Goal: Task Accomplishment & Management: Use online tool/utility

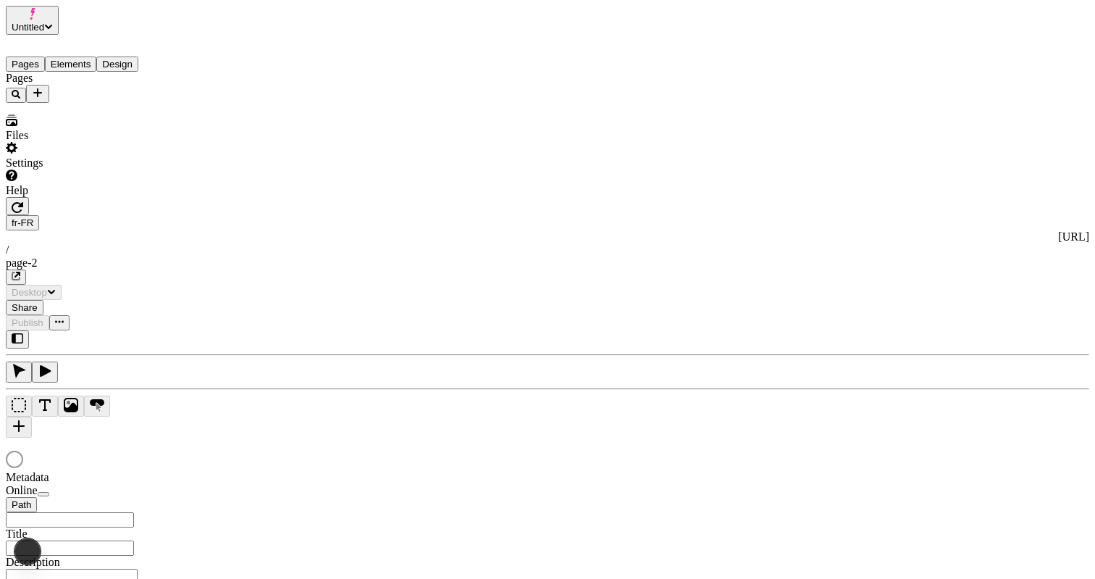
type input "/page-2"
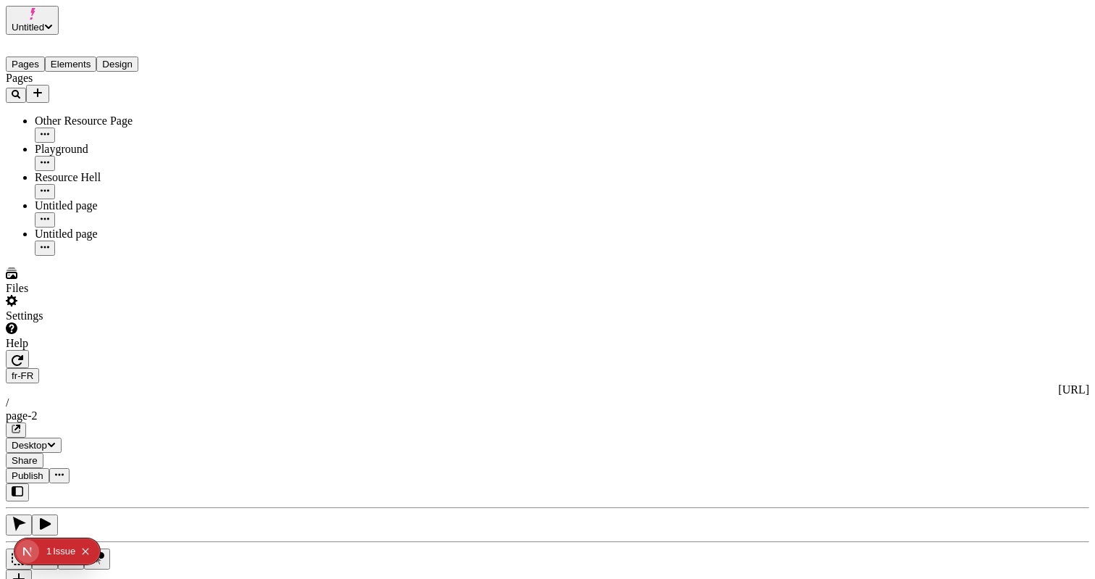
click at [140, 256] on div "Pages Other Resource Page Playground Resource Hell Untitled page Untitled page" at bounding box center [93, 164] width 174 height 184
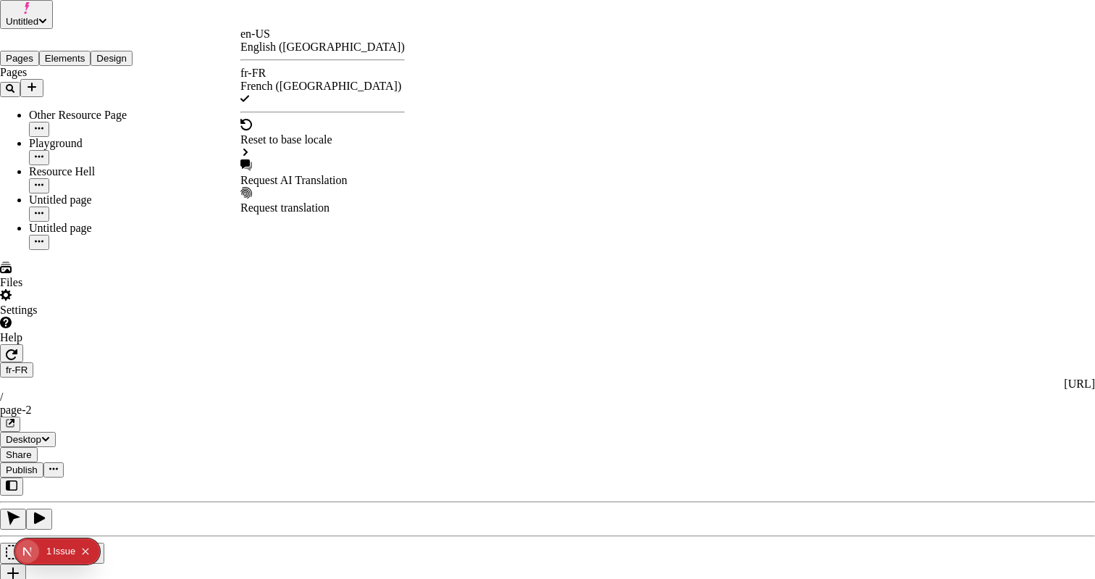
click at [313, 174] on div "Request AI Translation" at bounding box center [323, 180] width 164 height 13
drag, startPoint x: 390, startPoint y: 104, endPoint x: 390, endPoint y: 120, distance: 15.9
checkbox input "true"
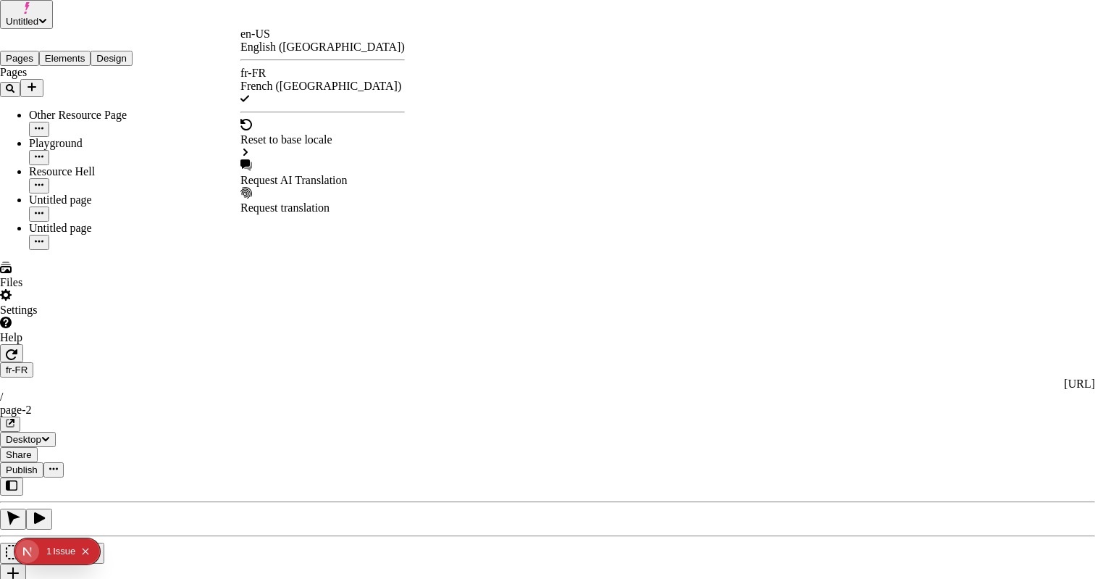
checkbox input "true"
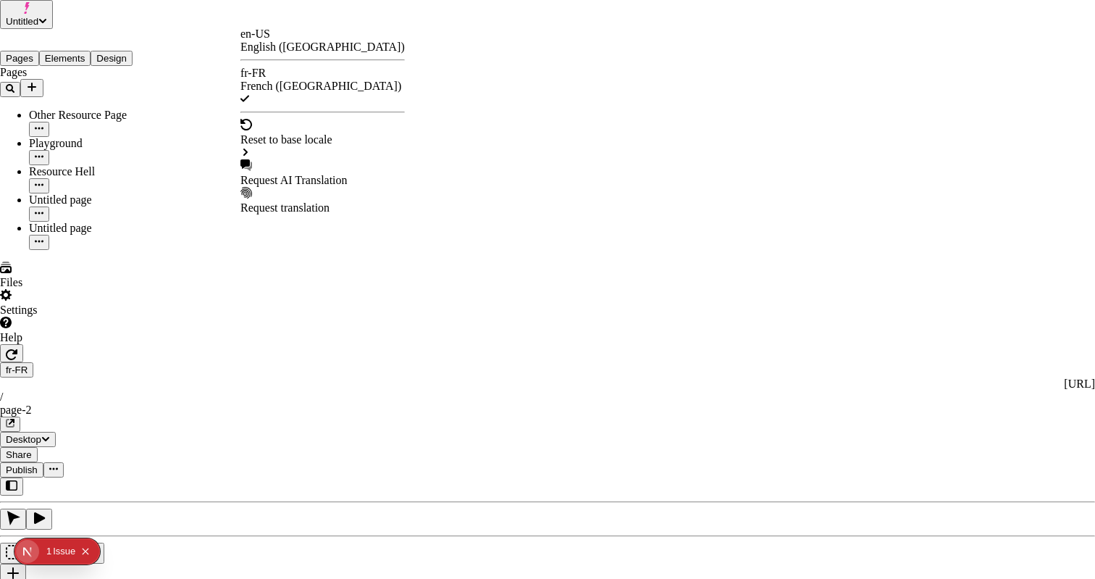
checkbox input "true"
drag, startPoint x: 391, startPoint y: 296, endPoint x: 403, endPoint y: 296, distance: 11.6
checkbox input "true"
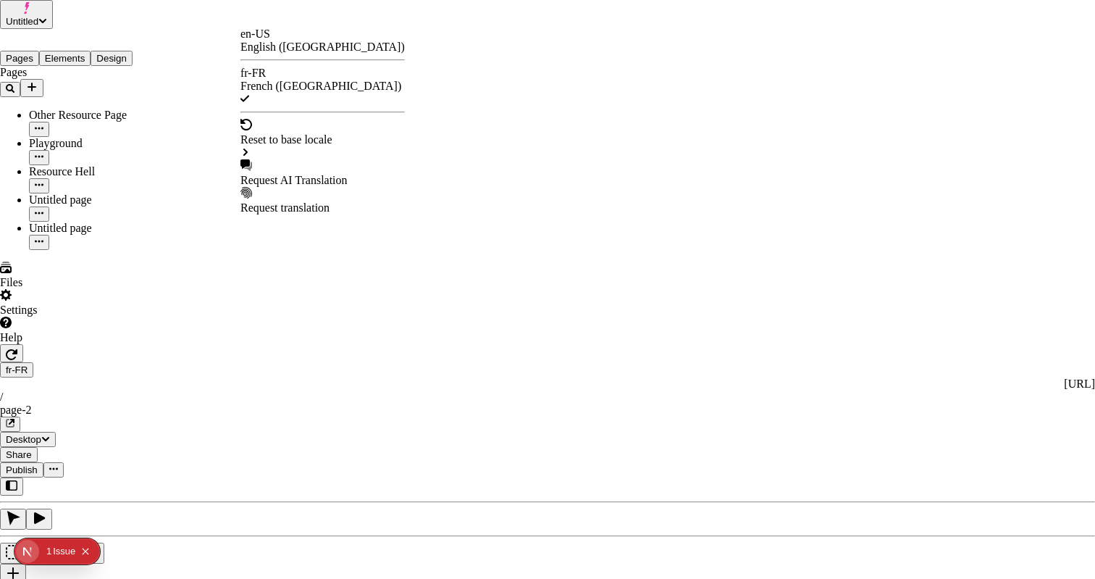
checkbox input "true"
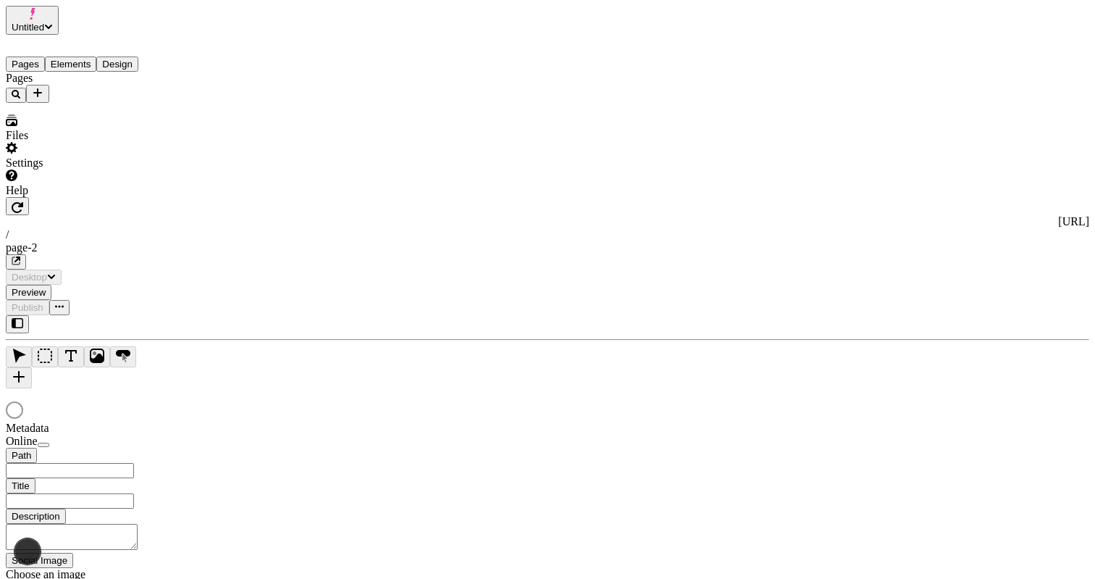
type input "/page-2"
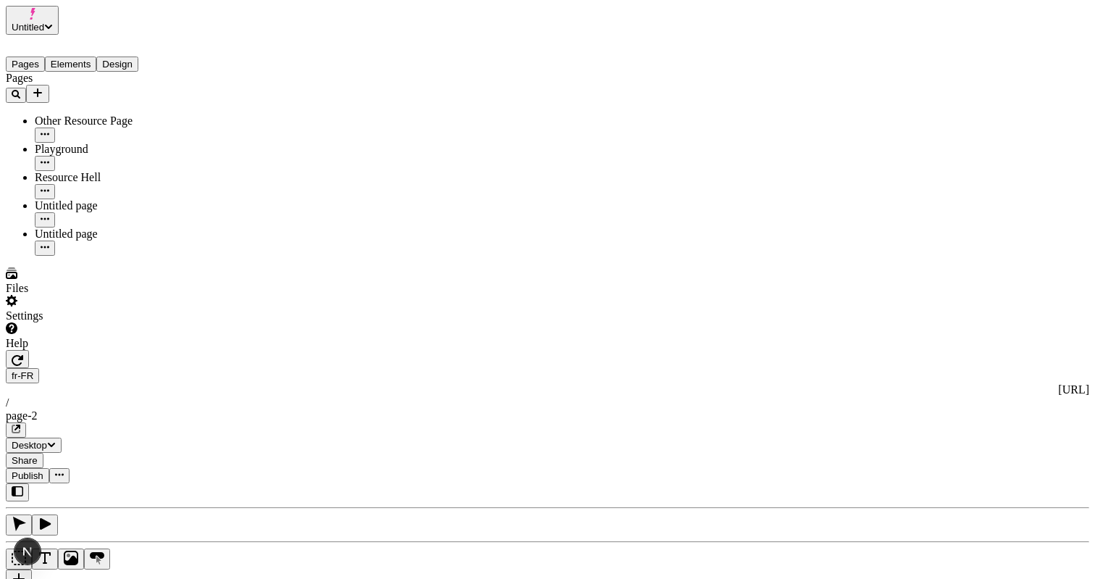
click at [43, 470] on span "Publish" at bounding box center [28, 475] width 32 height 11
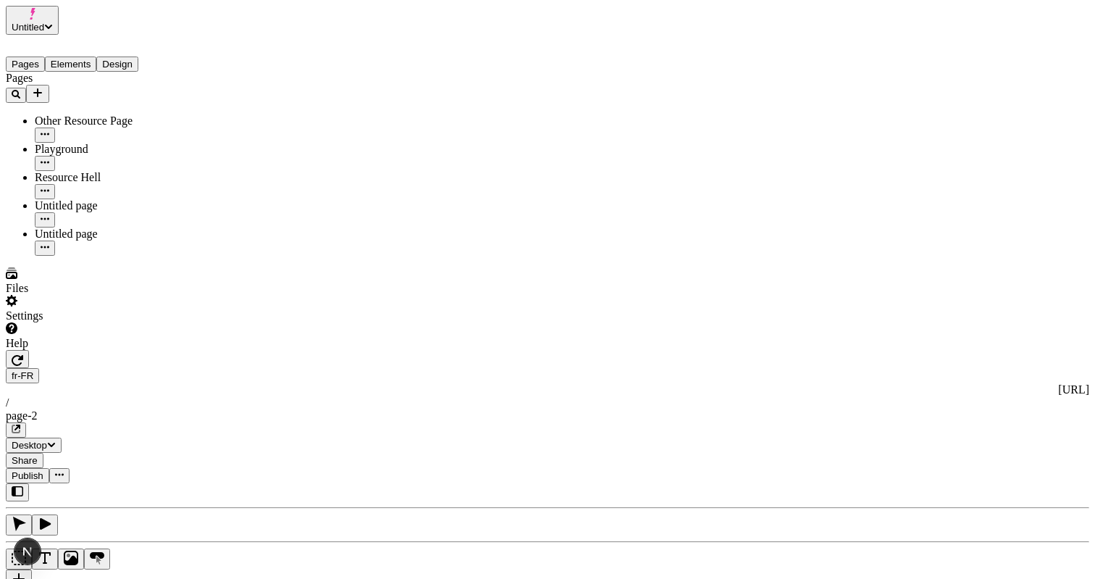
click at [196, 483] on div "J" at bounding box center [548, 543] width 1084 height 120
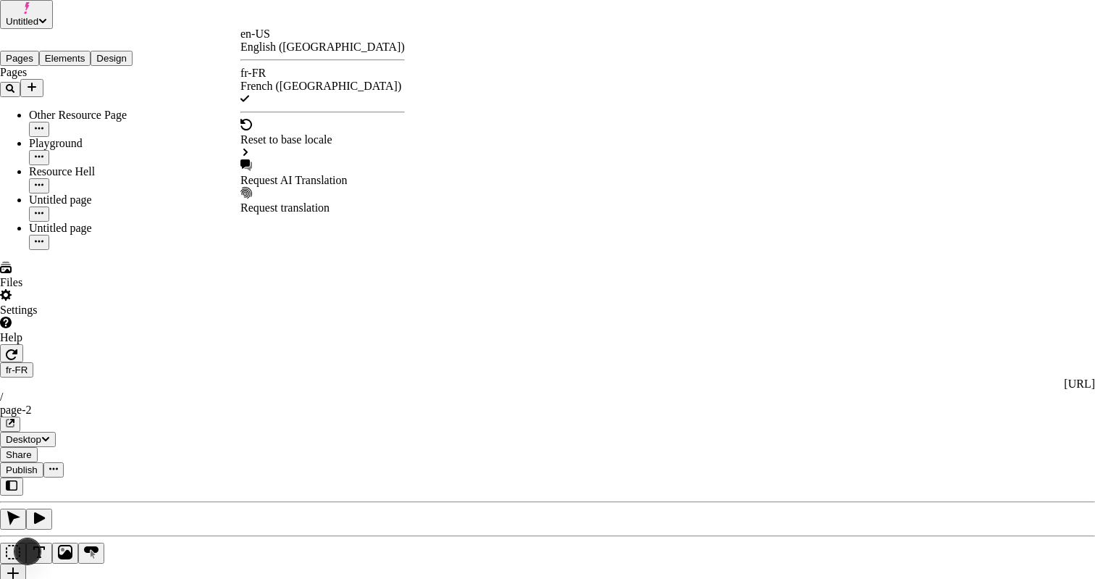
click at [310, 174] on div "Request AI Translation" at bounding box center [323, 180] width 164 height 13
click at [333, 174] on div "Request AI Translation" at bounding box center [323, 180] width 164 height 13
click at [362, 174] on div "Request AI Translation" at bounding box center [323, 180] width 164 height 13
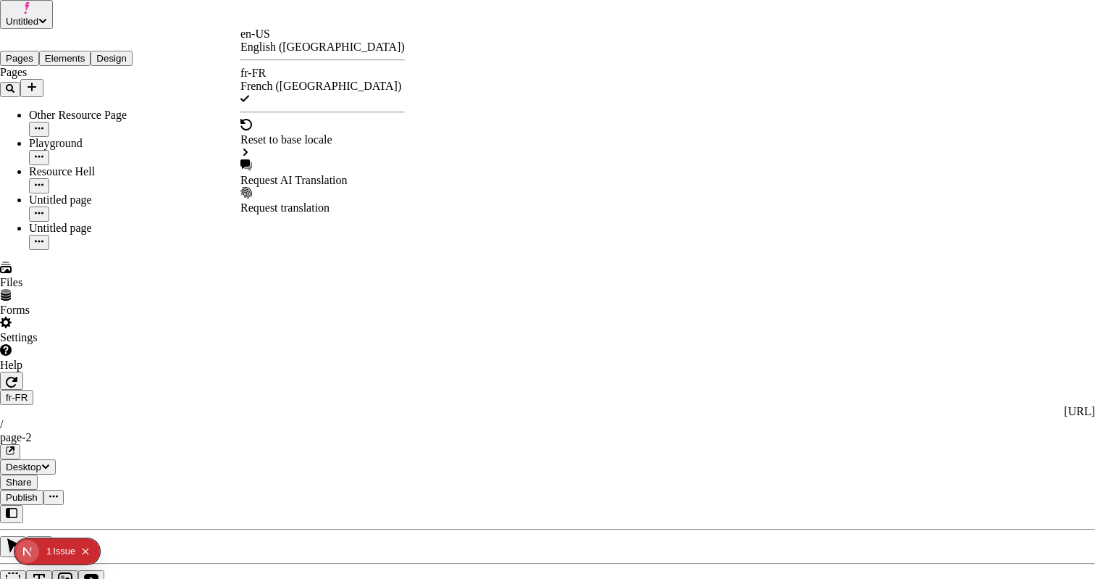
drag, startPoint x: 710, startPoint y: 226, endPoint x: 745, endPoint y: 223, distance: 35.6
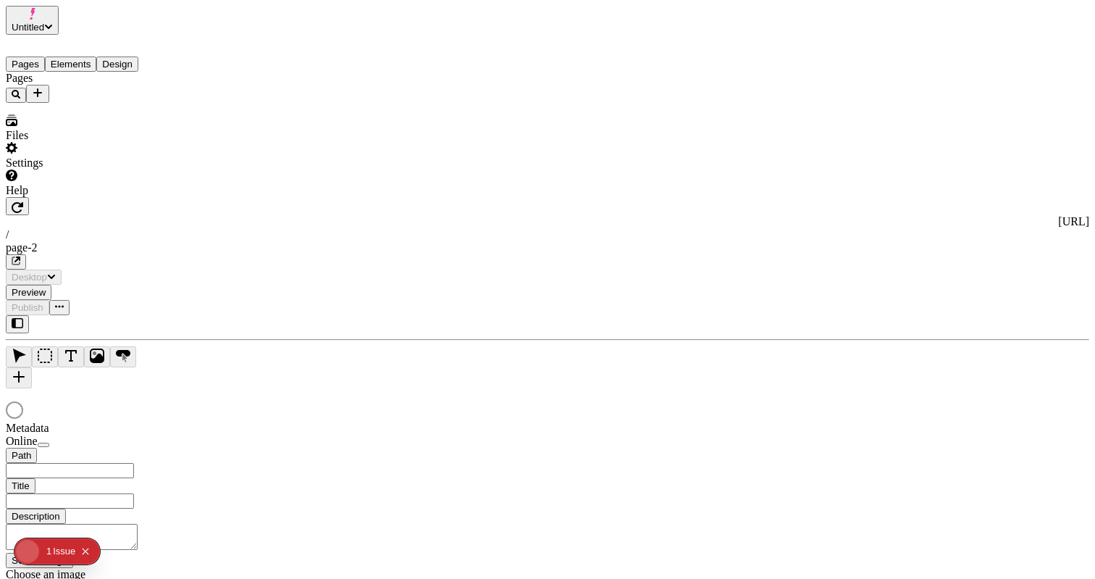
type input "/page-2"
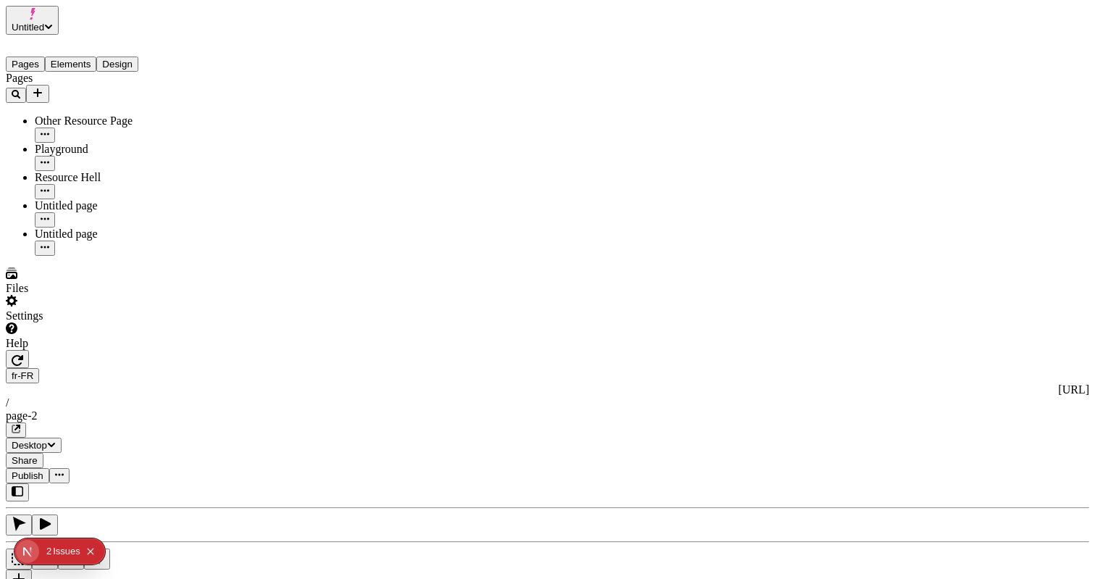
click at [191, 483] on div "J" at bounding box center [548, 543] width 1084 height 120
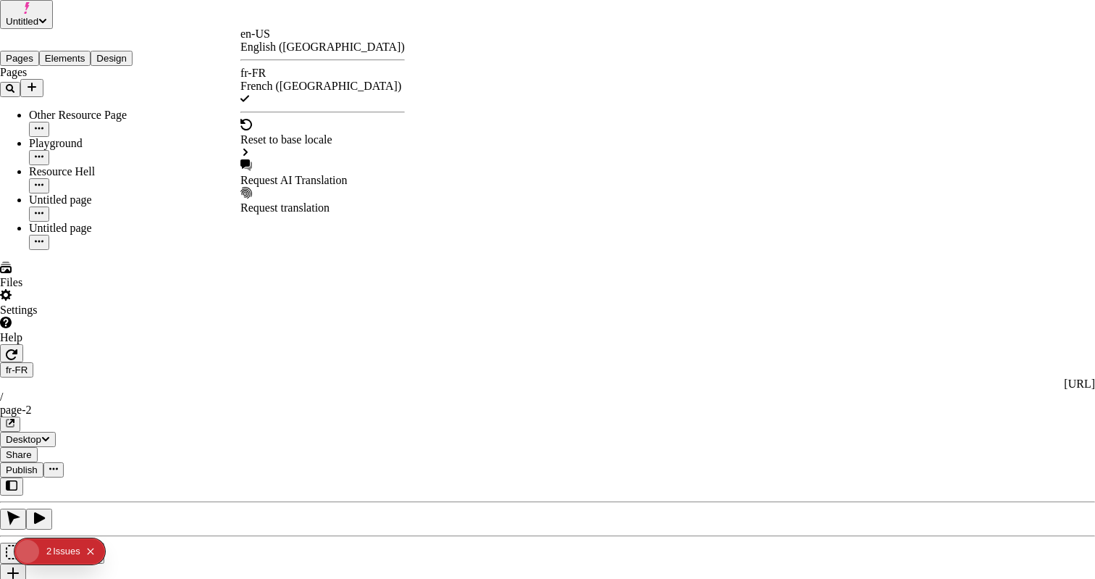
click at [294, 159] on div "Request AI Translation" at bounding box center [323, 173] width 164 height 28
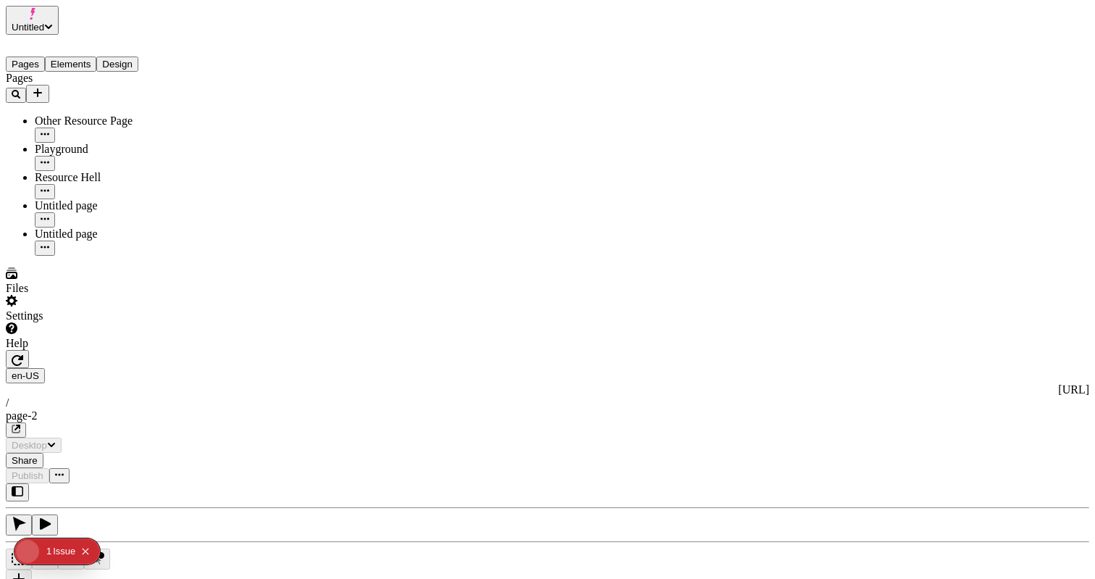
type input "/page-2"
click at [194, 483] on div "J" at bounding box center [548, 543] width 1084 height 120
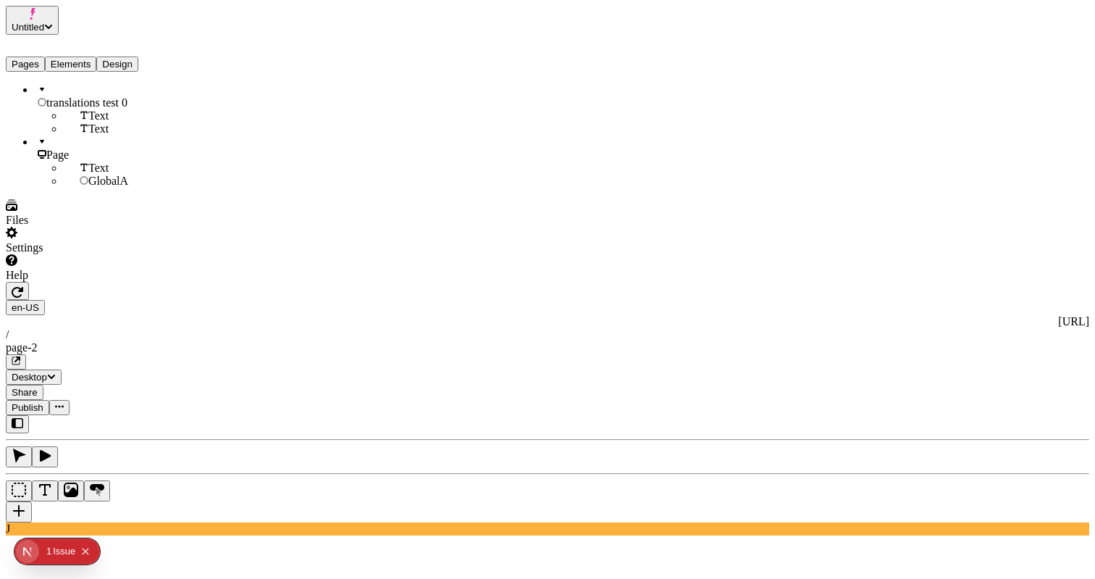
click at [96, 60] on button "Elements" at bounding box center [71, 64] width 52 height 15
click at [34, 60] on button "Pages" at bounding box center [25, 64] width 39 height 15
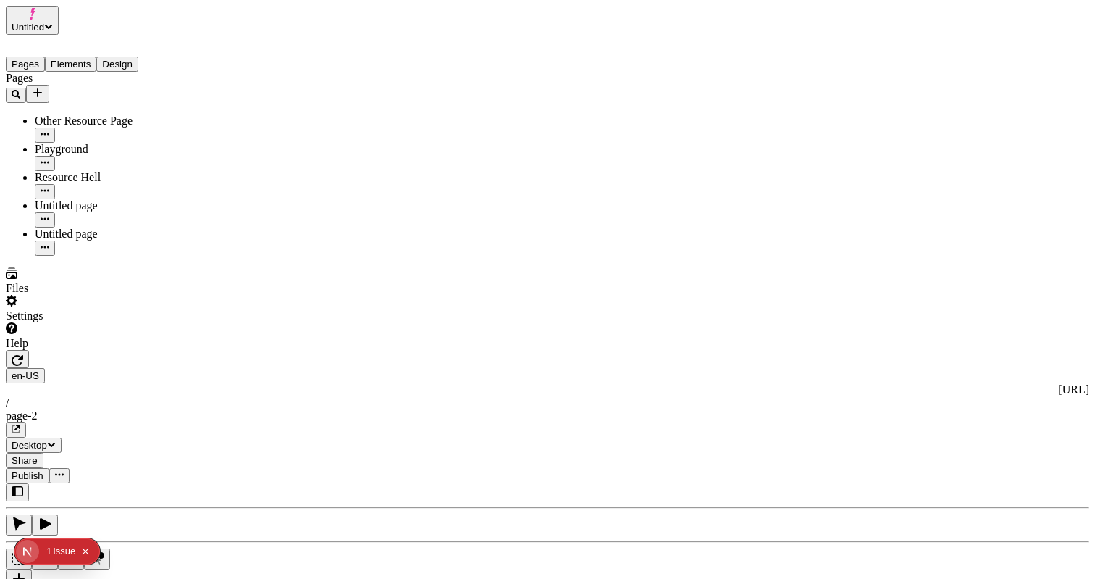
click at [234, 350] on div "en-US http://localhost:3001 / page-2 Desktop Share Publish" at bounding box center [548, 416] width 1084 height 133
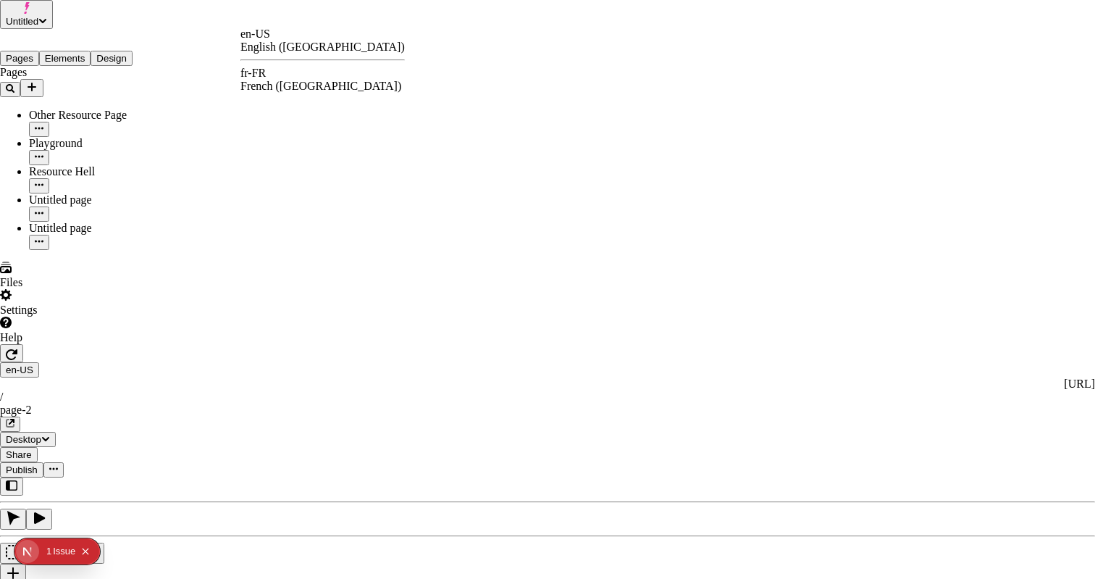
click at [317, 88] on div "fr-FR French ([GEOGRAPHIC_DATA])" at bounding box center [323, 80] width 164 height 26
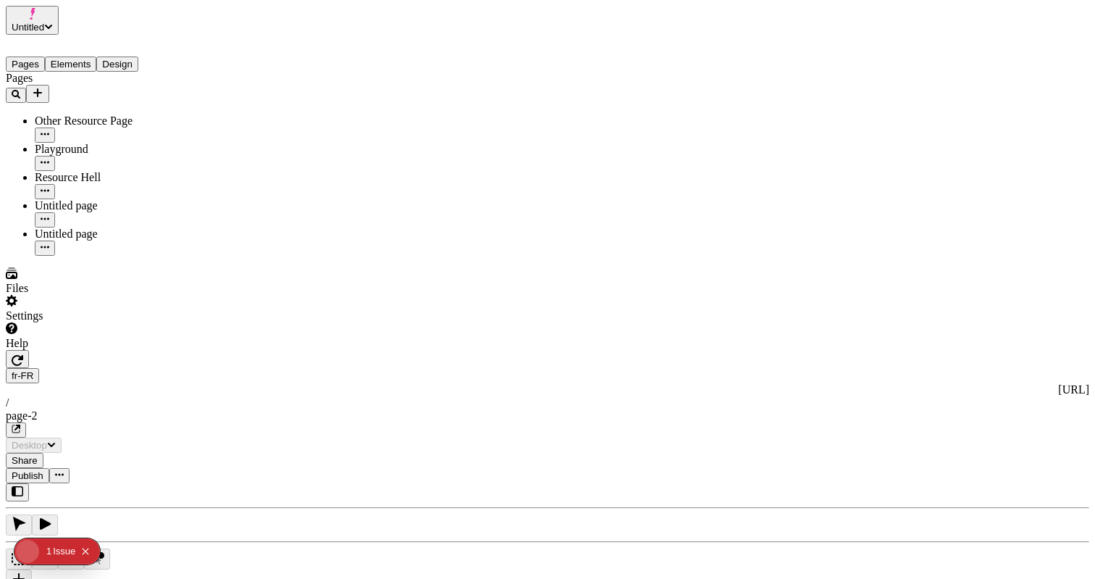
type input "/page-2"
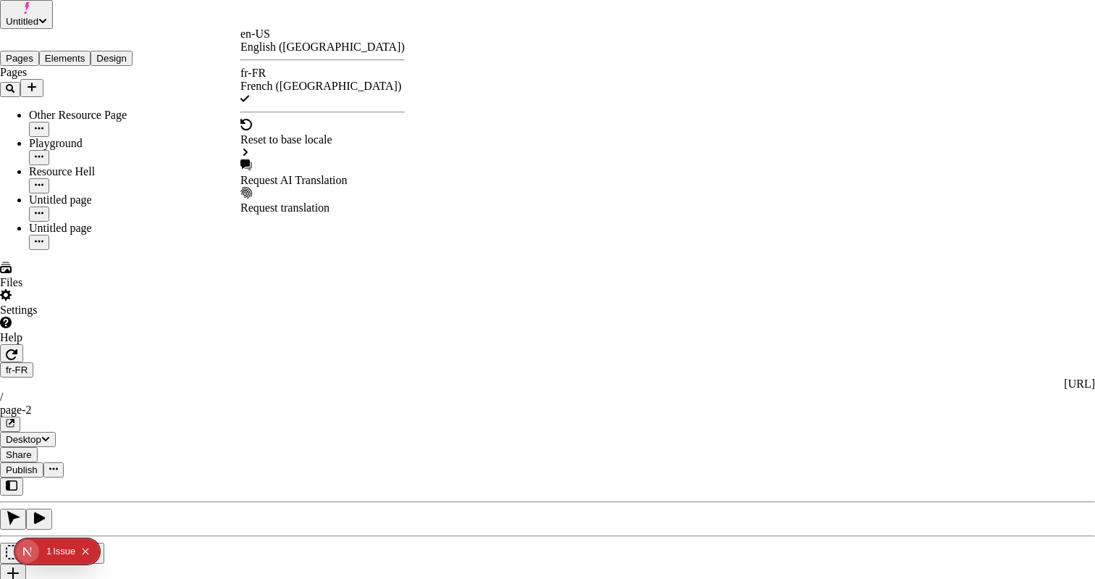
click at [312, 174] on div "Request AI Translation" at bounding box center [323, 180] width 164 height 13
checkbox input "true"
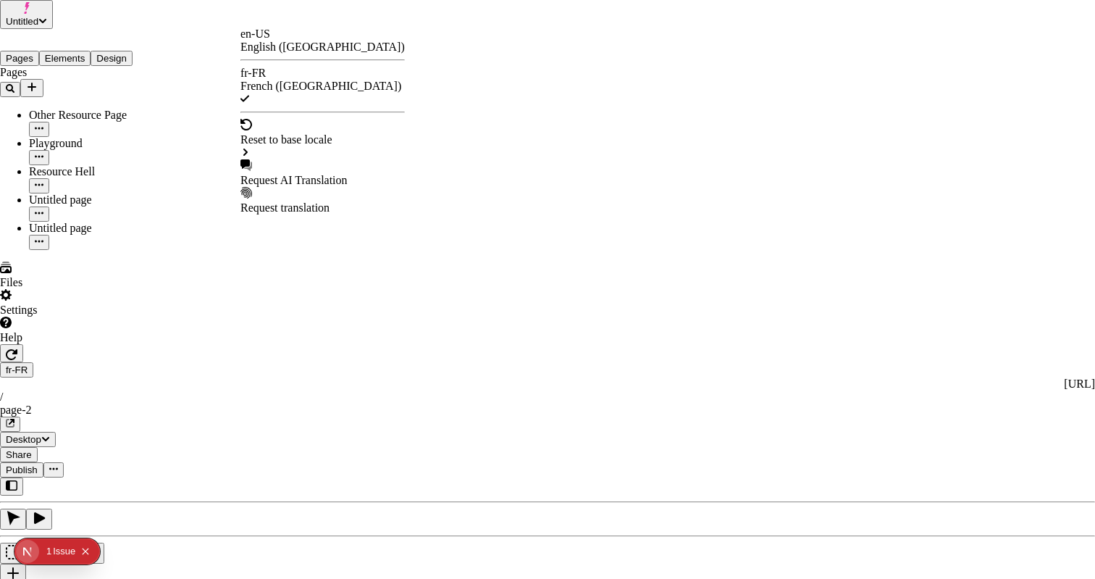
checkbox input "true"
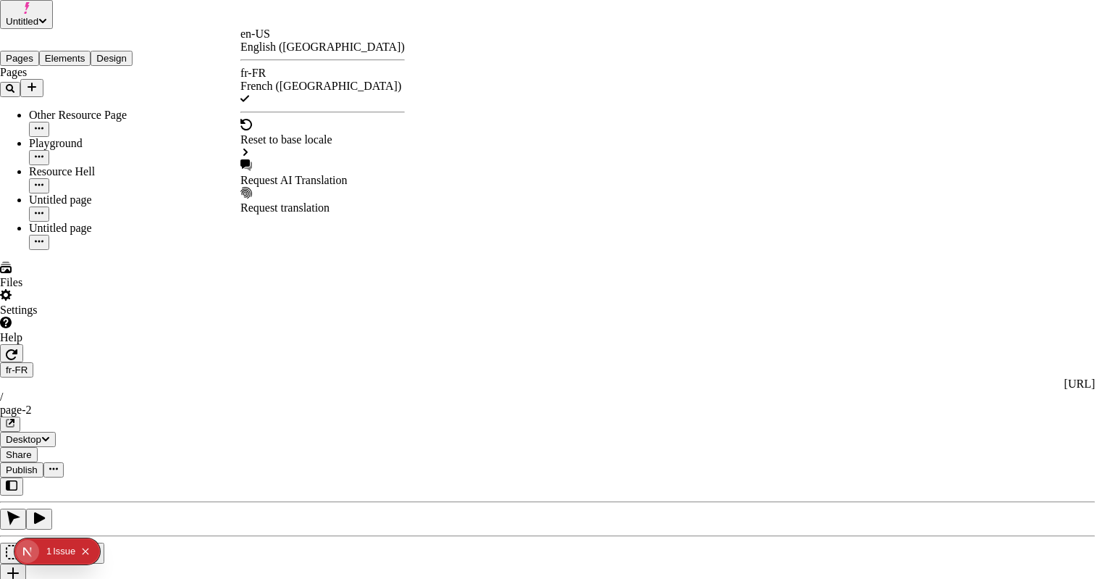
checkbox input "true"
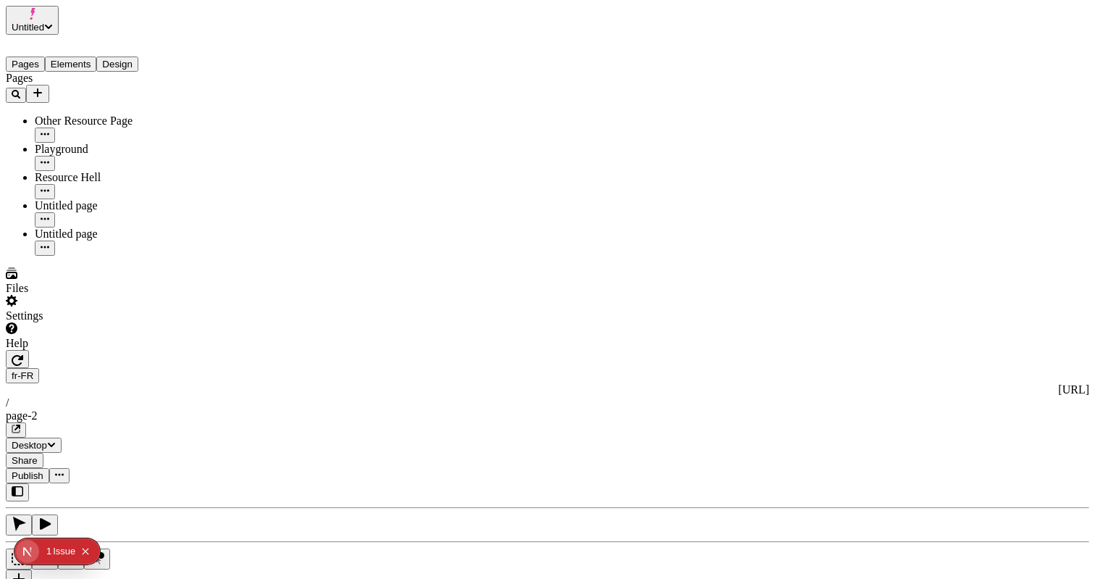
click at [43, 470] on span "Publish" at bounding box center [28, 475] width 32 height 11
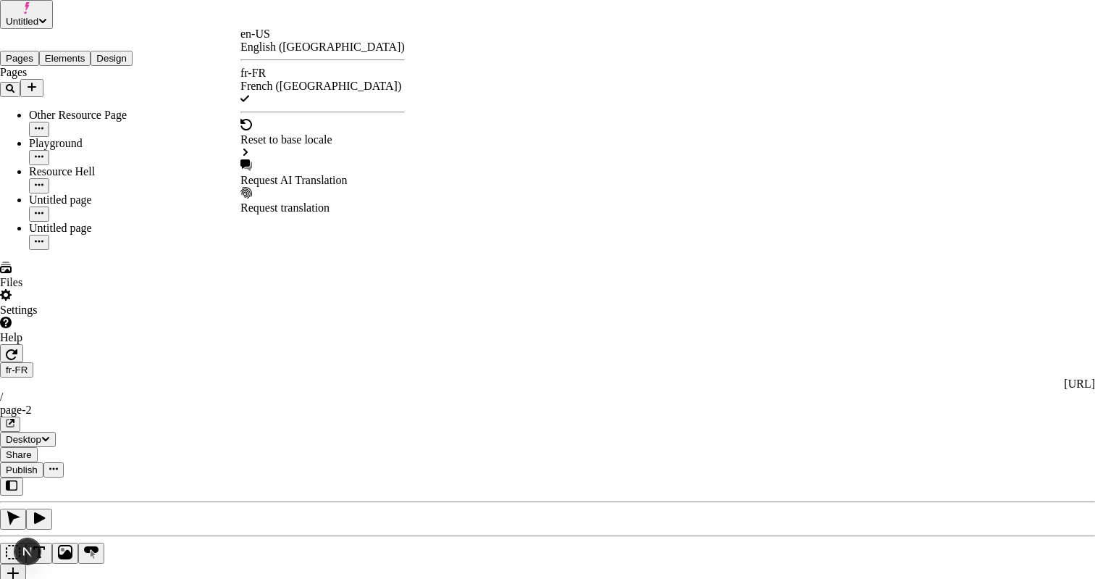
click at [371, 174] on div "Request AI Translation" at bounding box center [323, 180] width 164 height 13
checkbox input "true"
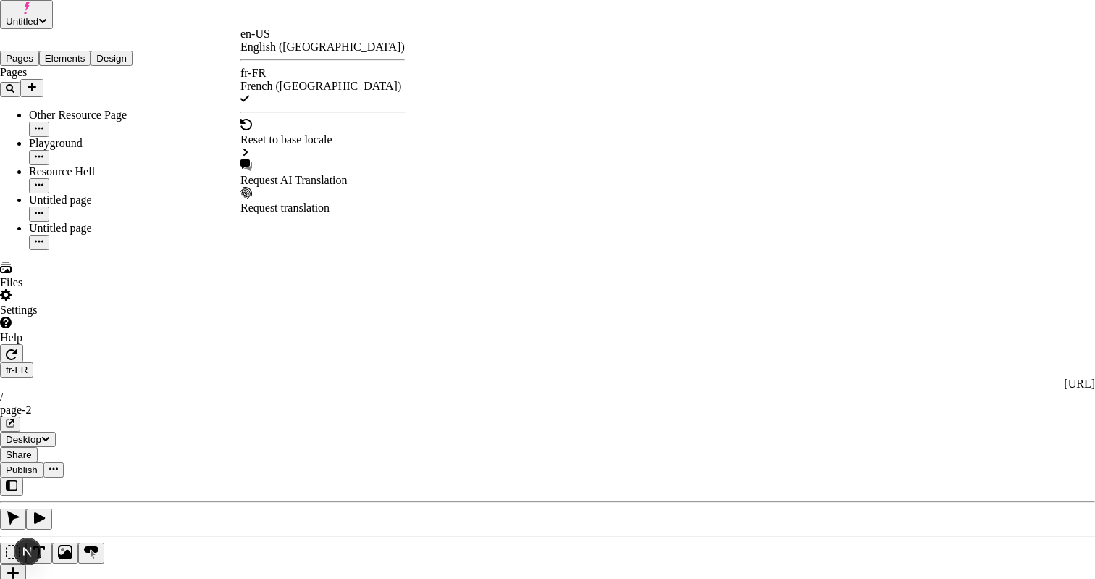
checkbox input "true"
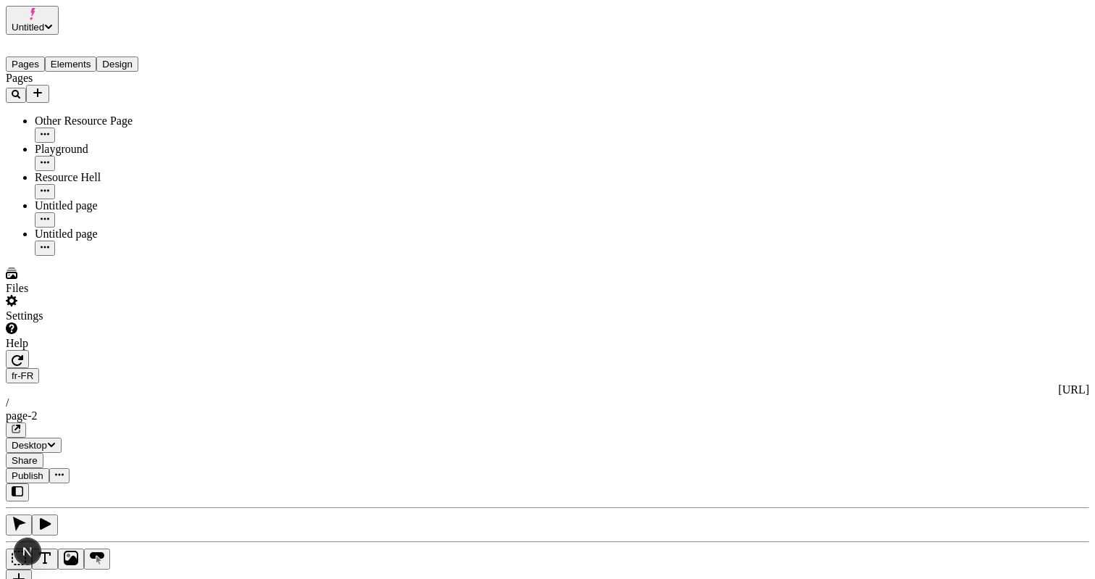
click at [97, 57] on button "Elements" at bounding box center [71, 64] width 52 height 15
click at [41, 57] on button "Pages" at bounding box center [25, 64] width 39 height 15
click at [43, 470] on span "Publish" at bounding box center [28, 475] width 32 height 11
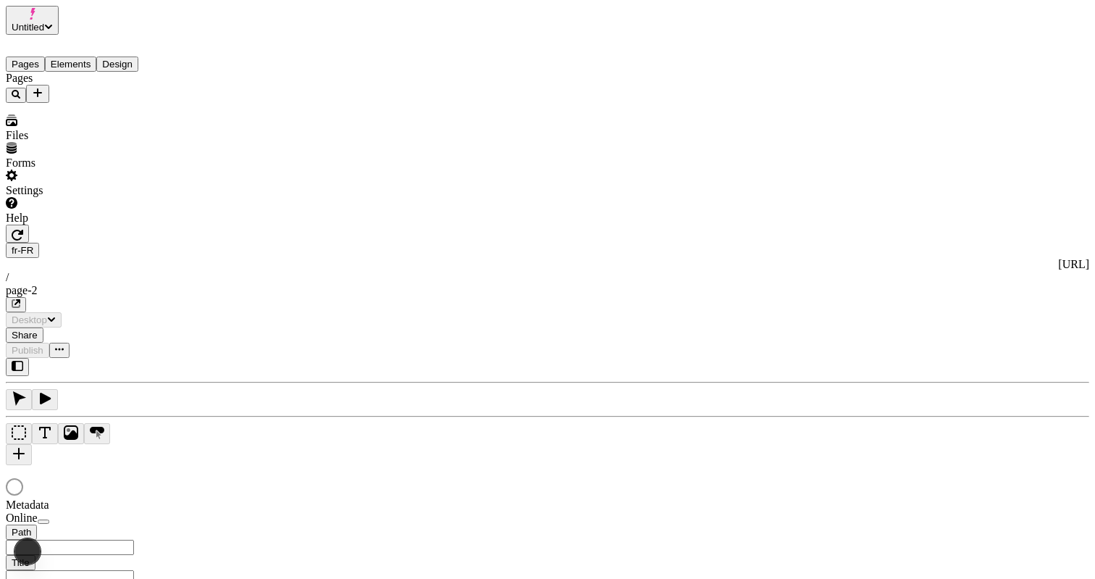
type input "/page-2"
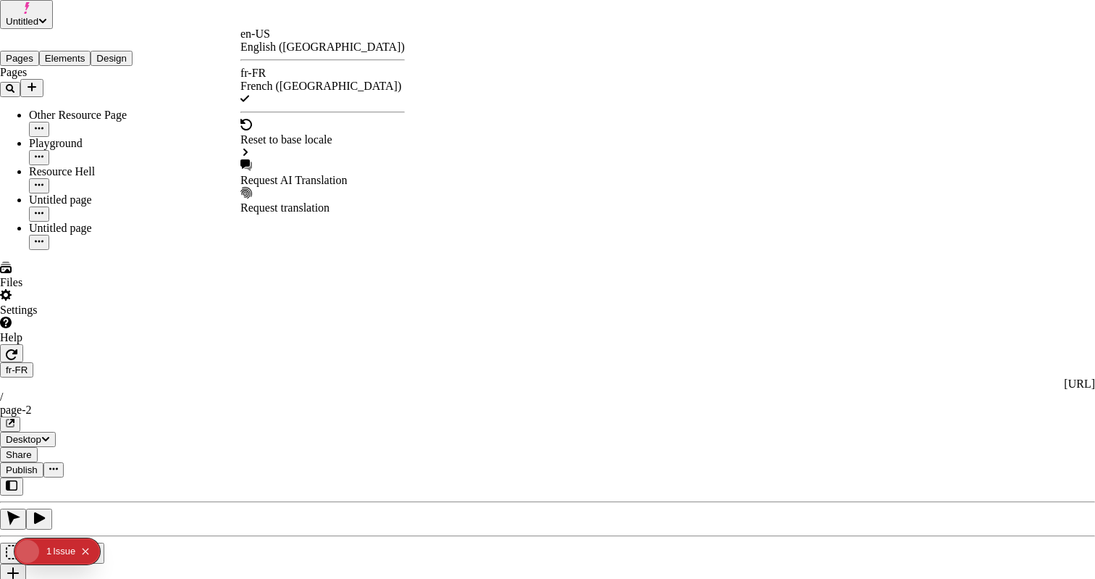
click at [304, 174] on div "Request AI Translation" at bounding box center [323, 180] width 164 height 13
drag, startPoint x: 388, startPoint y: 107, endPoint x: 455, endPoint y: 144, distance: 76.8
checkbox input "true"
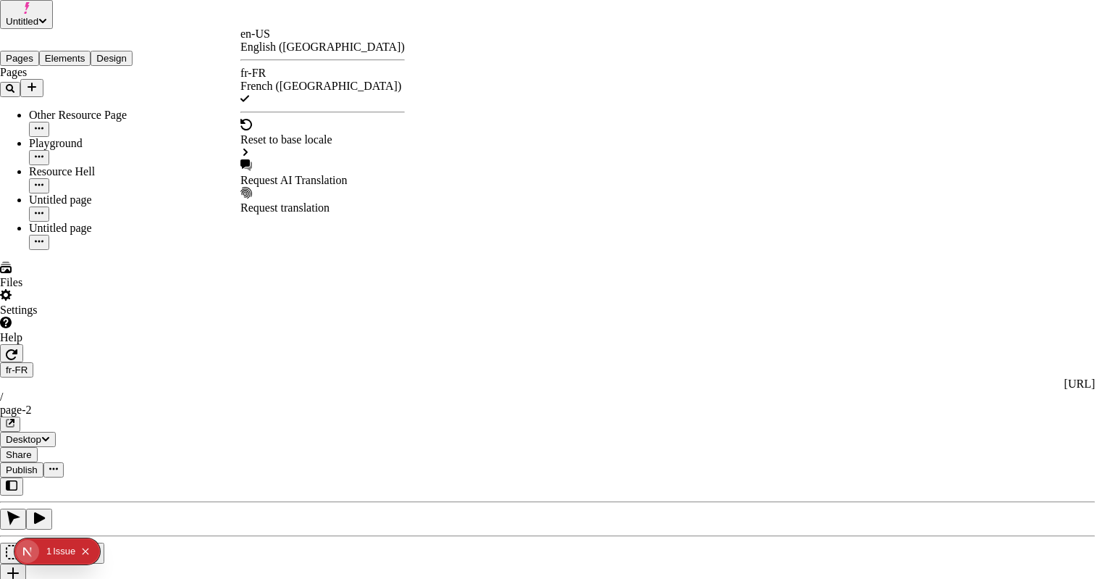
checkbox input "true"
drag, startPoint x: 700, startPoint y: 511, endPoint x: 704, endPoint y: 521, distance: 10.4
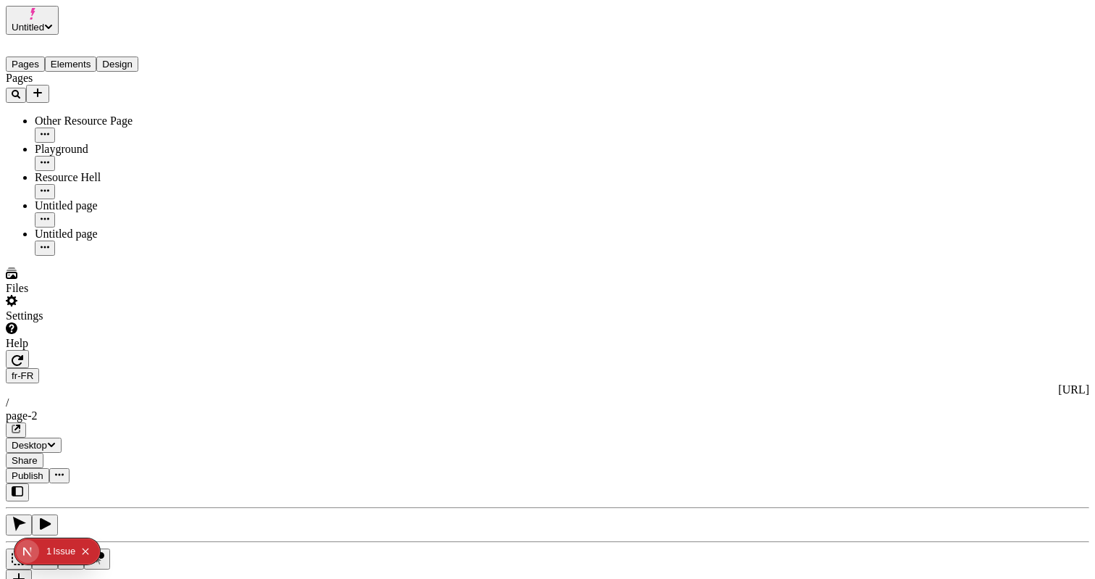
click at [43, 470] on span "Publish" at bounding box center [28, 475] width 32 height 11
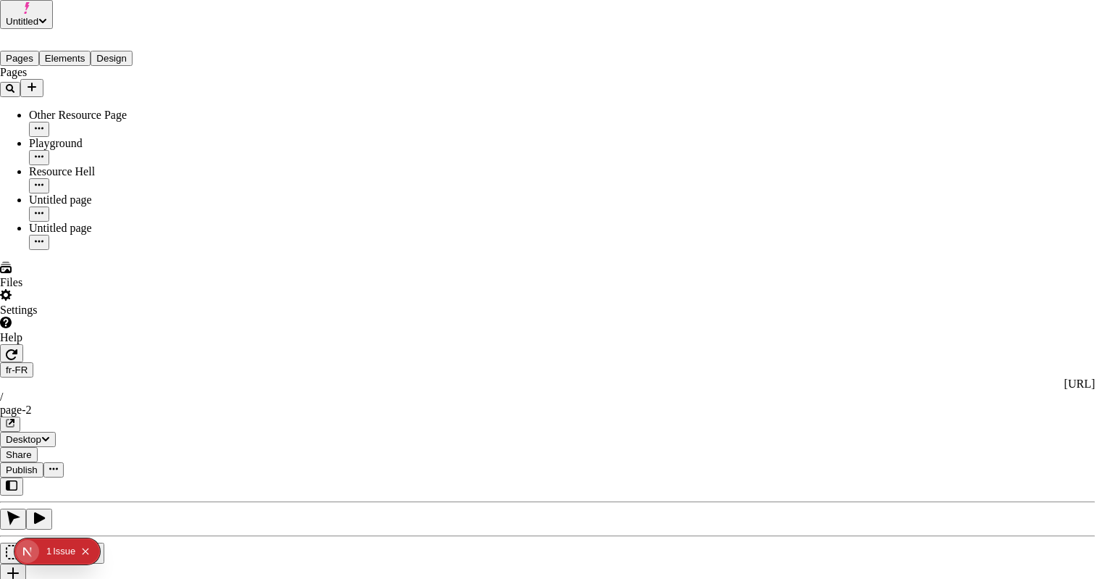
checkbox input "true"
drag, startPoint x: 394, startPoint y: 266, endPoint x: 369, endPoint y: 247, distance: 31.6
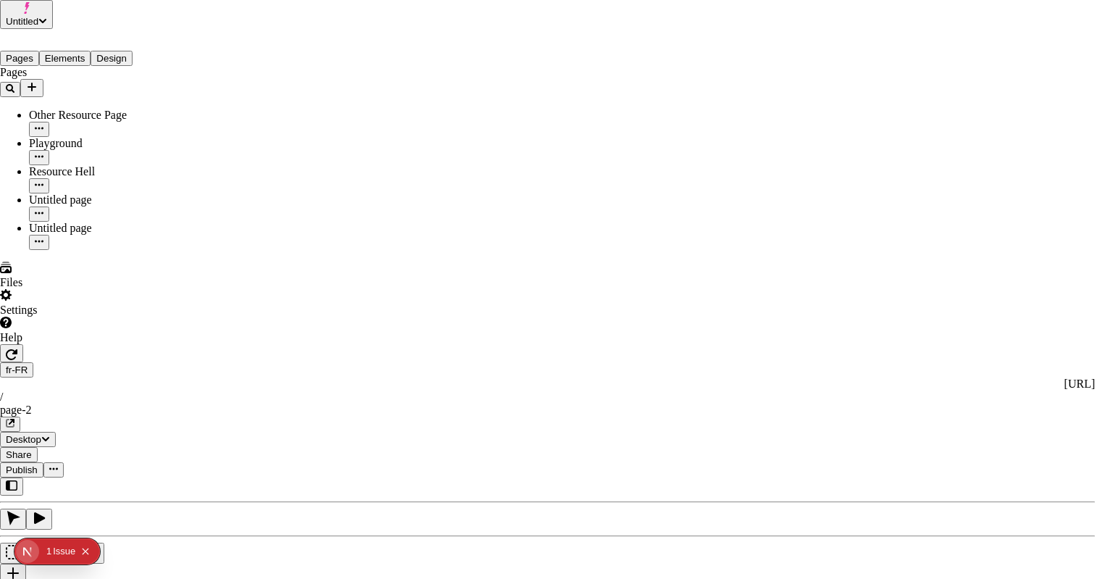
drag, startPoint x: 339, startPoint y: 200, endPoint x: 330, endPoint y: 201, distance: 9.5
checkbox input "false"
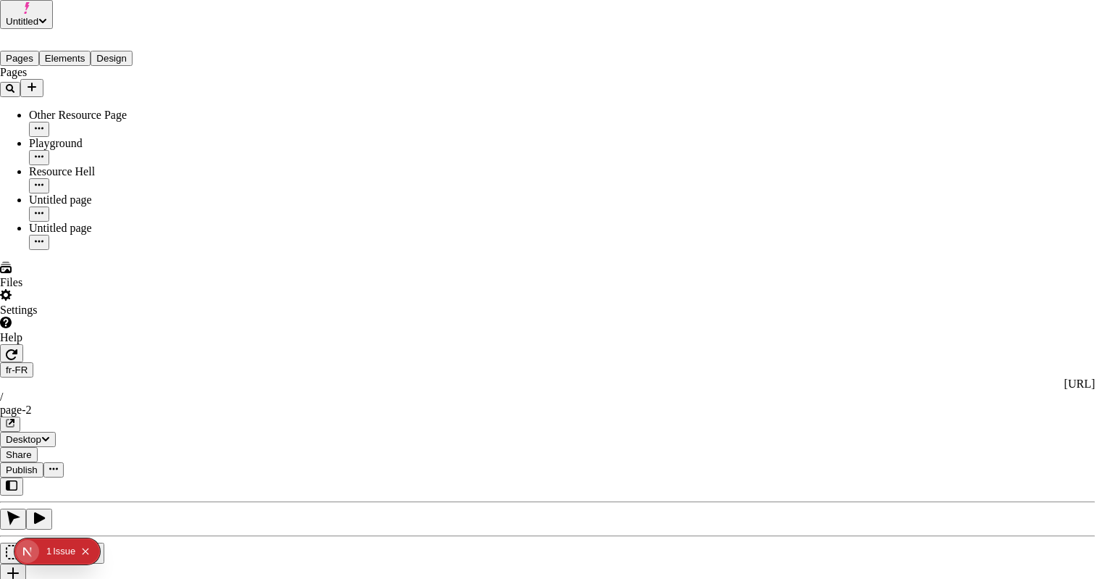
checkbox input "false"
checkbox input "true"
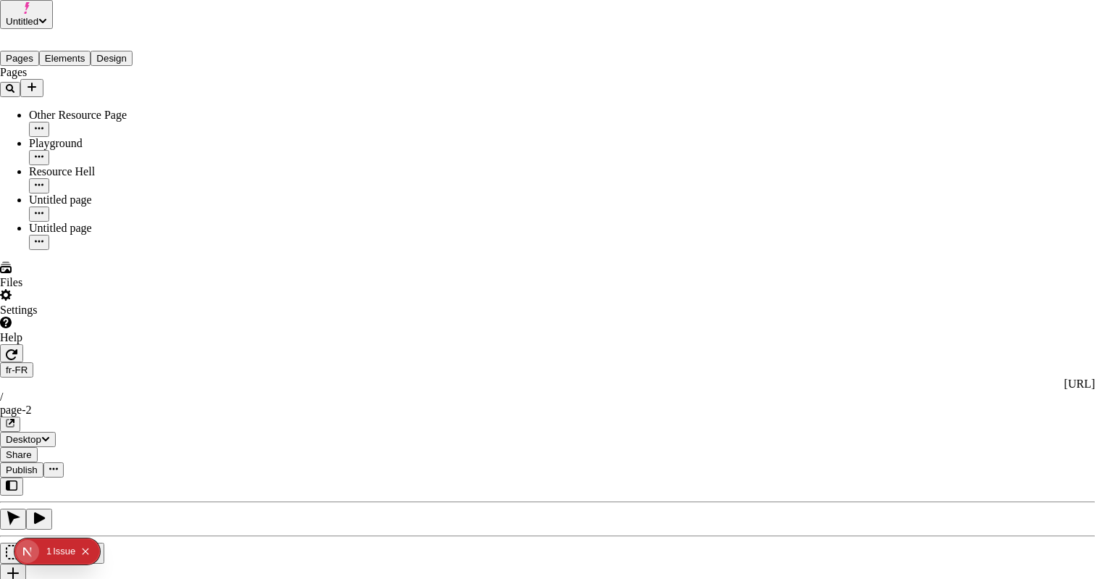
drag, startPoint x: 330, startPoint y: 201, endPoint x: 365, endPoint y: 203, distance: 35.5
checkbox input "false"
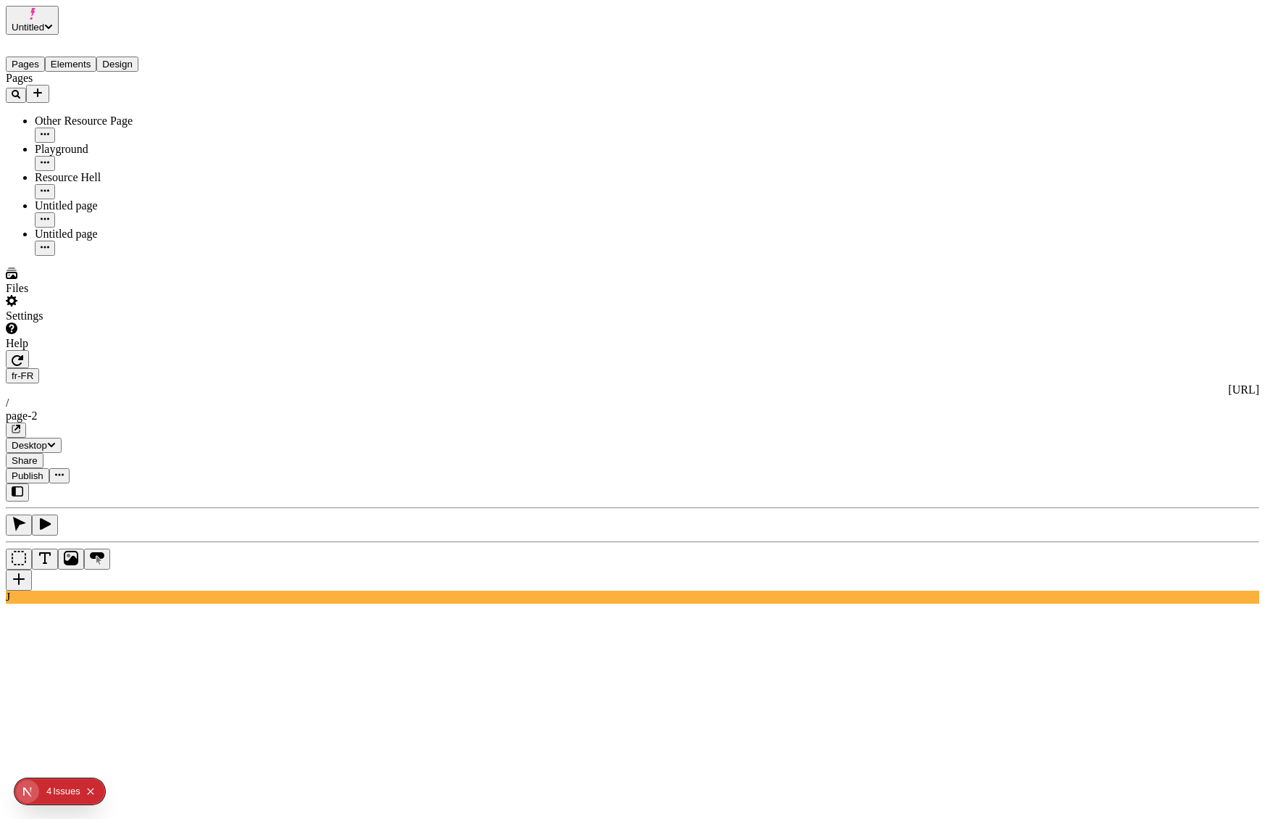
click at [70, 578] on div "Issue s" at bounding box center [67, 791] width 28 height 26
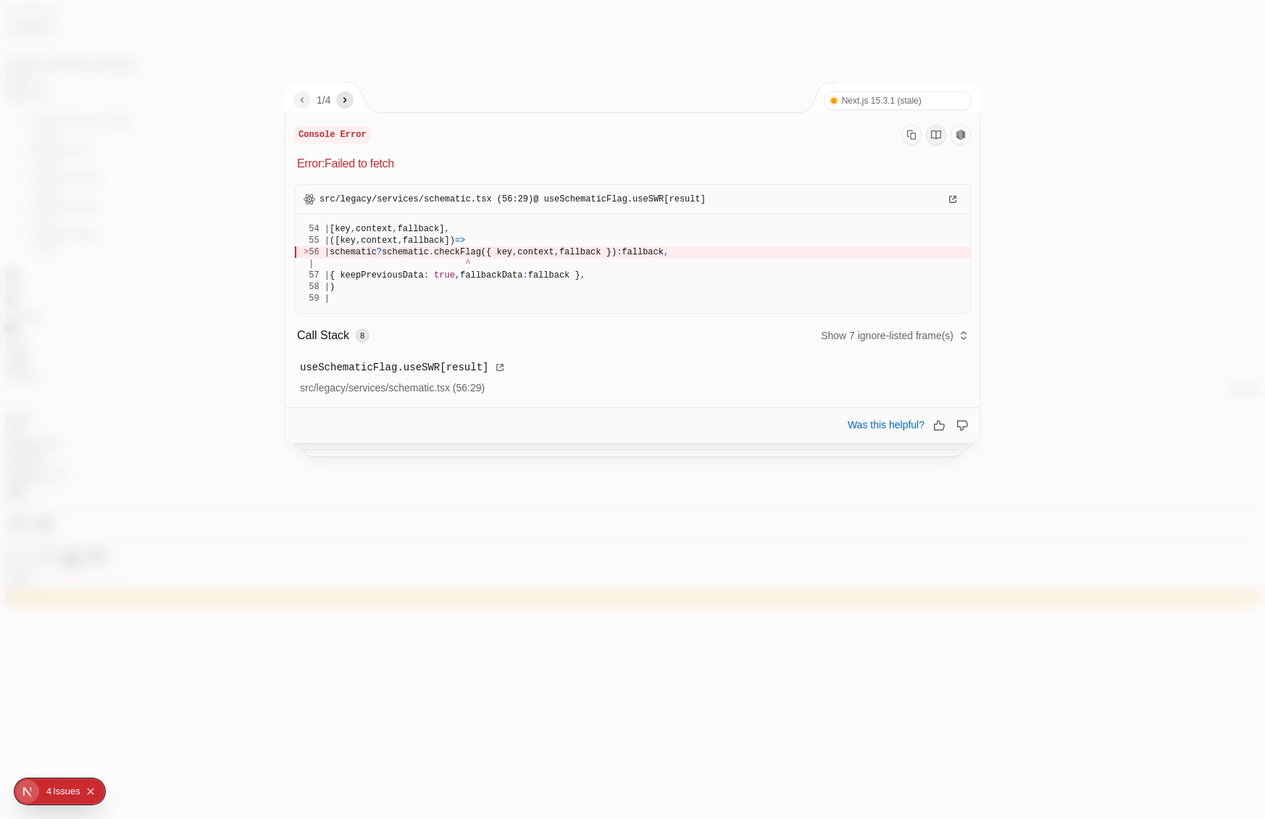
click at [347, 99] on icon "next" at bounding box center [345, 100] width 12 height 12
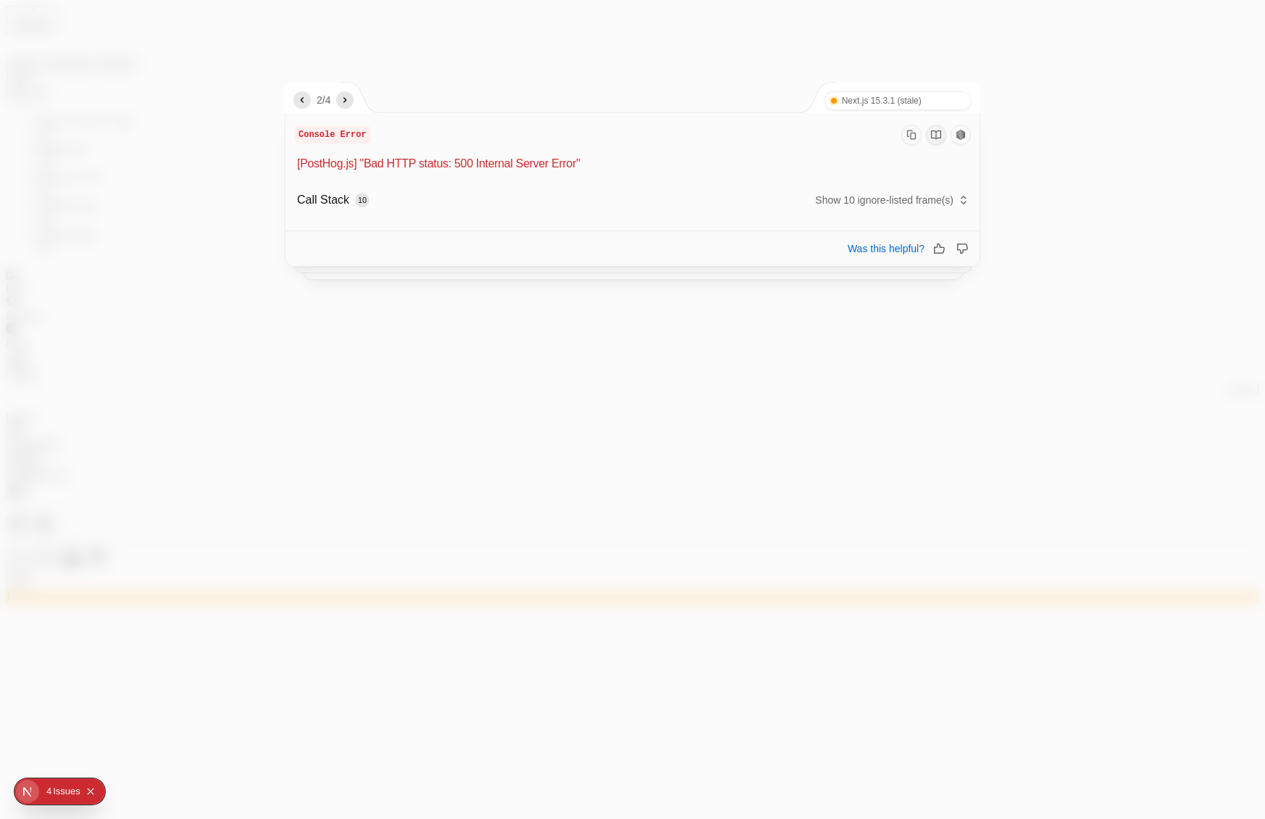
click at [347, 99] on icon "next" at bounding box center [345, 100] width 12 height 12
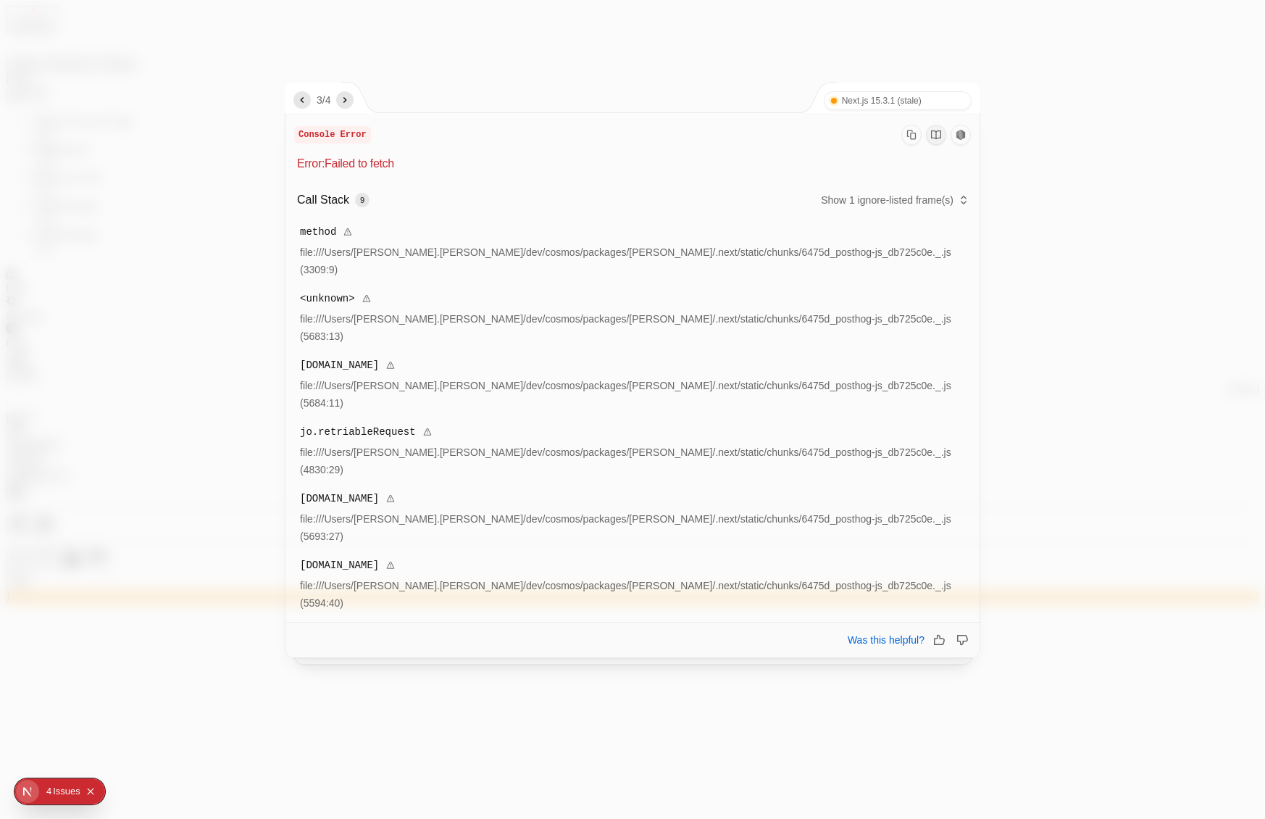
click at [347, 99] on icon "next" at bounding box center [345, 100] width 12 height 12
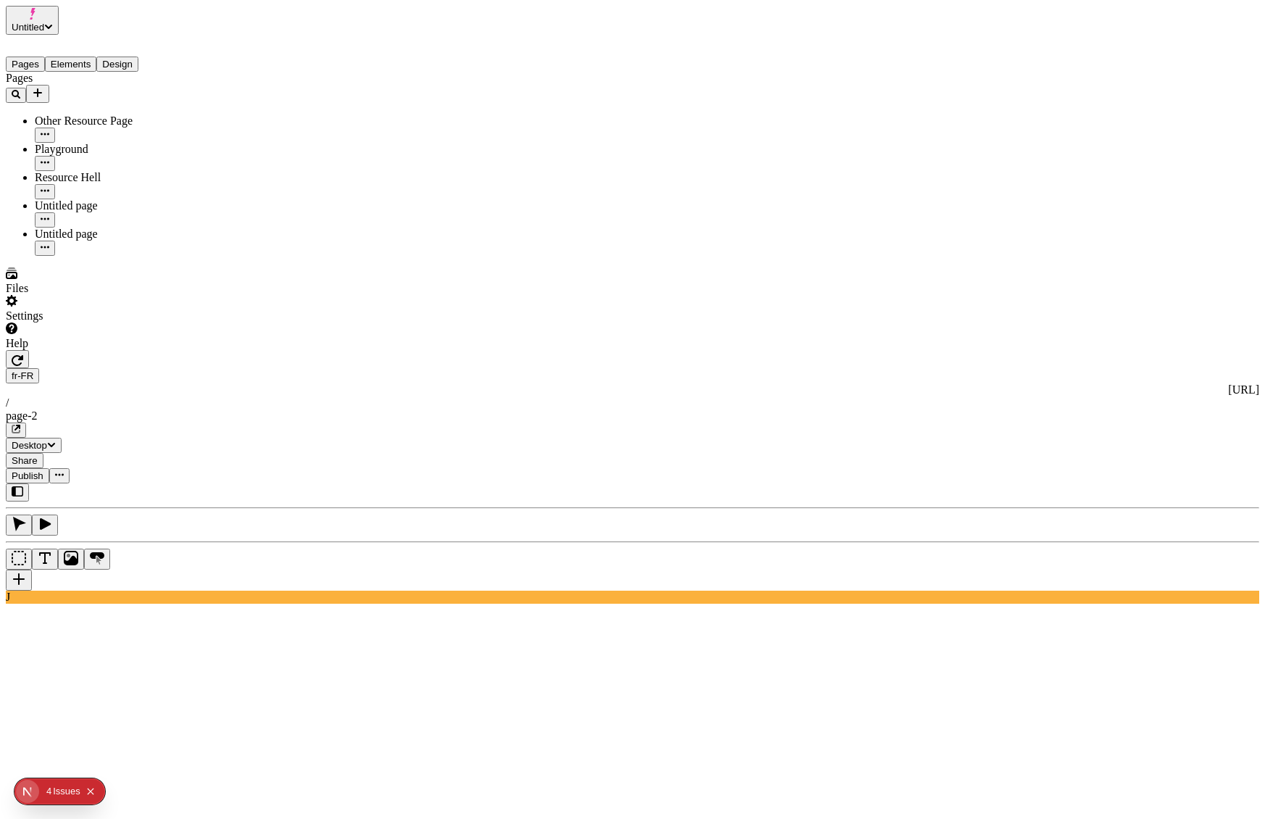
drag, startPoint x: 122, startPoint y: 314, endPoint x: 128, endPoint y: 304, distance: 12.1
click at [122, 256] on div "Pages Other Resource Page Playground Resource Hell Untitled page Untitled page" at bounding box center [93, 164] width 174 height 184
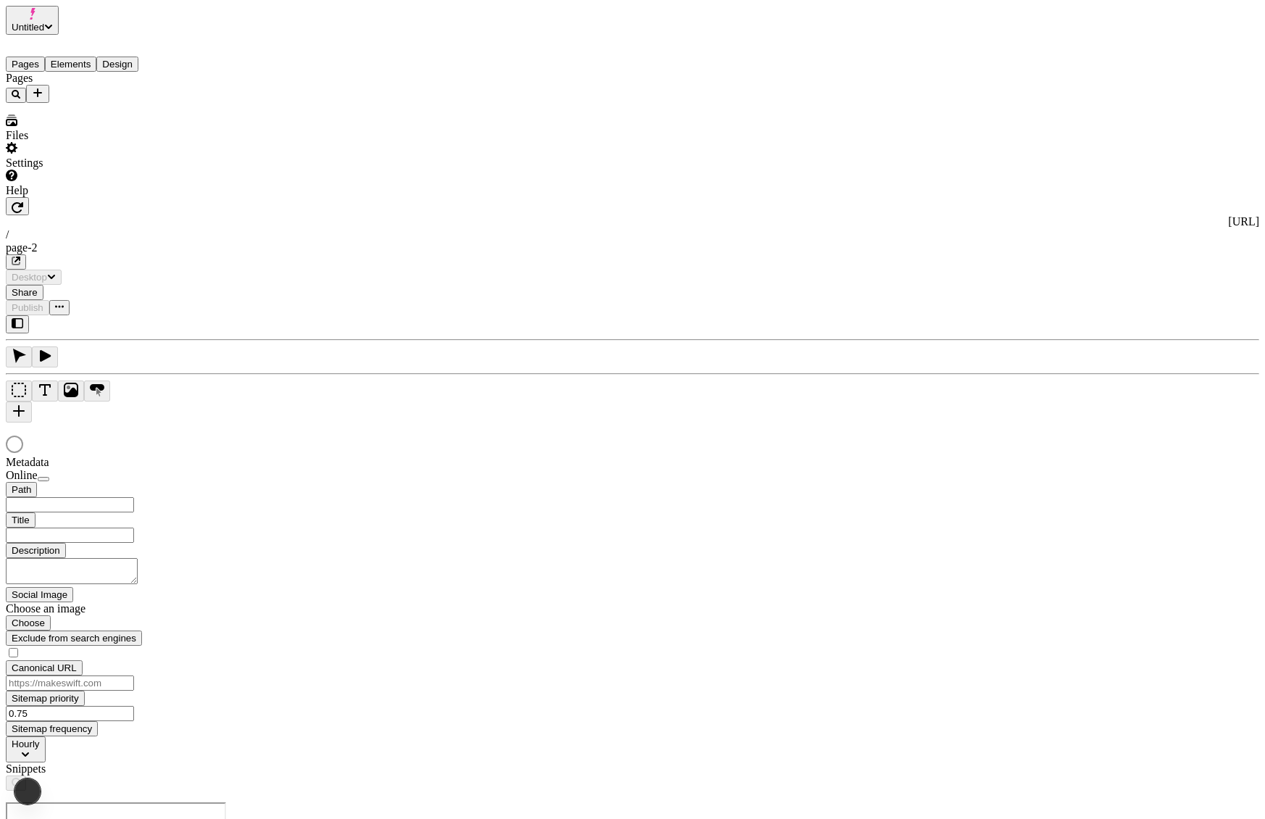
type input "/page-2"
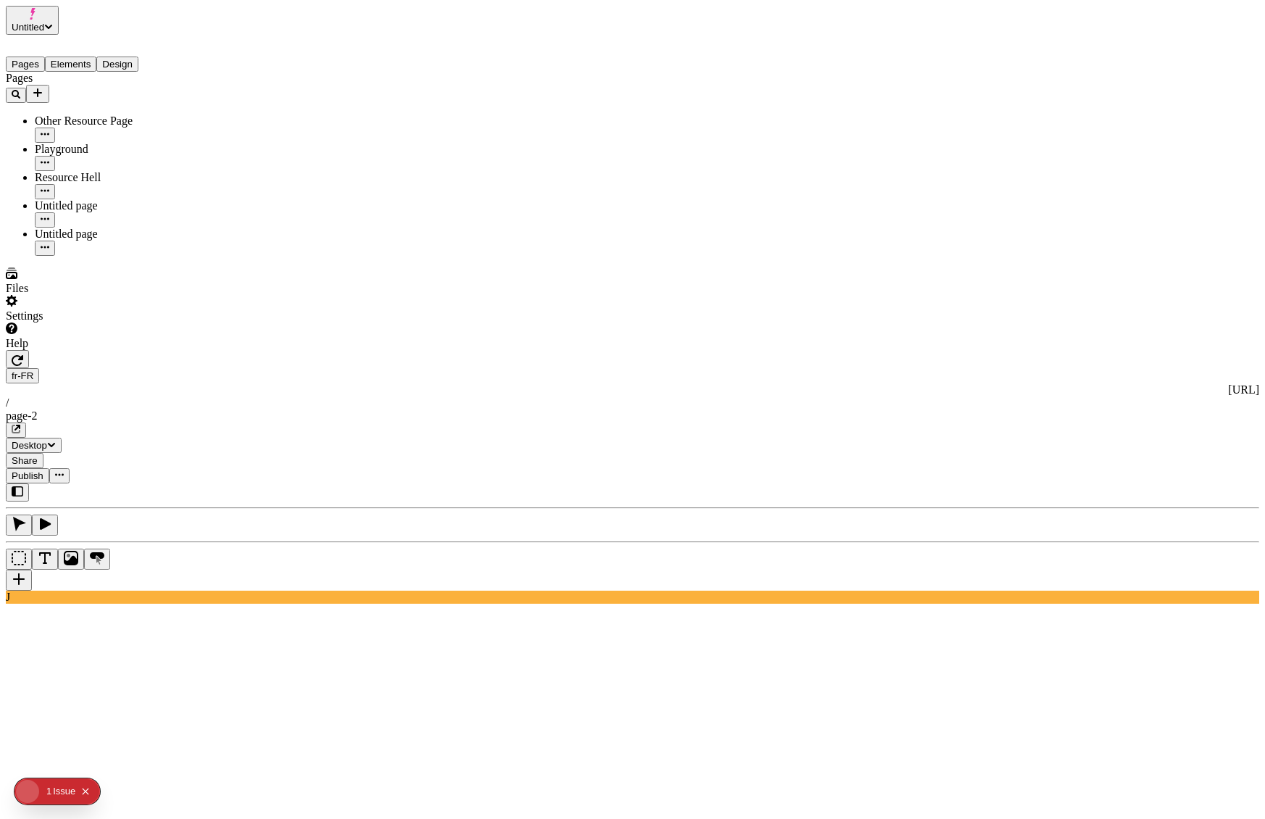
click at [112, 256] on div "Pages Other Resource Page Playground Resource Hell Untitled page Untitled page" at bounding box center [93, 164] width 174 height 184
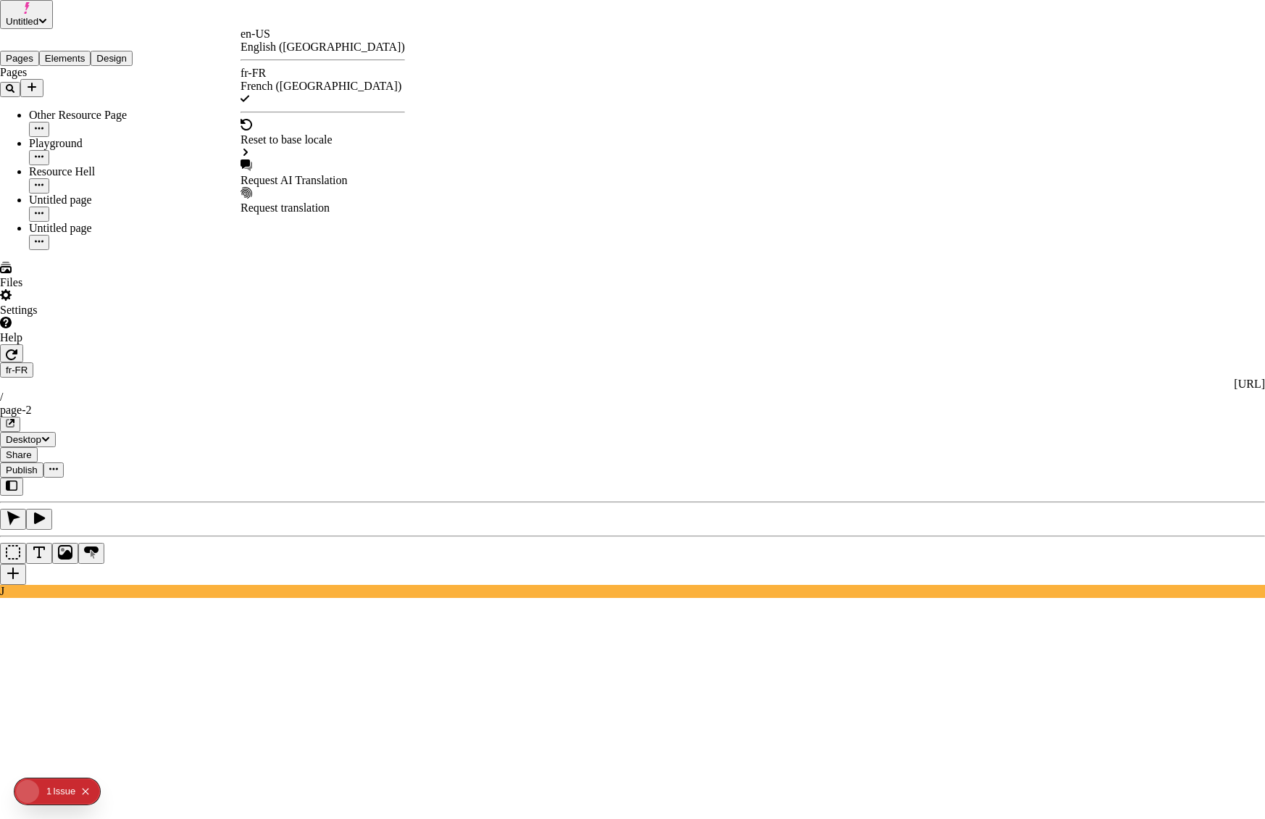
click at [330, 159] on div "Request AI Translation" at bounding box center [323, 173] width 164 height 28
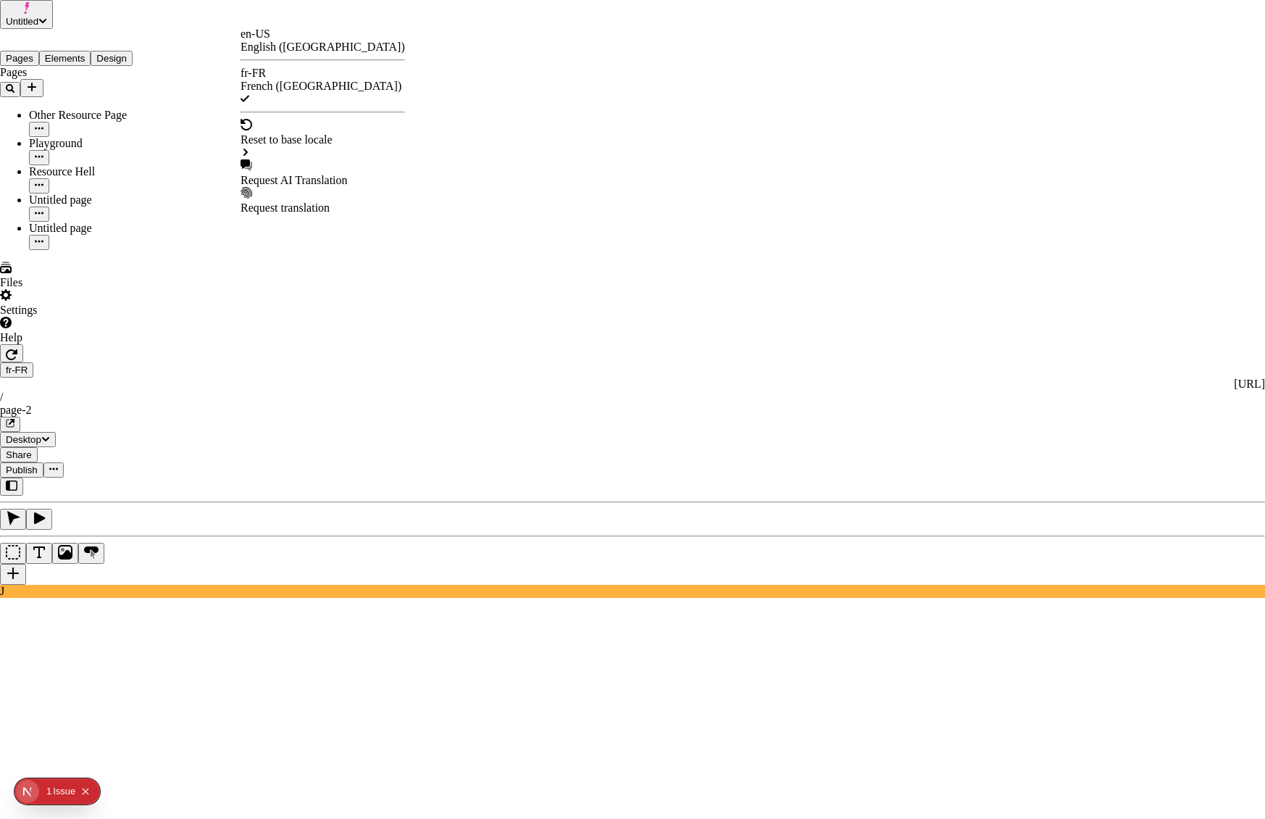
click at [298, 159] on div "Request AI Translation" at bounding box center [323, 173] width 164 height 28
checkbox input "true"
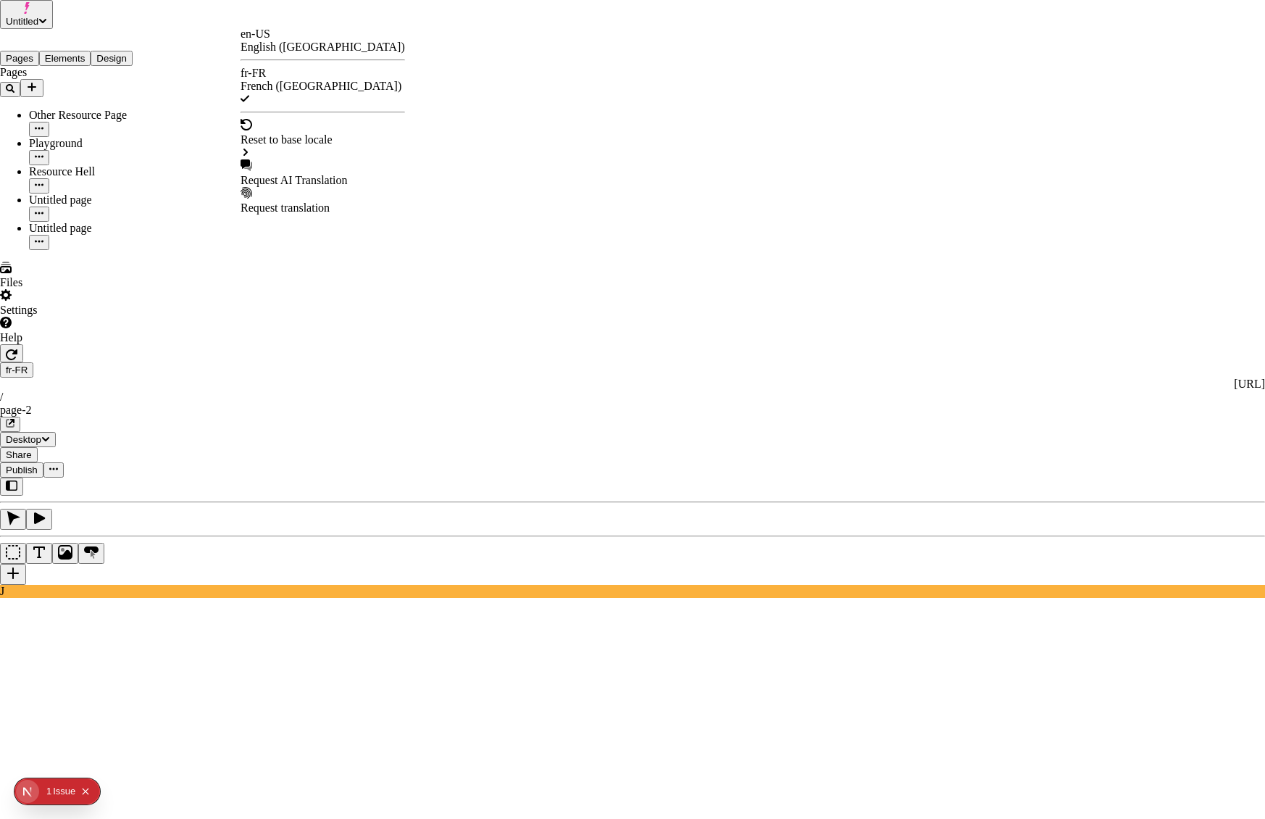
checkbox input "true"
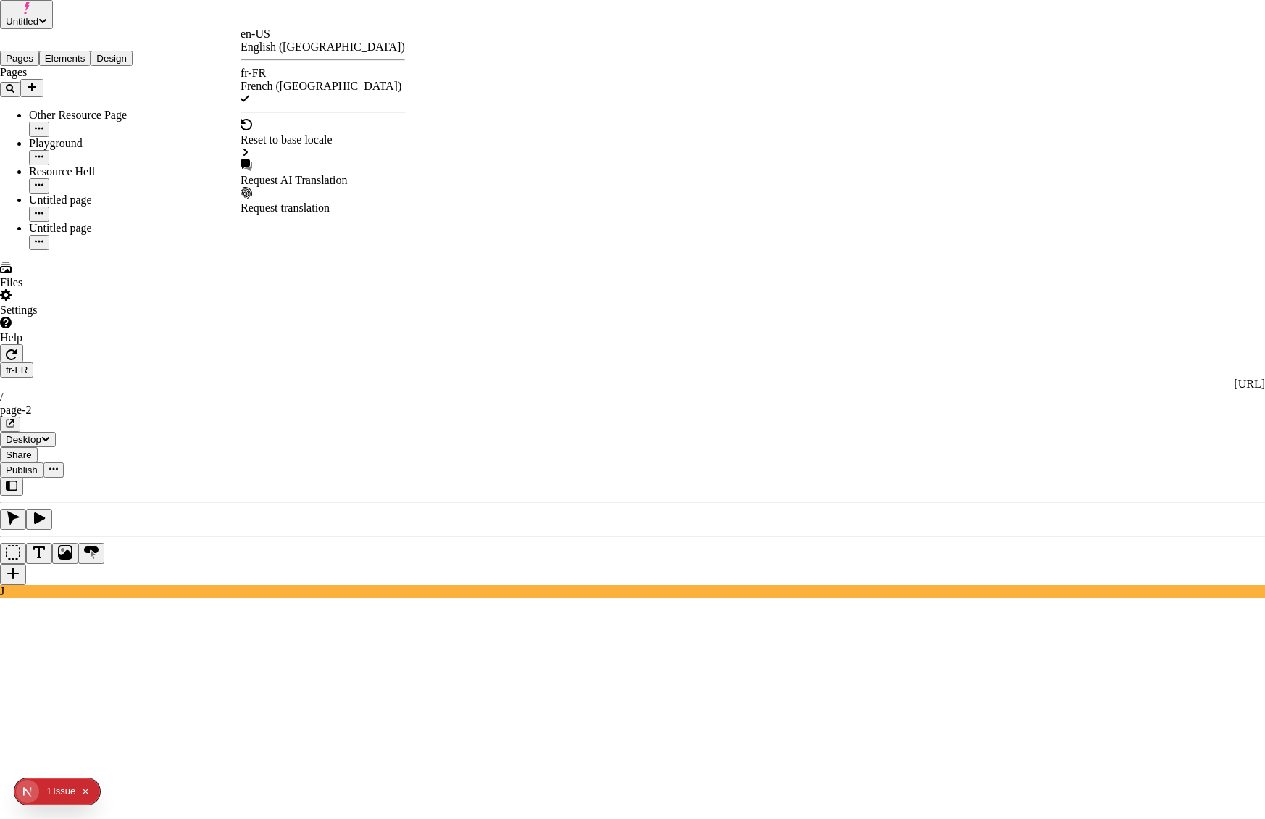
checkbox input "true"
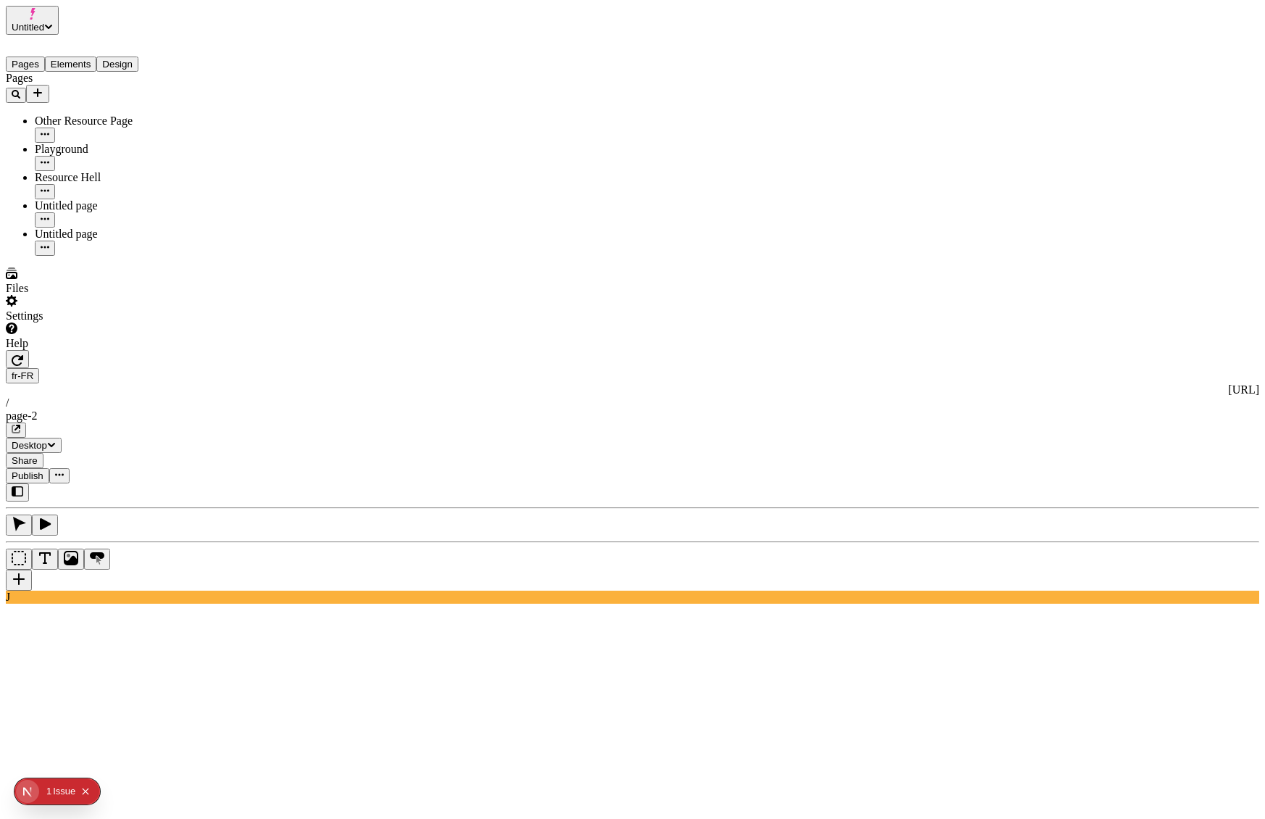
click at [49, 468] on button "Publish" at bounding box center [27, 475] width 43 height 15
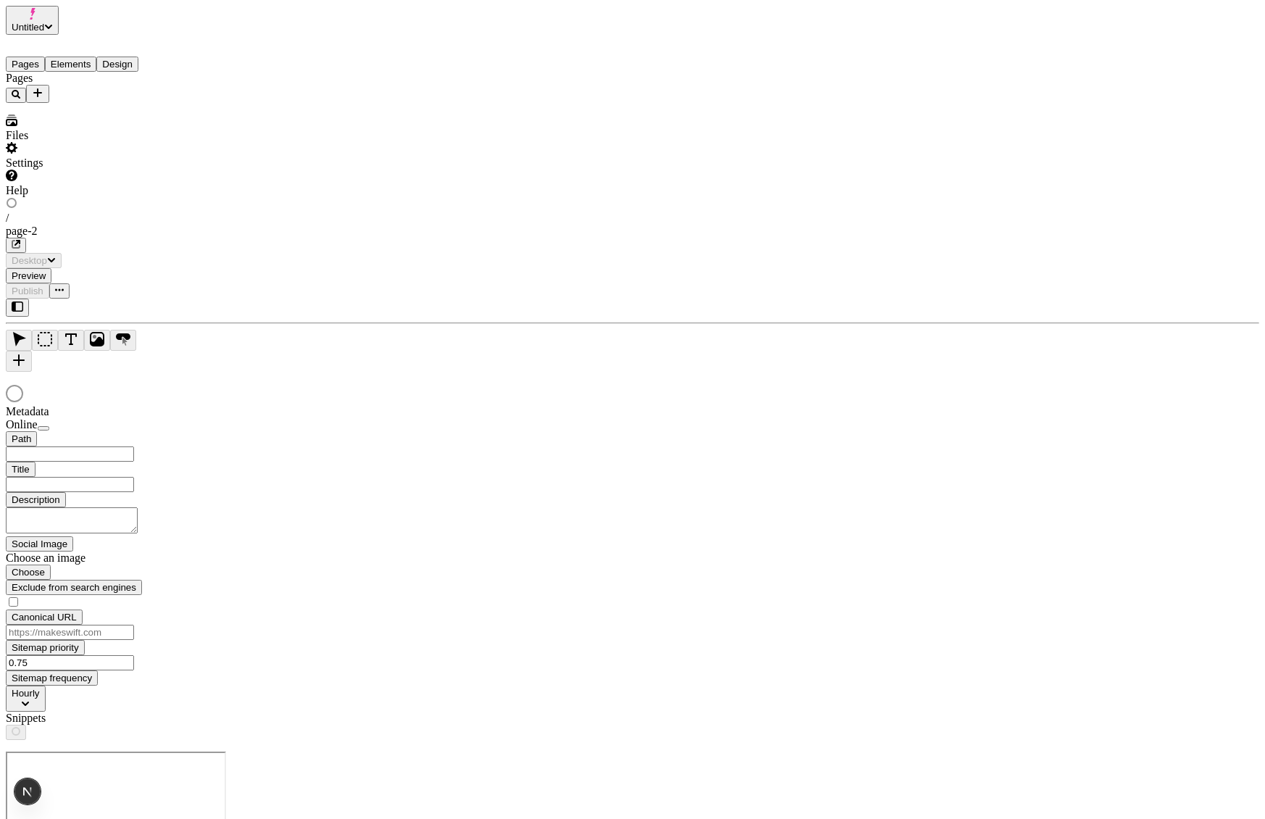
type input "/page-2"
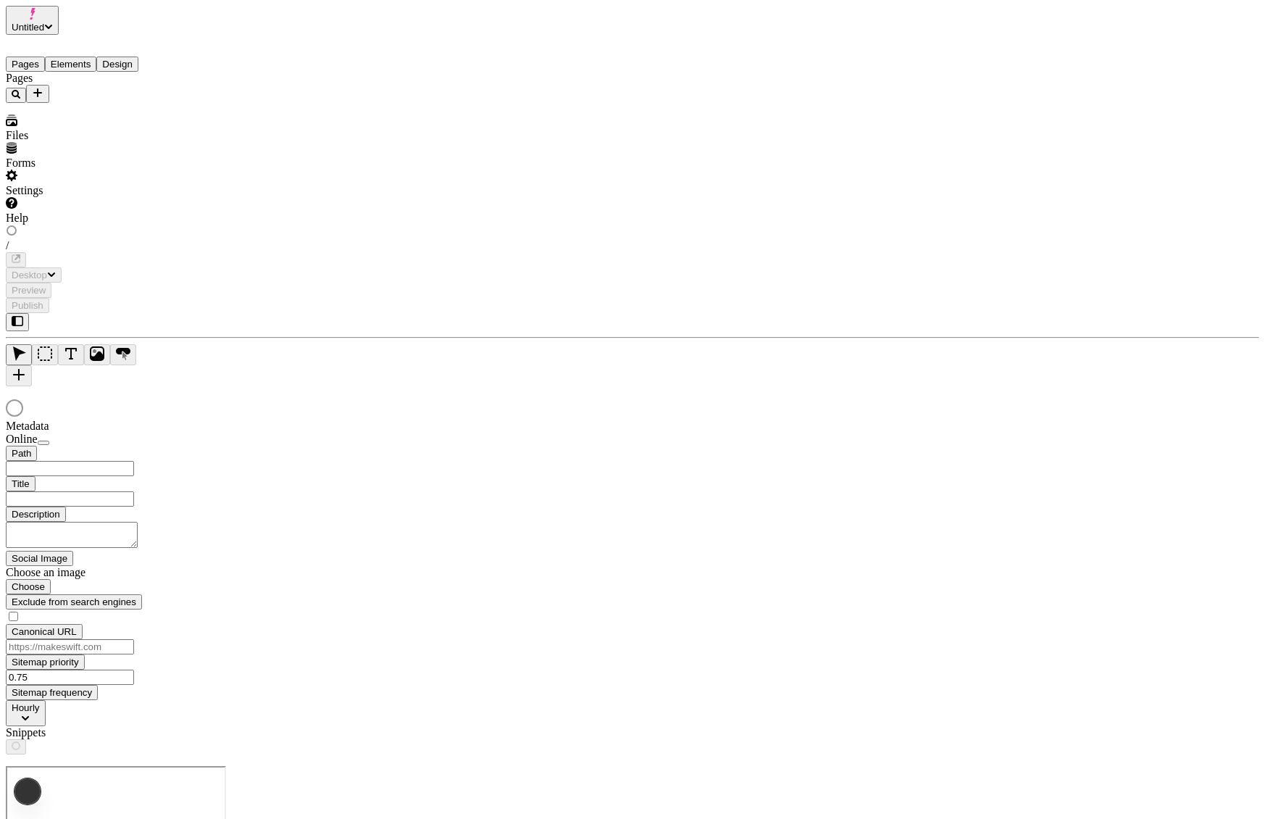
type input "/page-2"
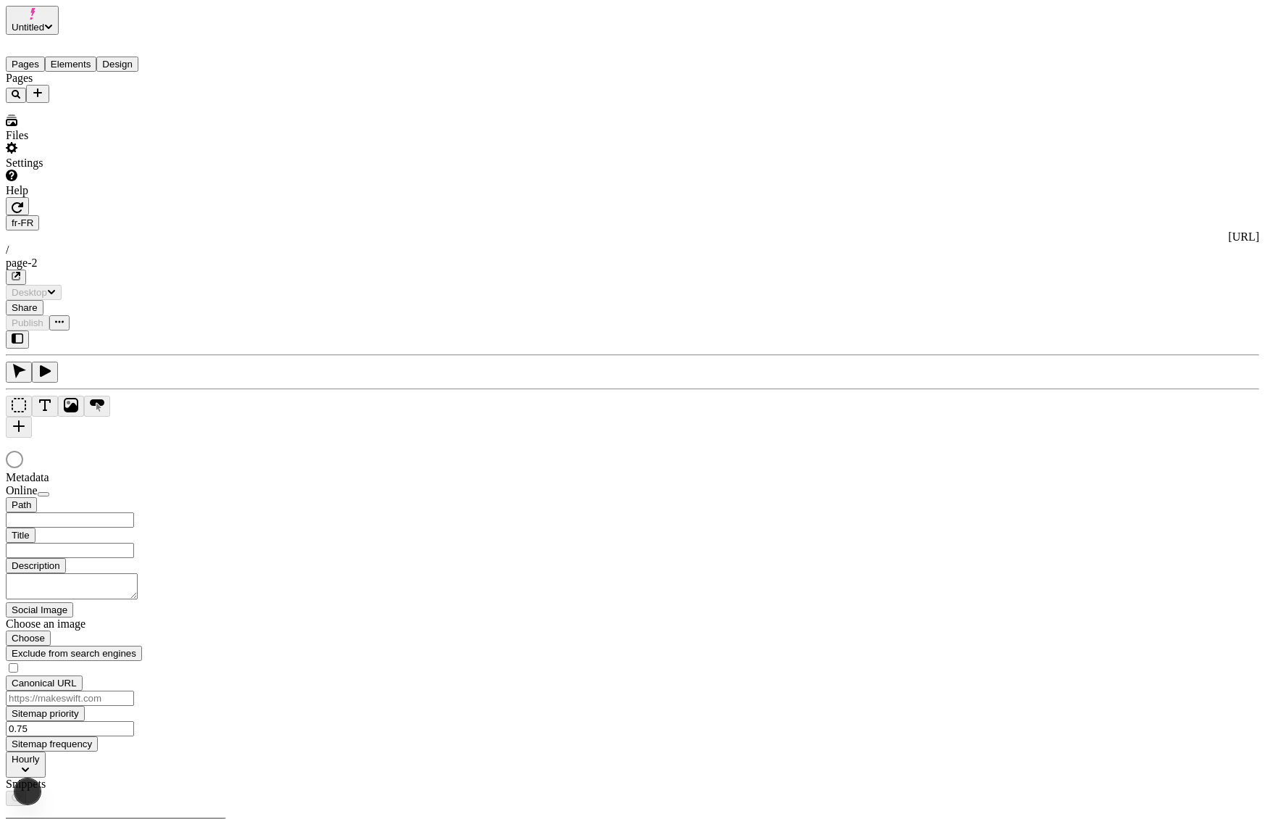
type input "/page-2"
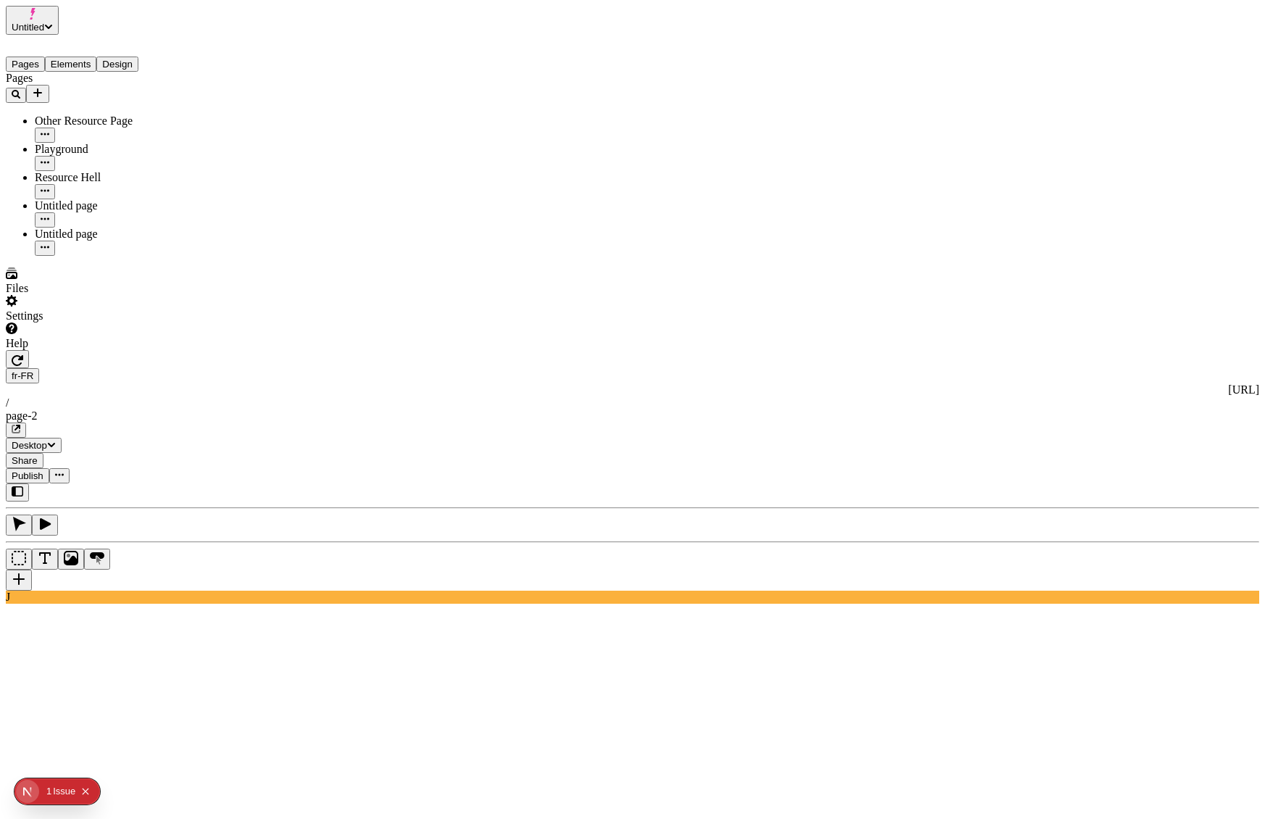
click at [265, 368] on div "fr-FR http://localhost:3001/fr-FR / page-2" at bounding box center [632, 403] width 1253 height 70
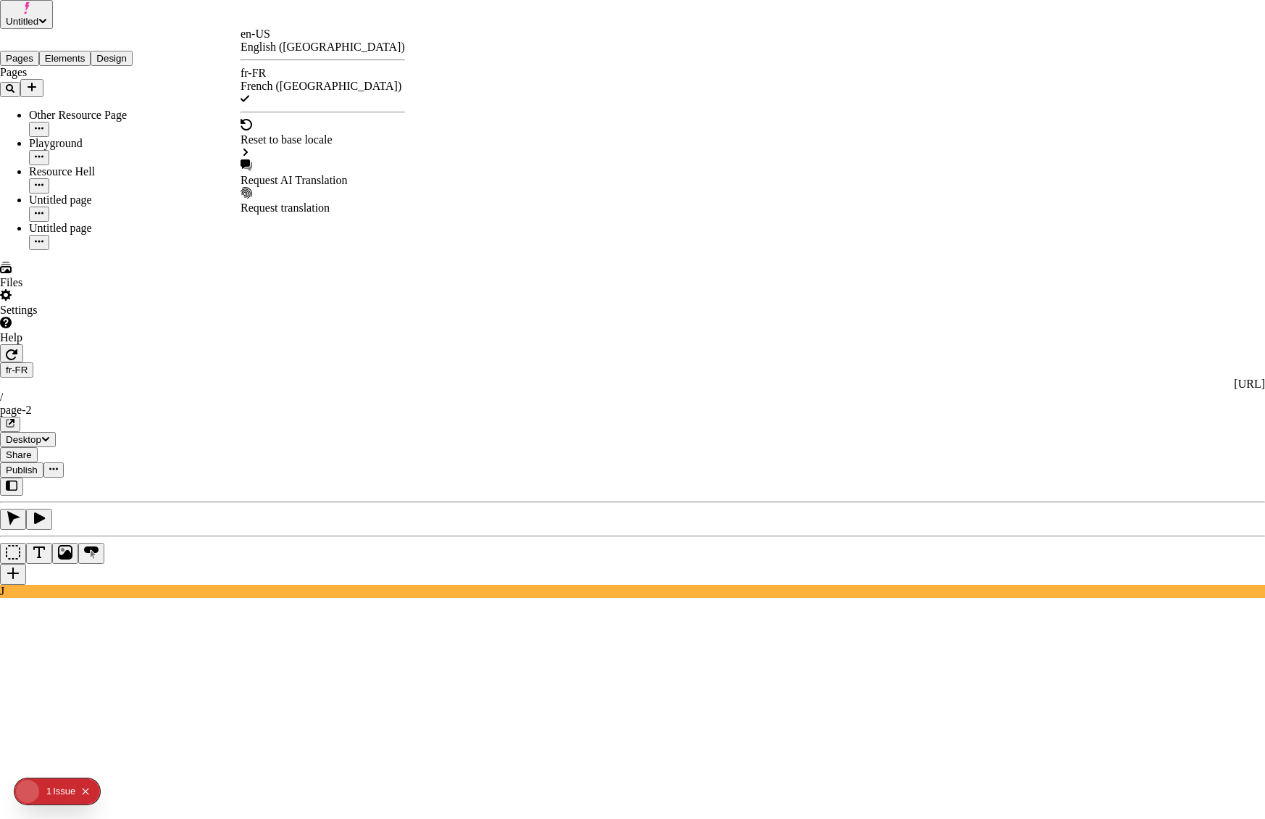
click at [325, 174] on div "Request AI Translation" at bounding box center [323, 180] width 164 height 13
drag, startPoint x: 476, startPoint y: 227, endPoint x: 551, endPoint y: 338, distance: 134.2
checkbox input "true"
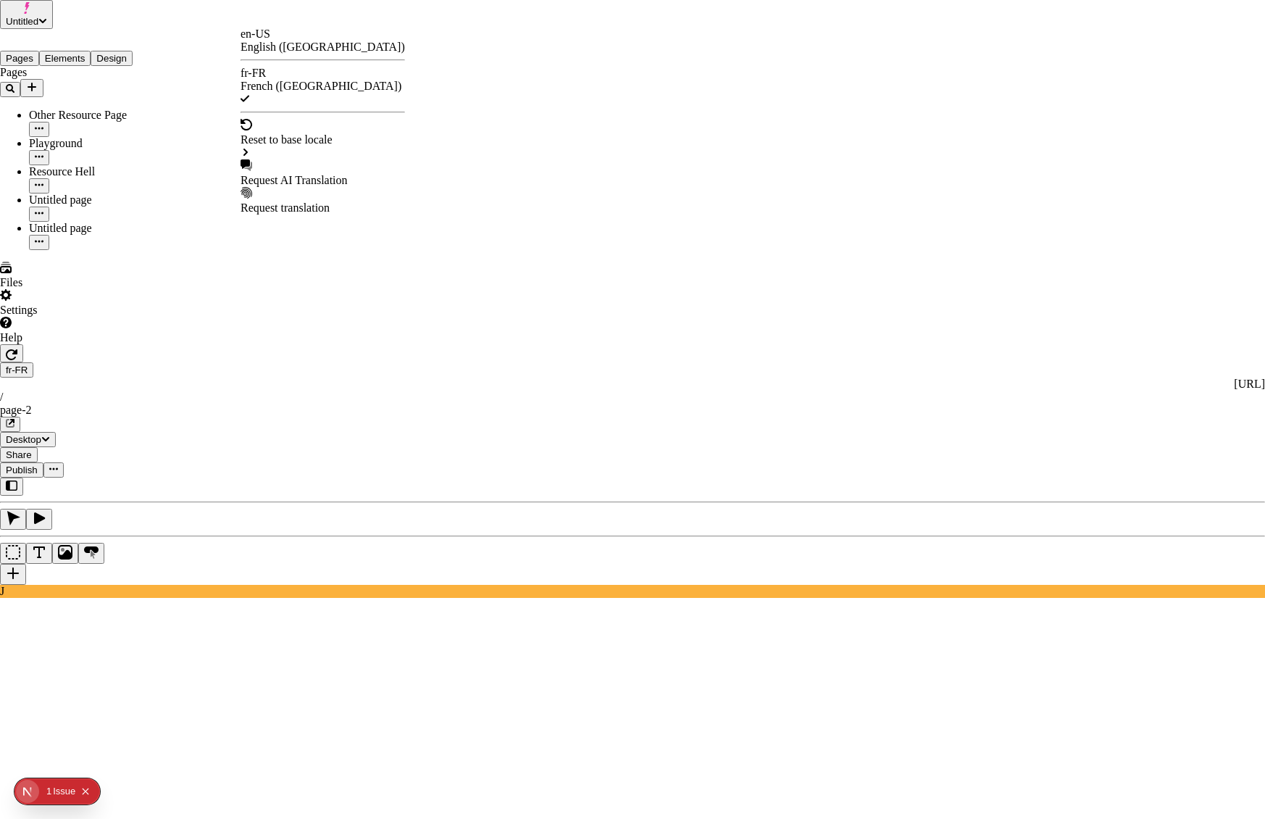
checkbox input "true"
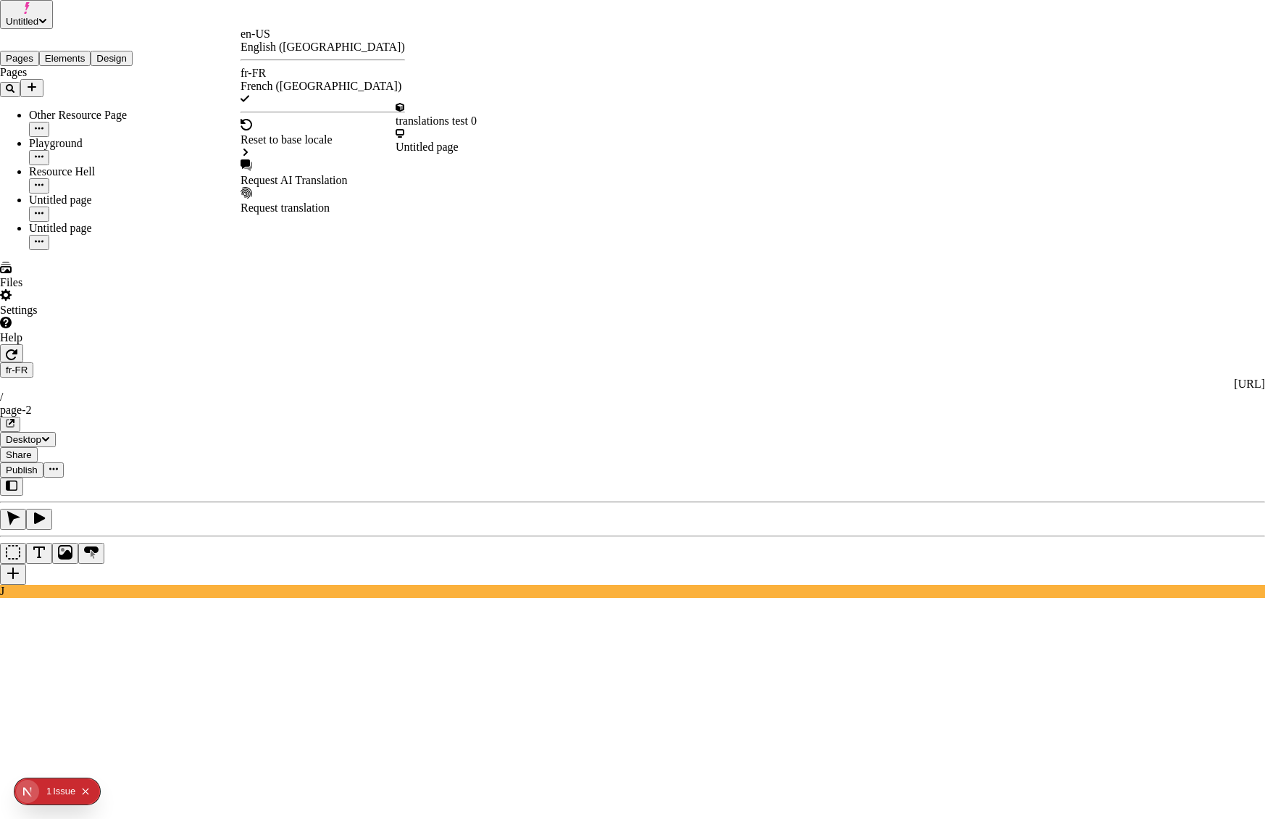
click at [305, 159] on div "Request AI Translation" at bounding box center [323, 173] width 164 height 28
checkbox input "true"
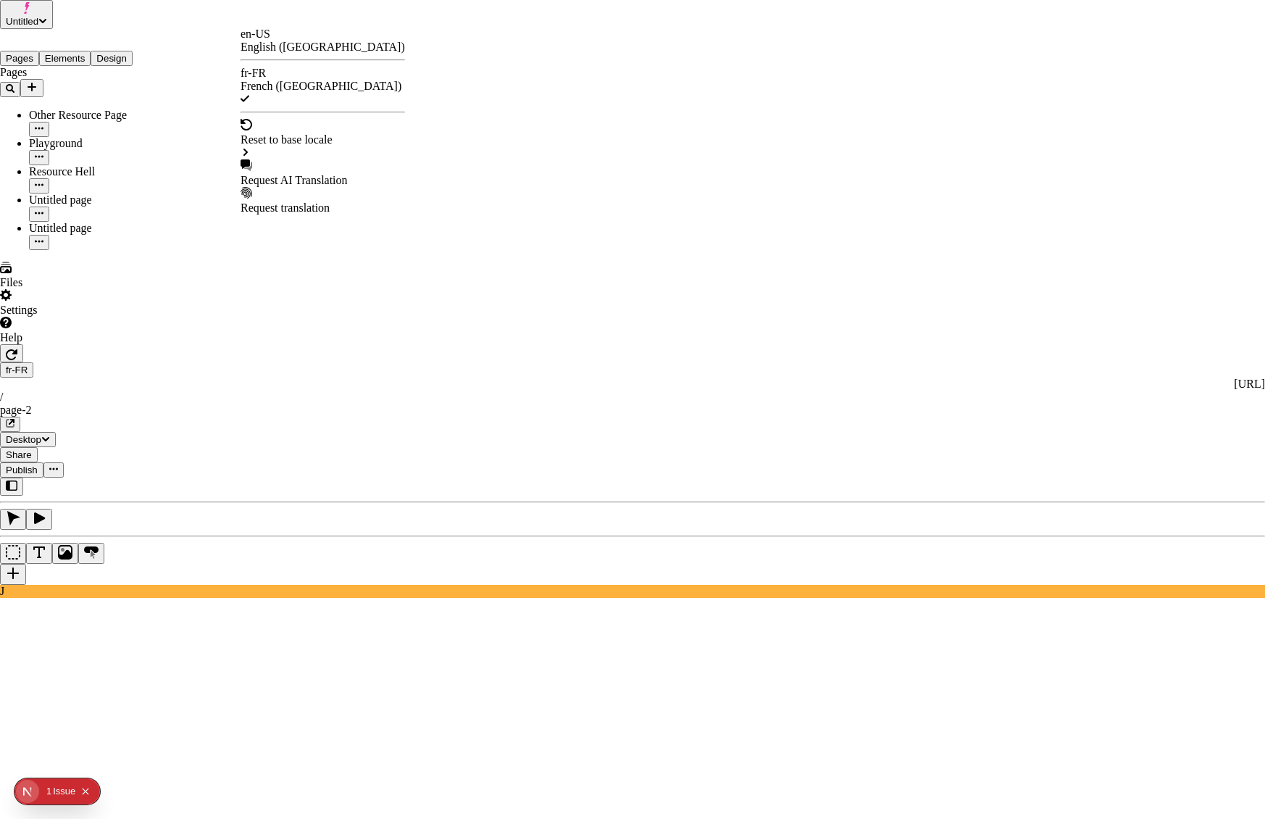
checkbox input "true"
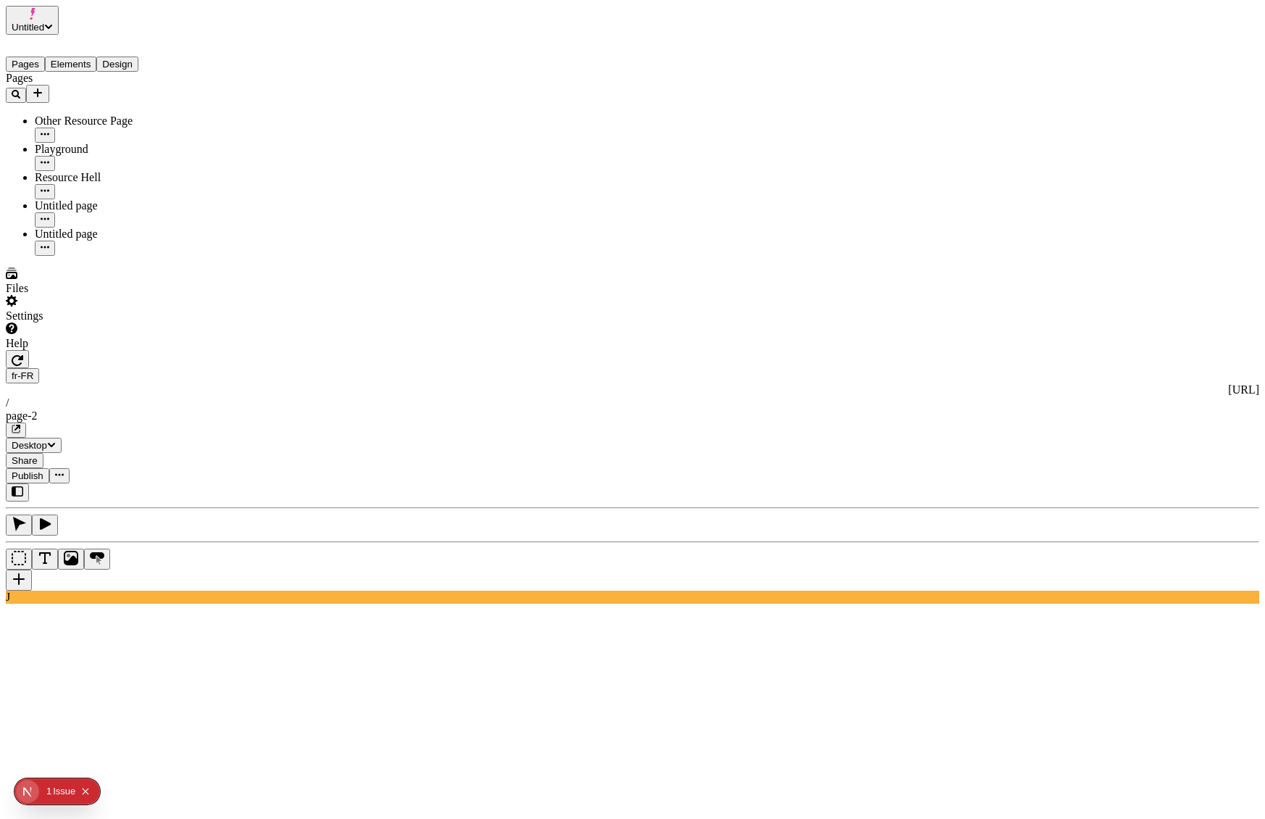
click at [43, 470] on span "Publish" at bounding box center [28, 475] width 32 height 11
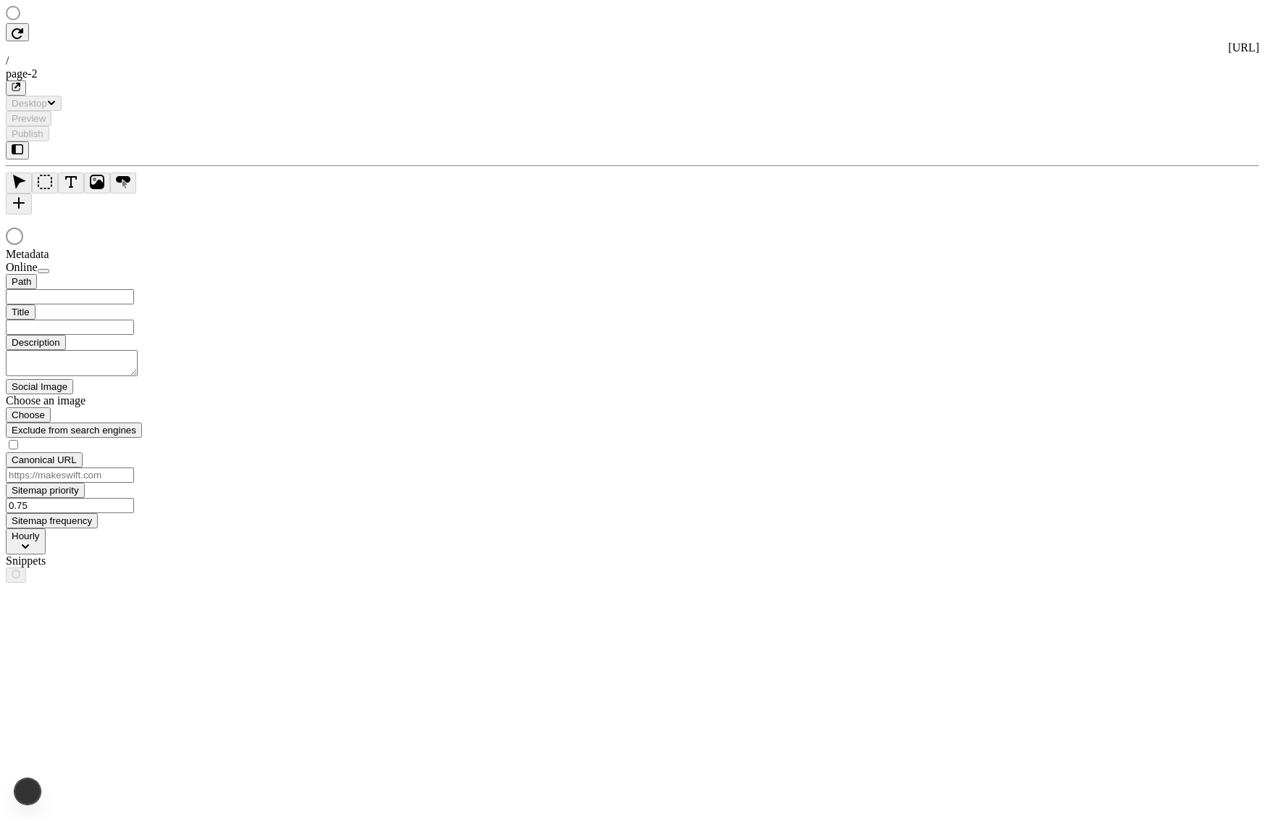
type input "/page-2"
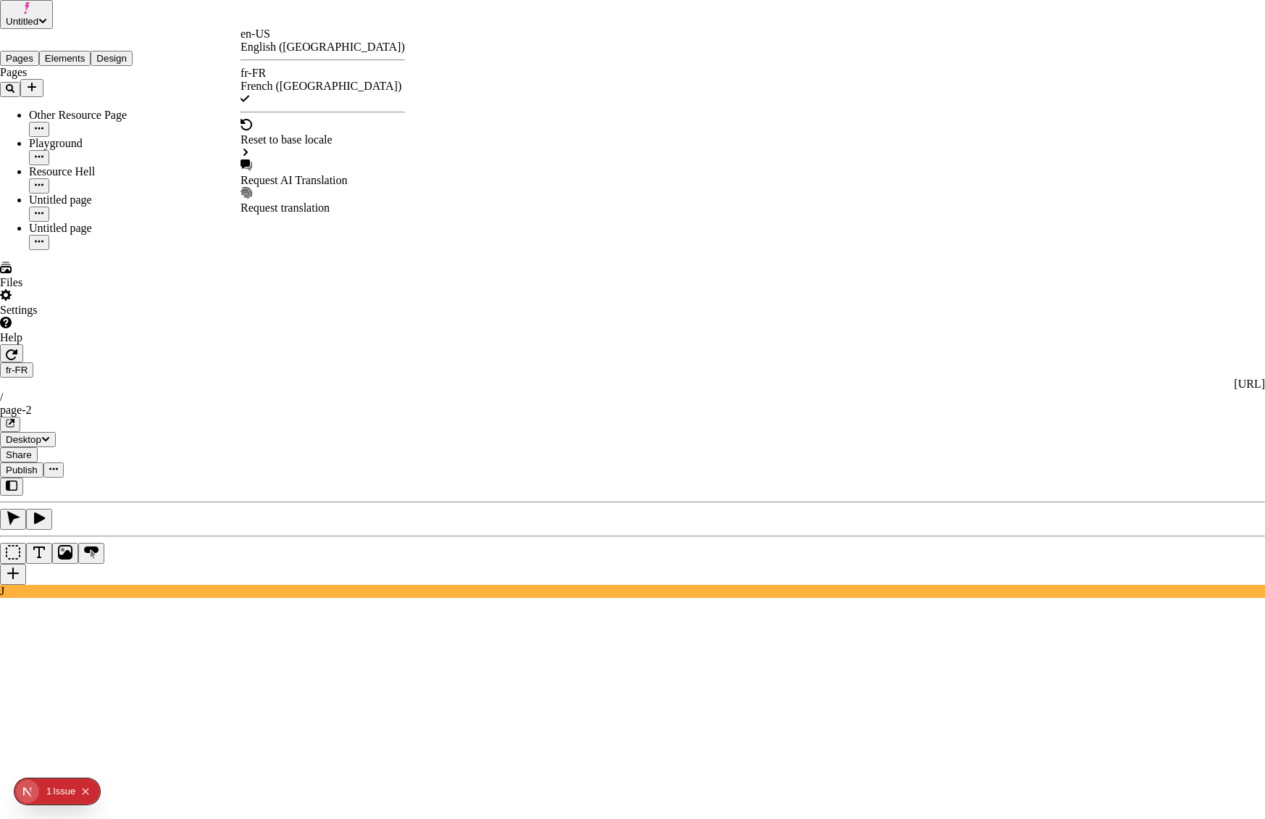
click at [314, 174] on div "Request AI Translation" at bounding box center [323, 180] width 164 height 13
drag, startPoint x: 470, startPoint y: 362, endPoint x: 474, endPoint y: 369, distance: 8.8
checkbox input "true"
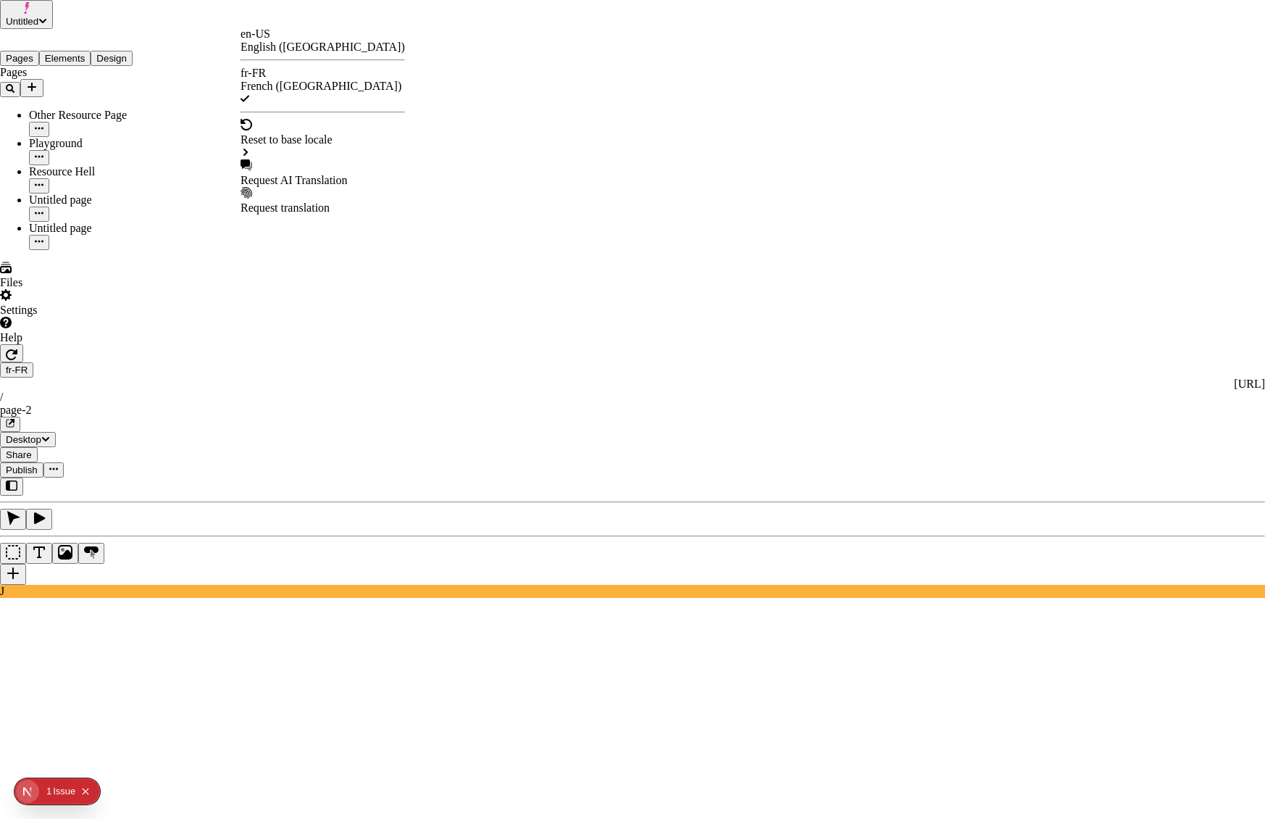
checkbox input "true"
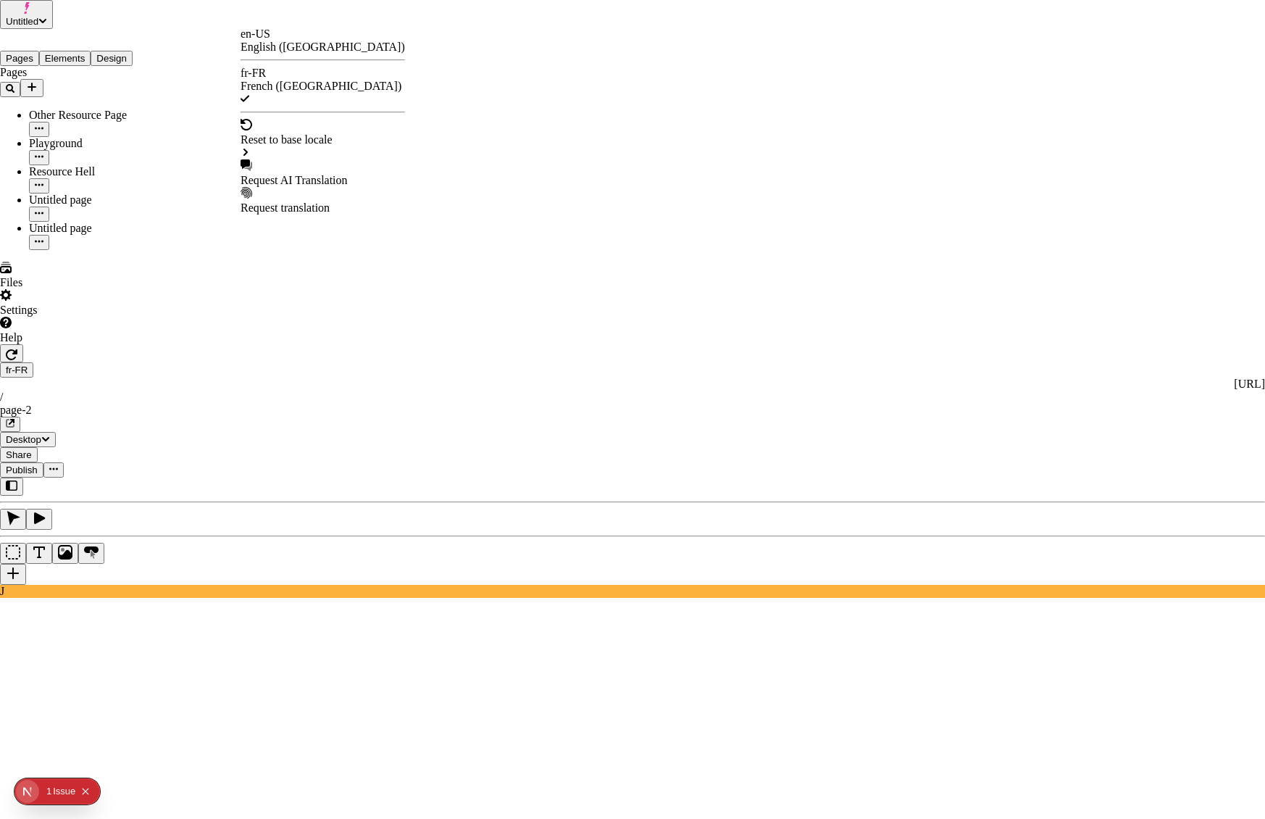
checkbox input "true"
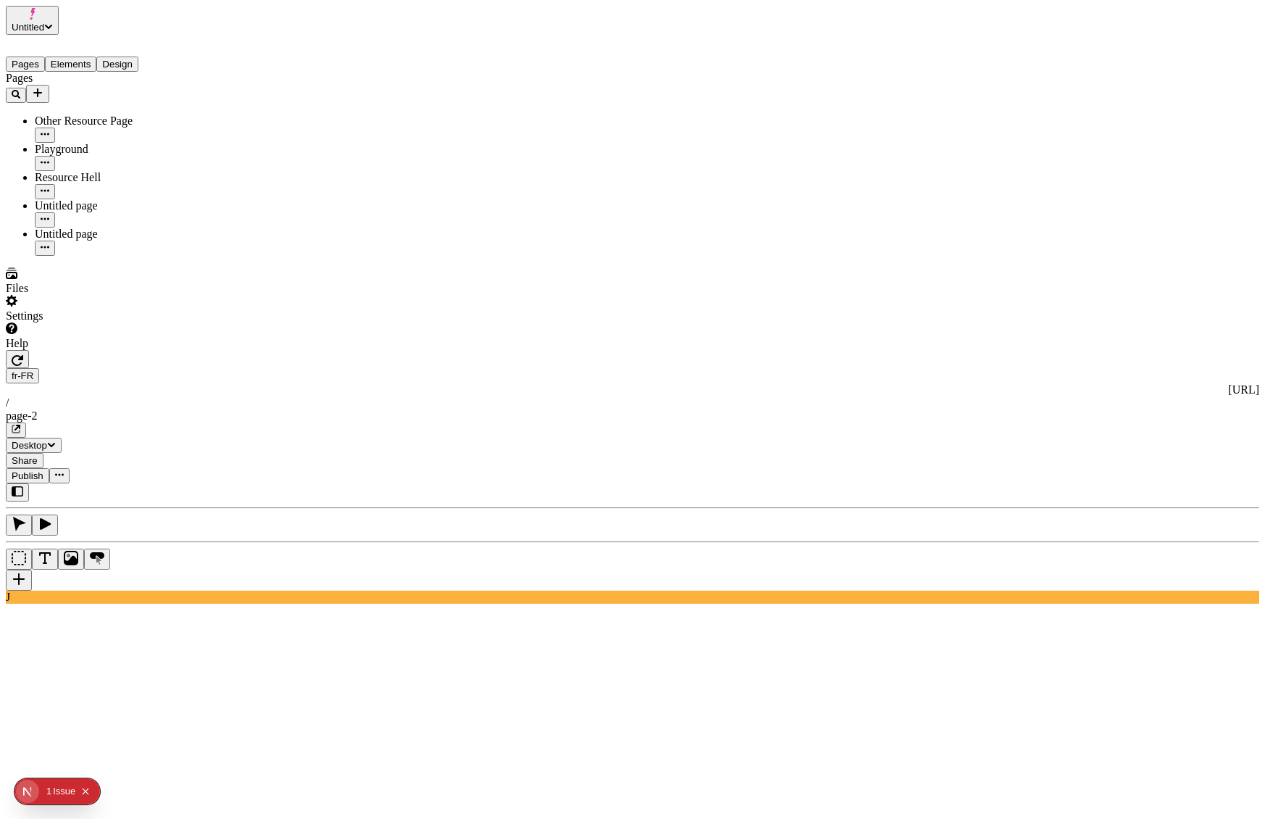
click at [1047, 468] on div "Publish" at bounding box center [632, 475] width 1253 height 15
click at [43, 470] on span "Publish" at bounding box center [28, 475] width 32 height 11
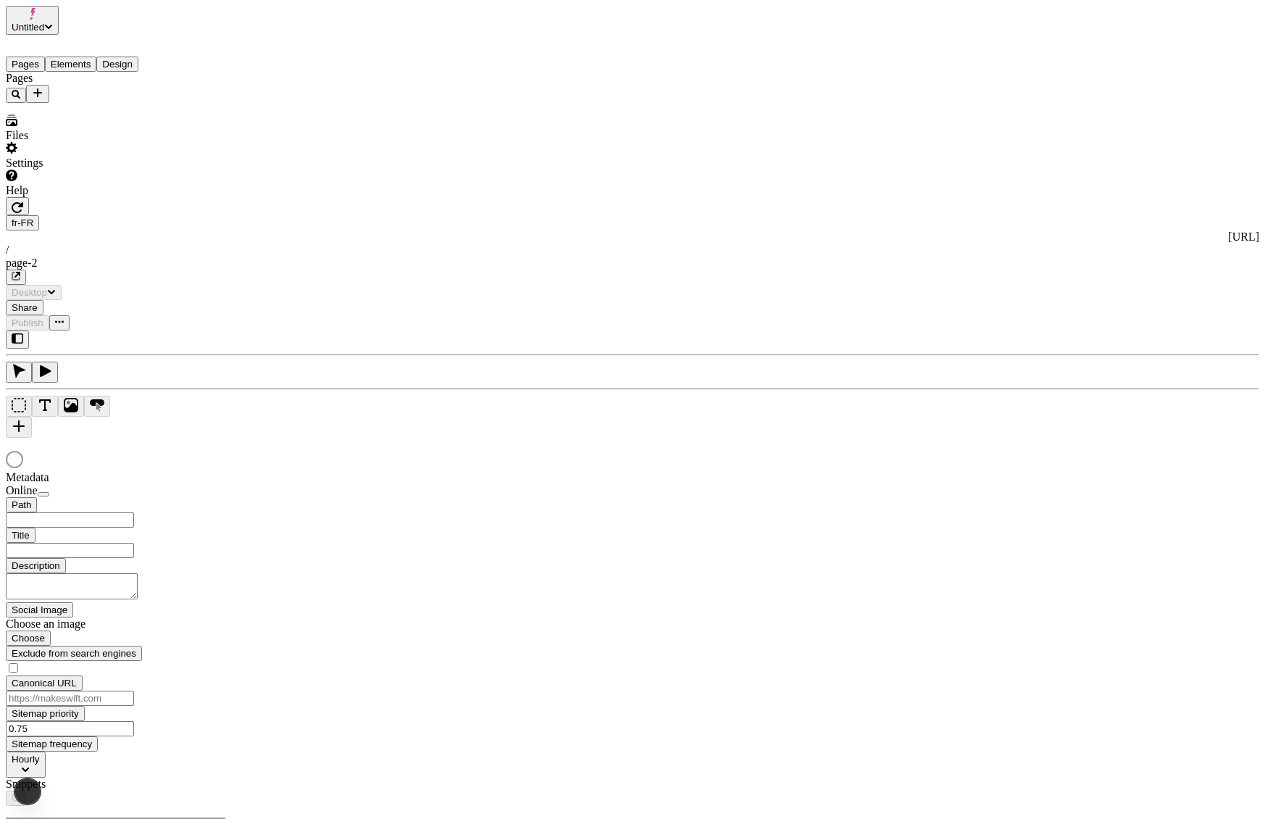
type input "/page-2"
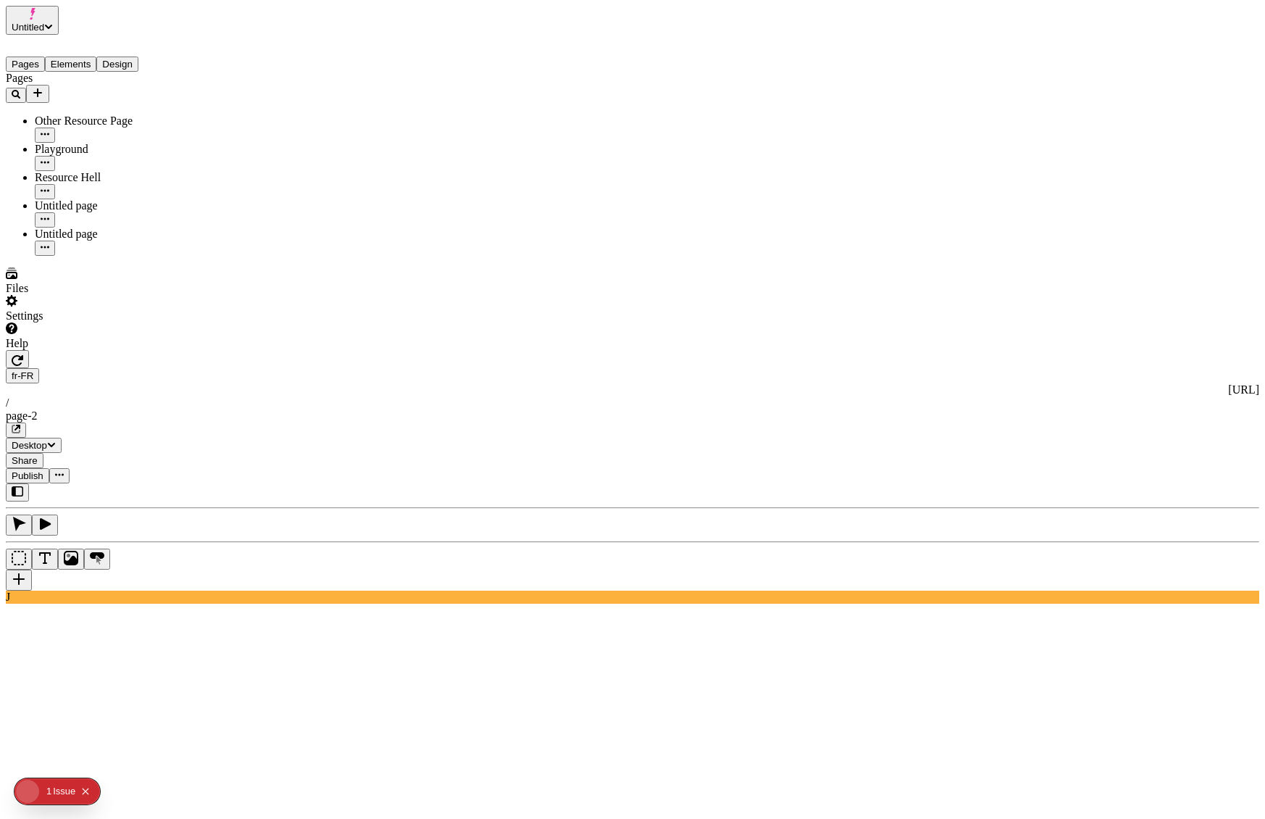
click at [97, 57] on button "Elements" at bounding box center [71, 64] width 52 height 15
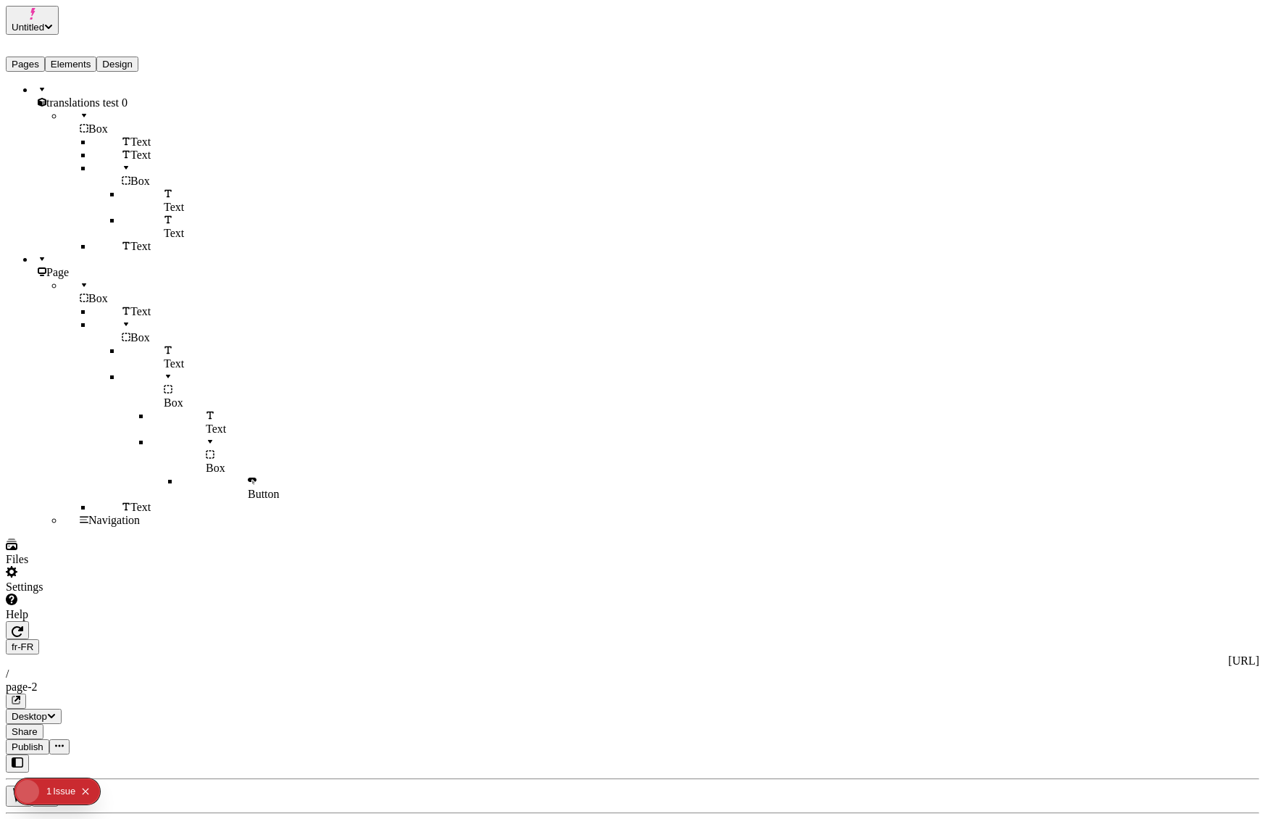
click at [72, 274] on div "Page" at bounding box center [107, 266] width 145 height 26
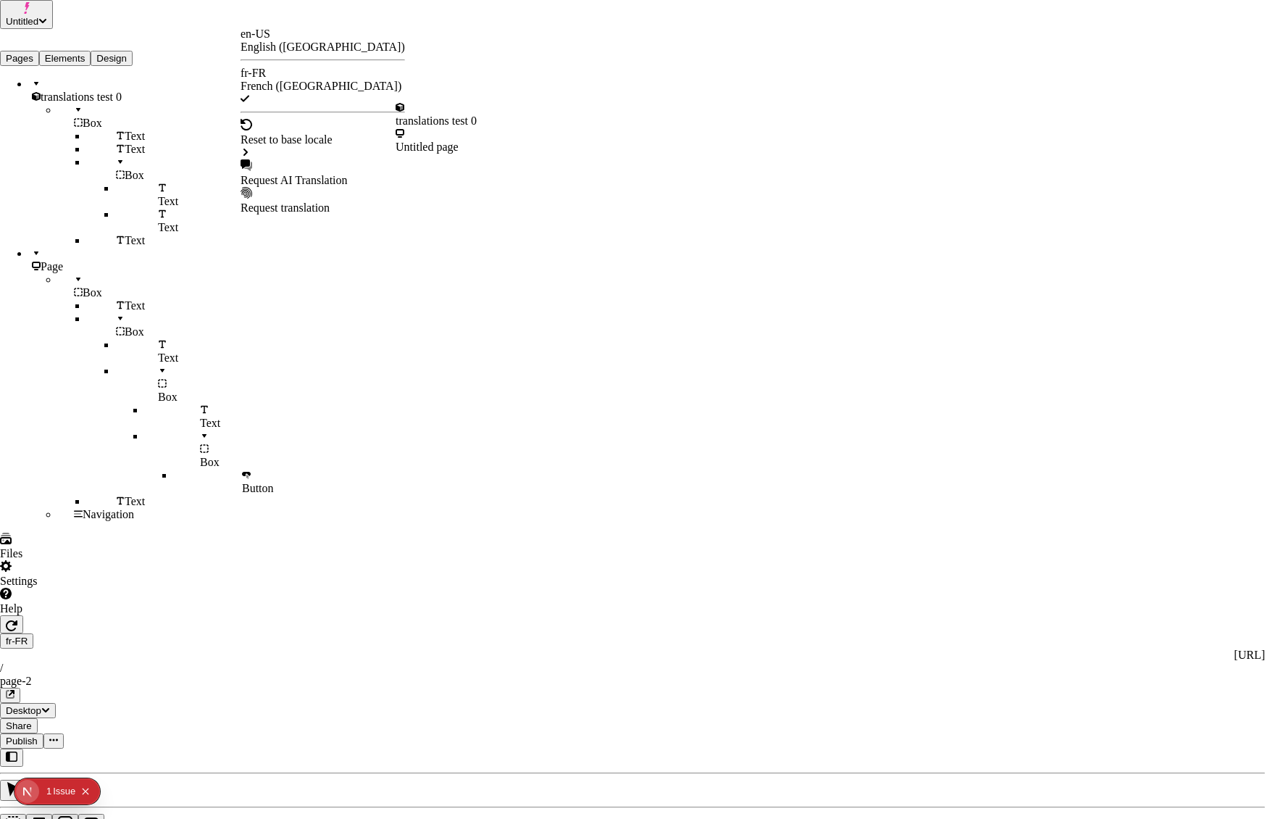
click at [285, 174] on div "Request AI Translation" at bounding box center [323, 180] width 164 height 13
drag, startPoint x: 470, startPoint y: 375, endPoint x: 478, endPoint y: 379, distance: 8.8
checkbox input "true"
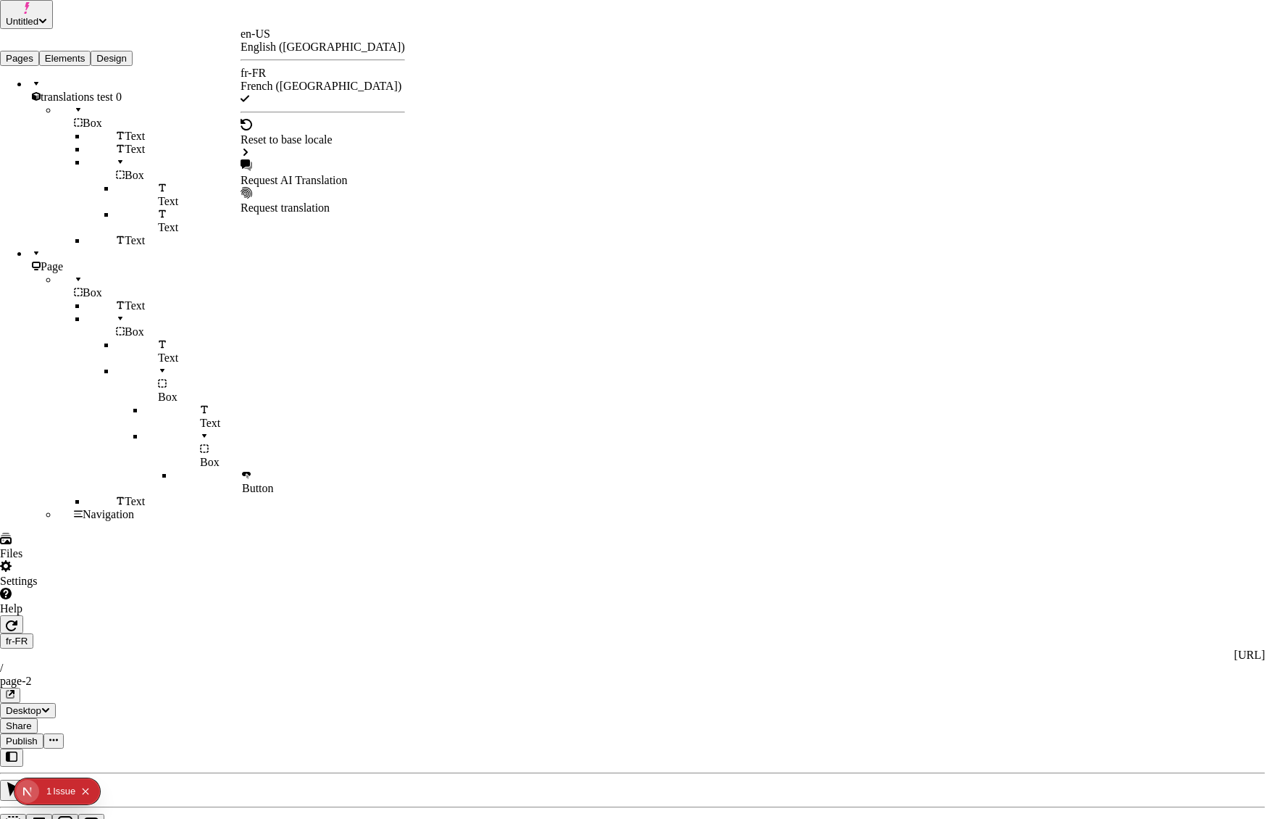
checkbox input "true"
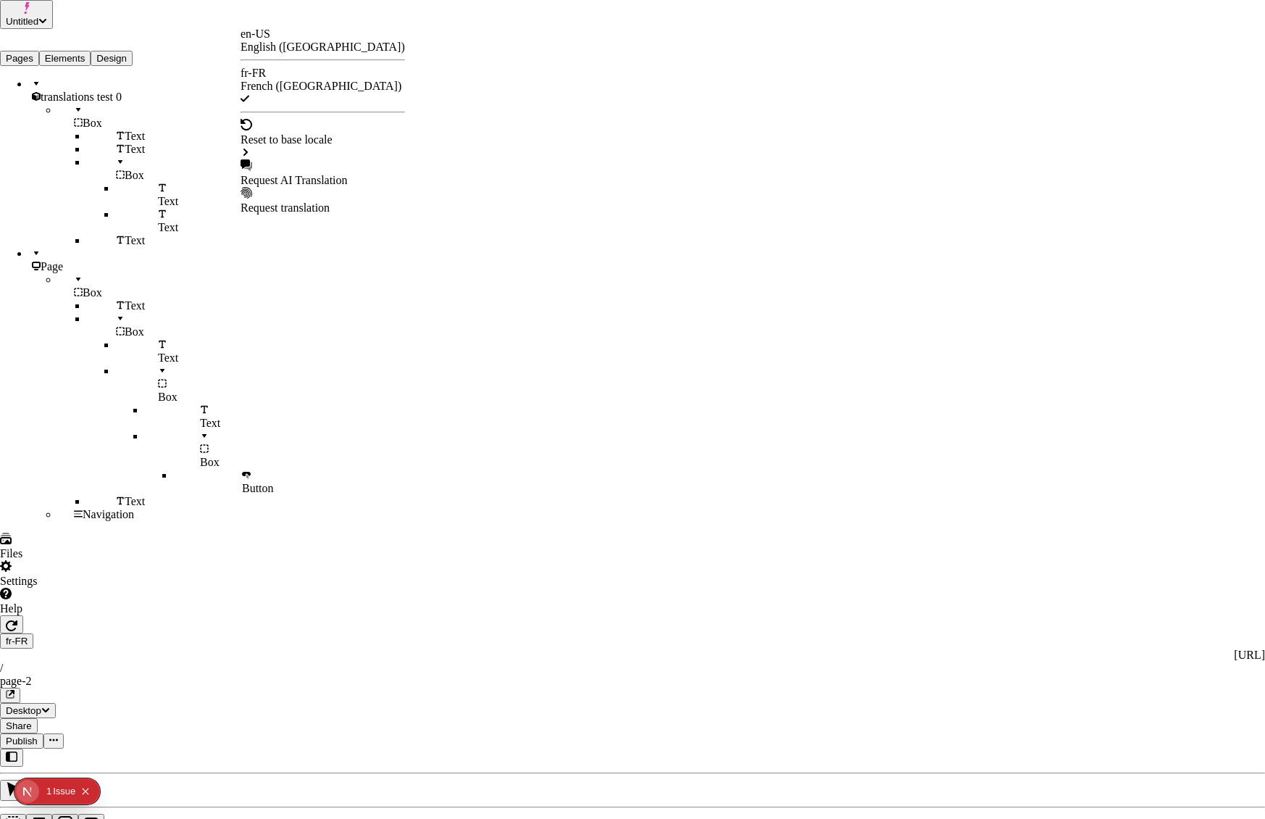
checkbox input "true"
drag, startPoint x: 761, startPoint y: 641, endPoint x: 764, endPoint y: 656, distance: 15.6
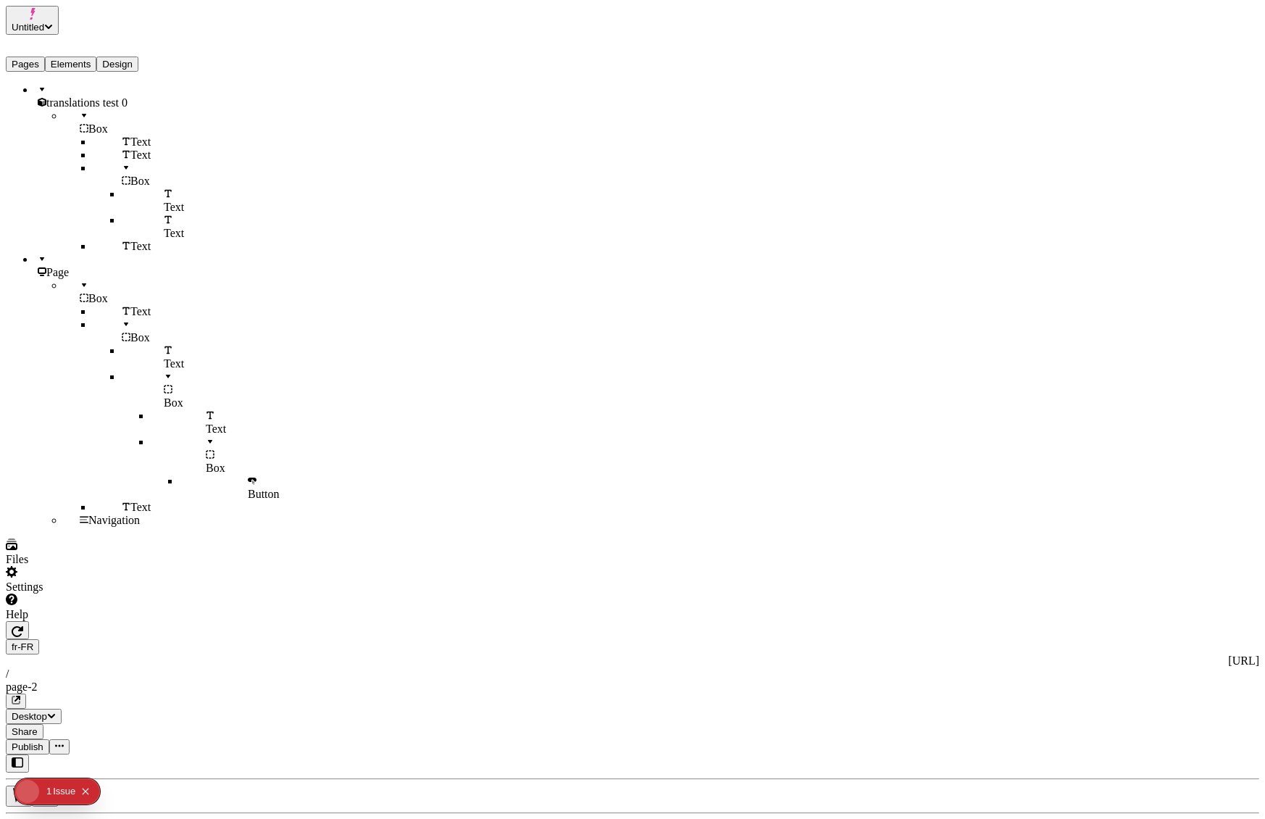
click at [43, 741] on span "Publish" at bounding box center [28, 746] width 32 height 11
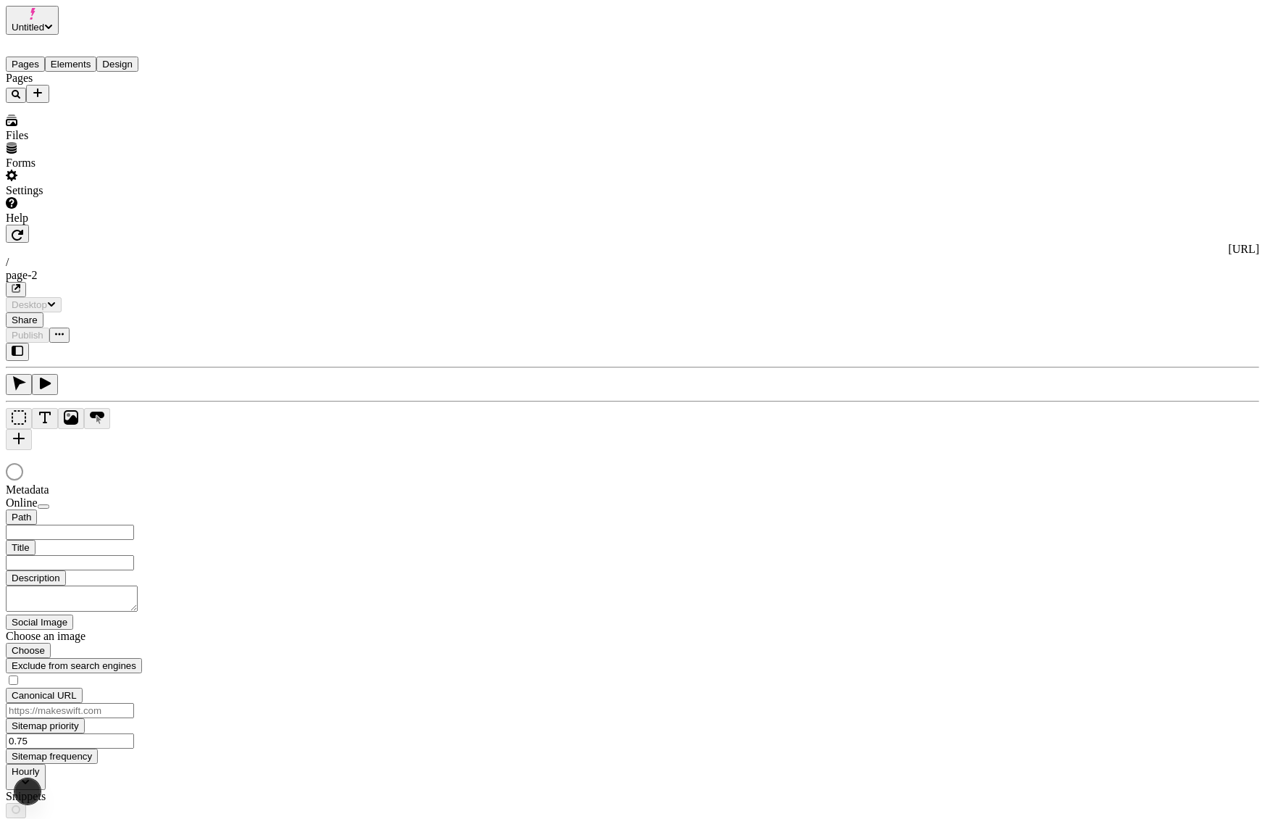
type input "/page-2"
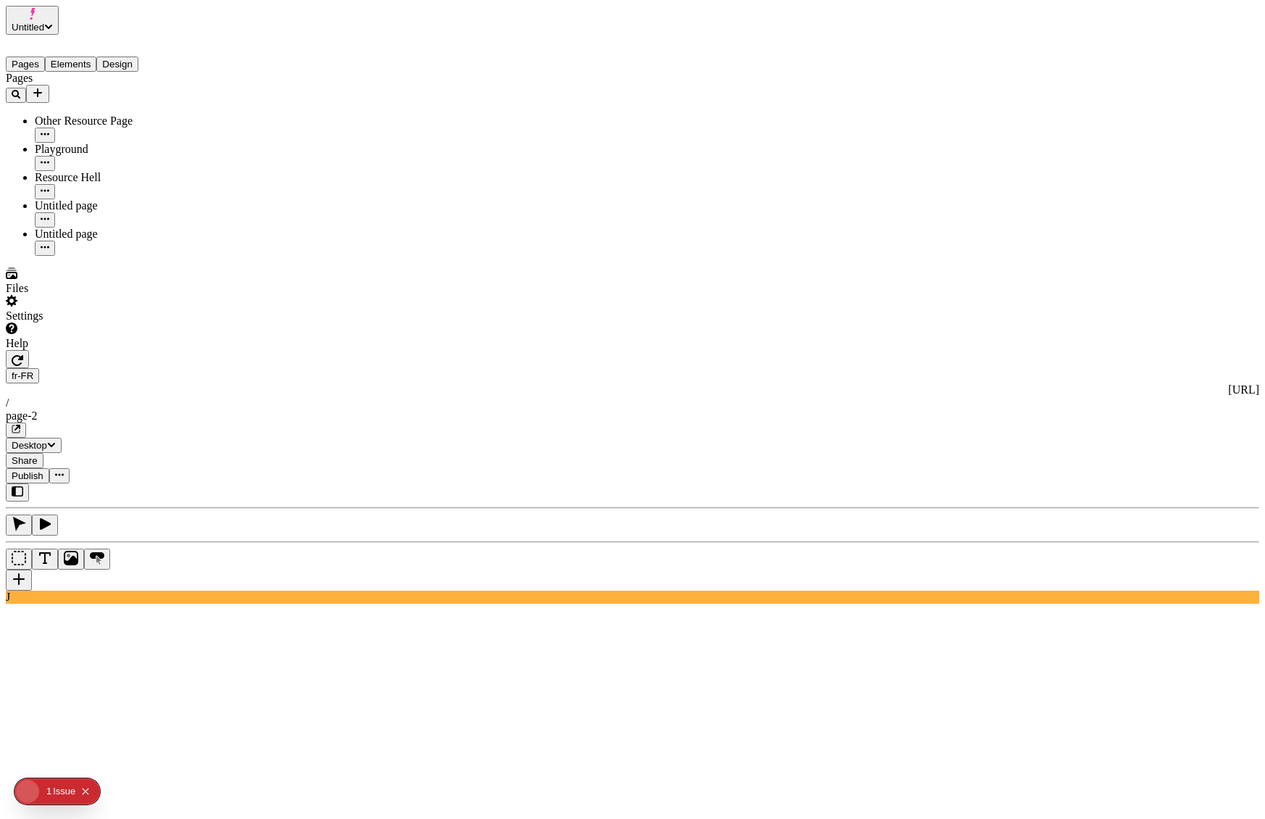
click at [91, 57] on button "Elements" at bounding box center [71, 64] width 52 height 15
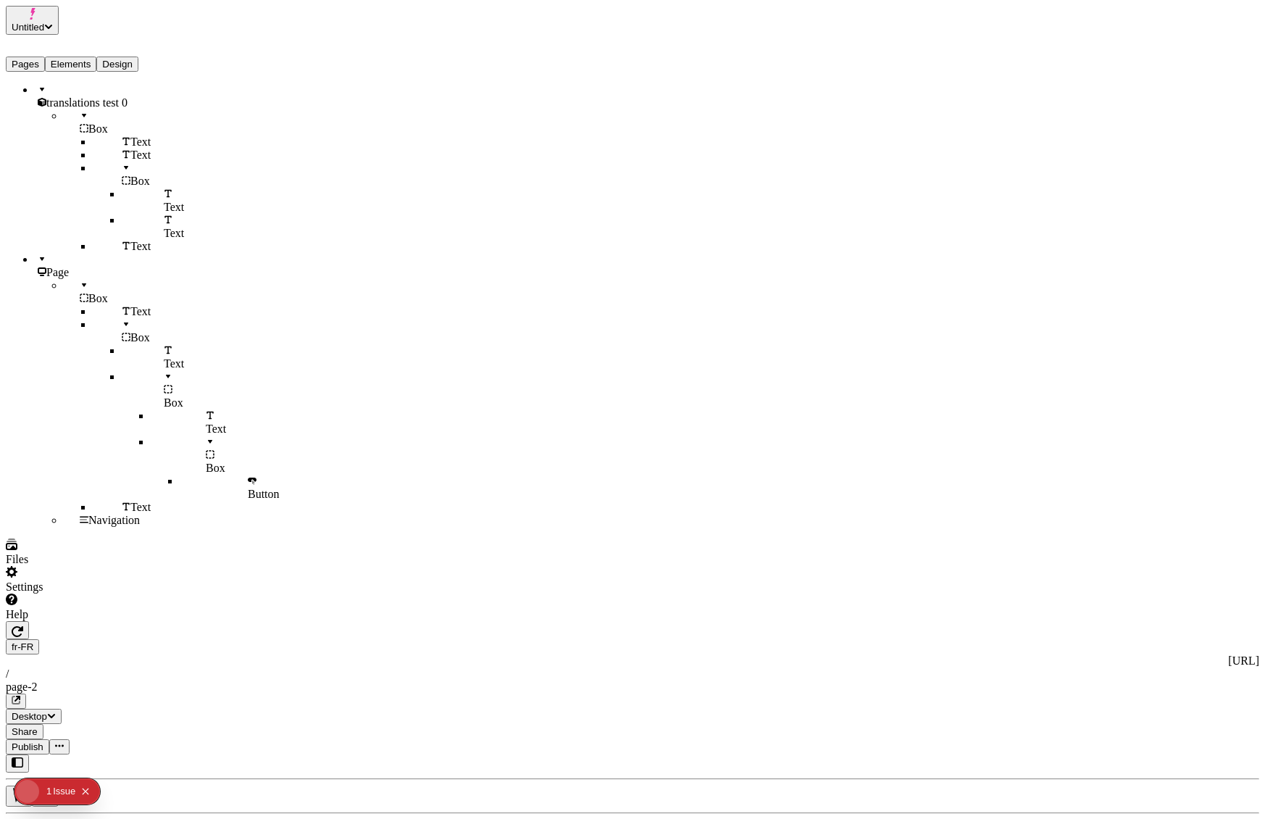
click at [61, 270] on div "Page" at bounding box center [107, 266] width 145 height 26
click at [200, 754] on div "J" at bounding box center [632, 814] width 1253 height 120
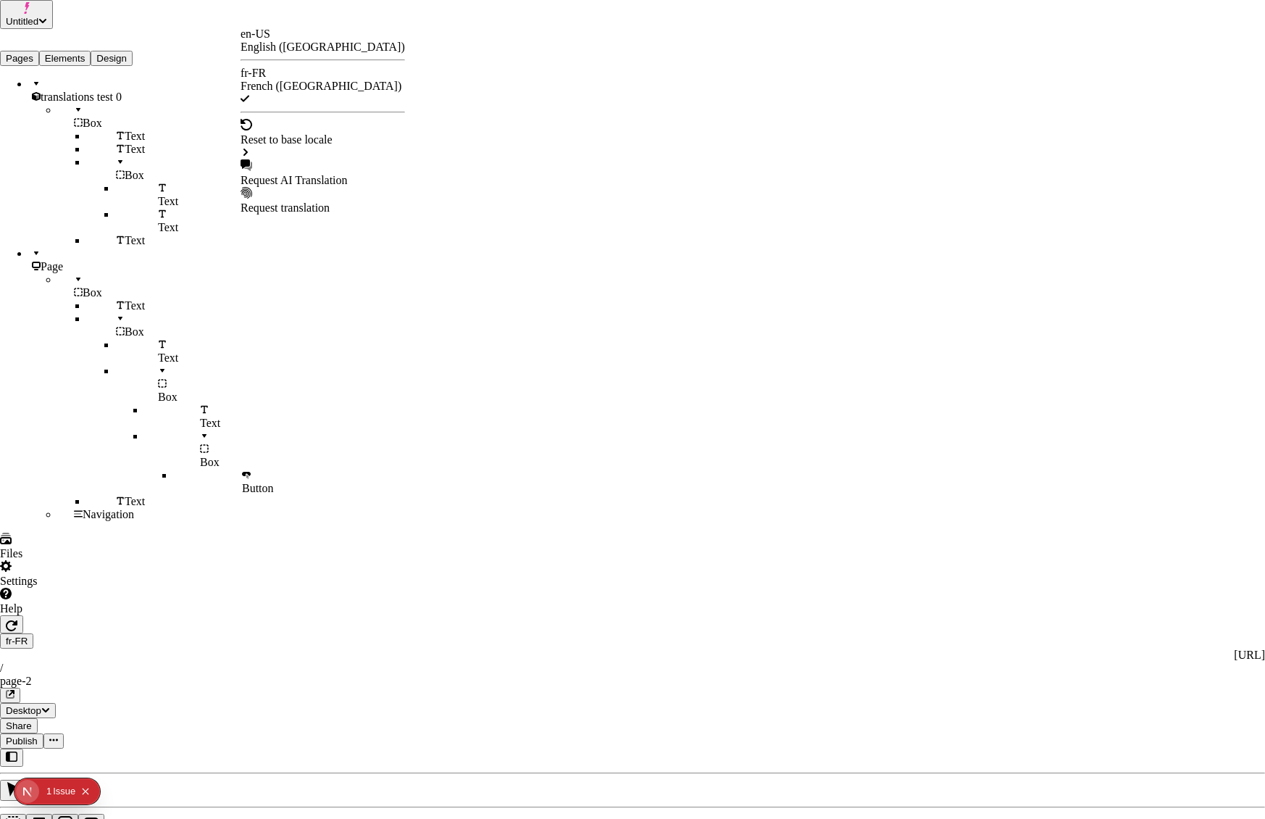
click at [319, 174] on div "Request AI Translation" at bounding box center [323, 180] width 164 height 13
checkbox input "true"
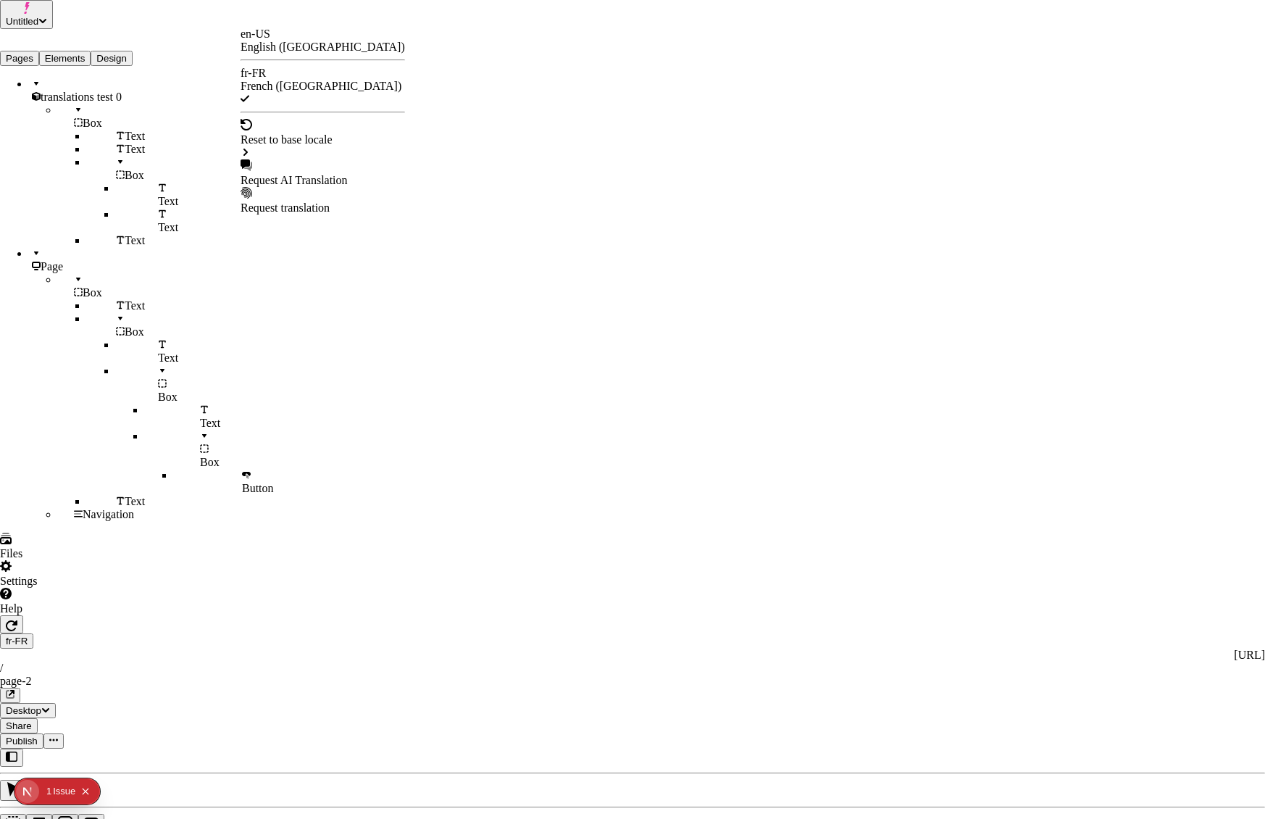
checkbox input "true"
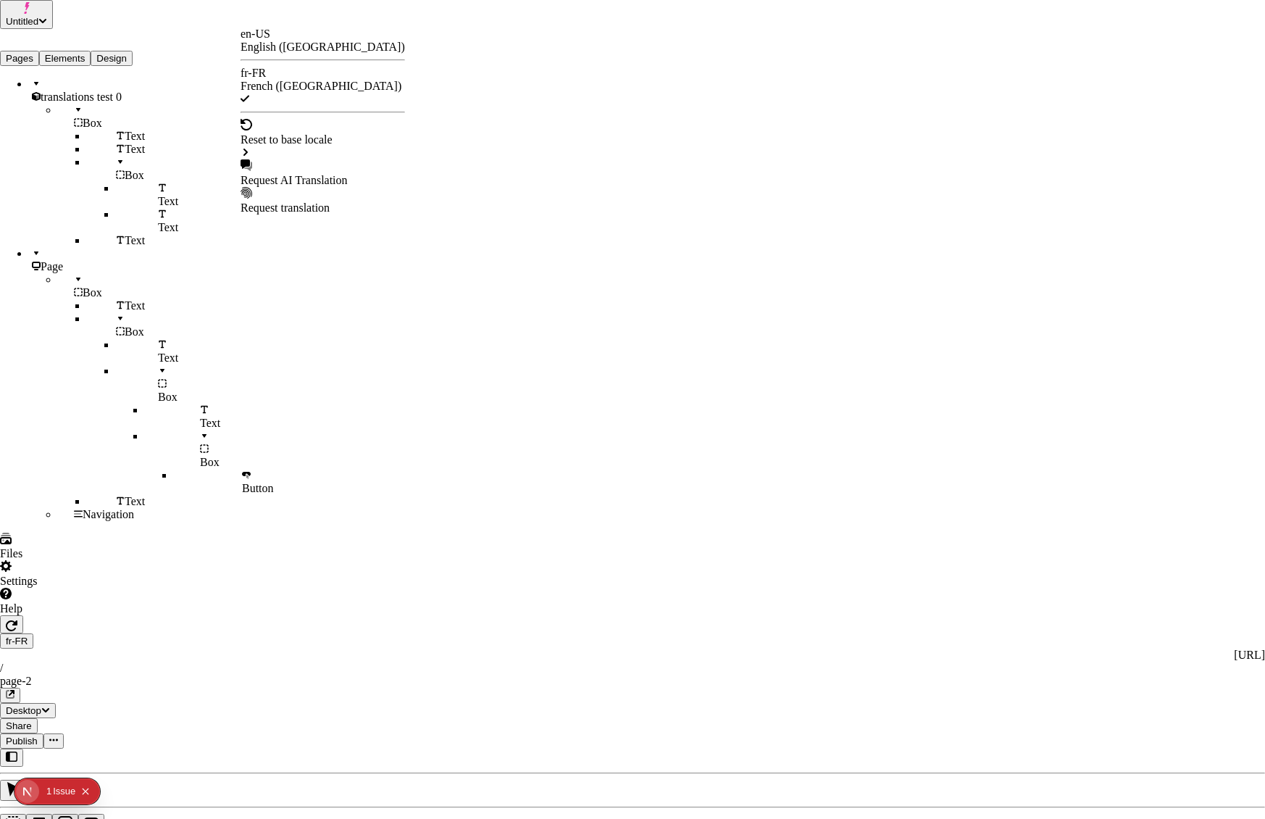
checkbox input "true"
drag, startPoint x: 471, startPoint y: 225, endPoint x: 617, endPoint y: 430, distance: 251.5
checkbox input "true"
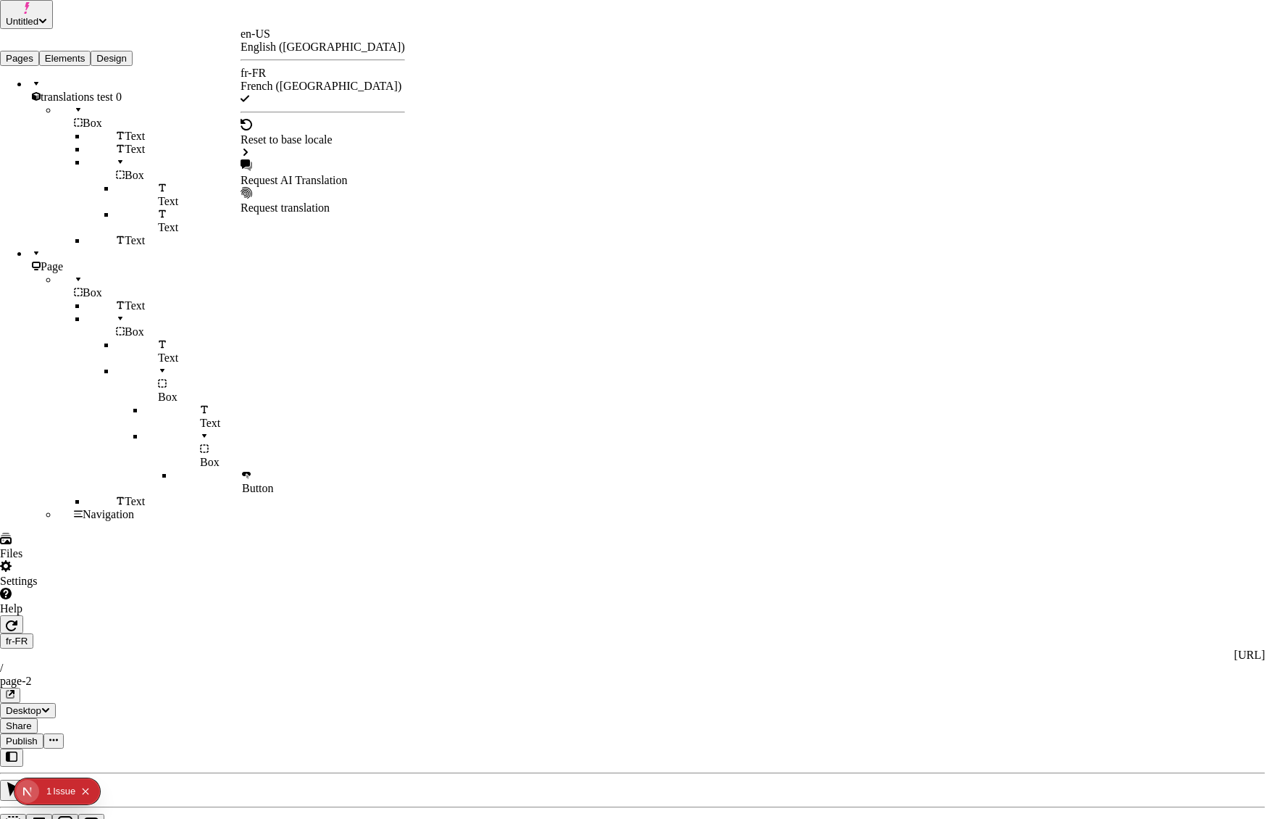
checkbox input "true"
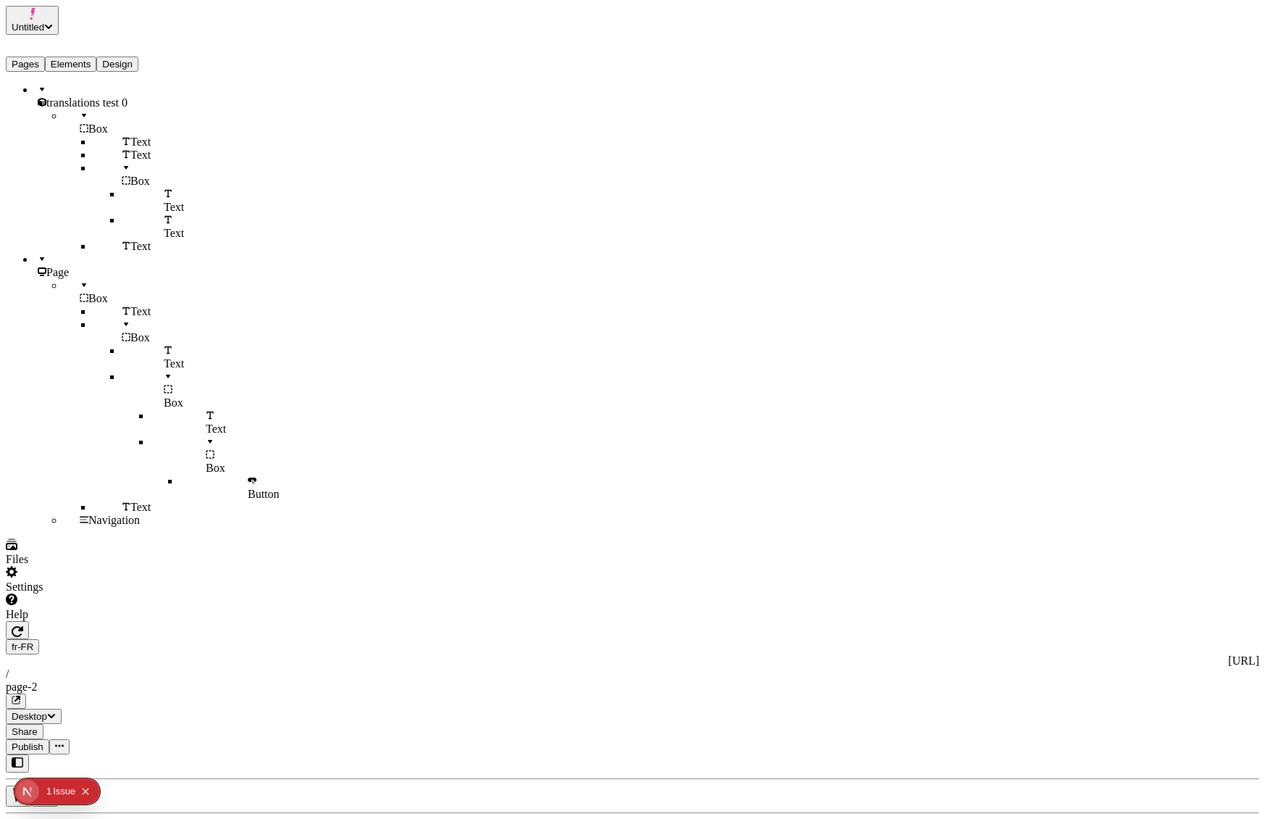
click at [43, 741] on span "Publish" at bounding box center [28, 746] width 32 height 11
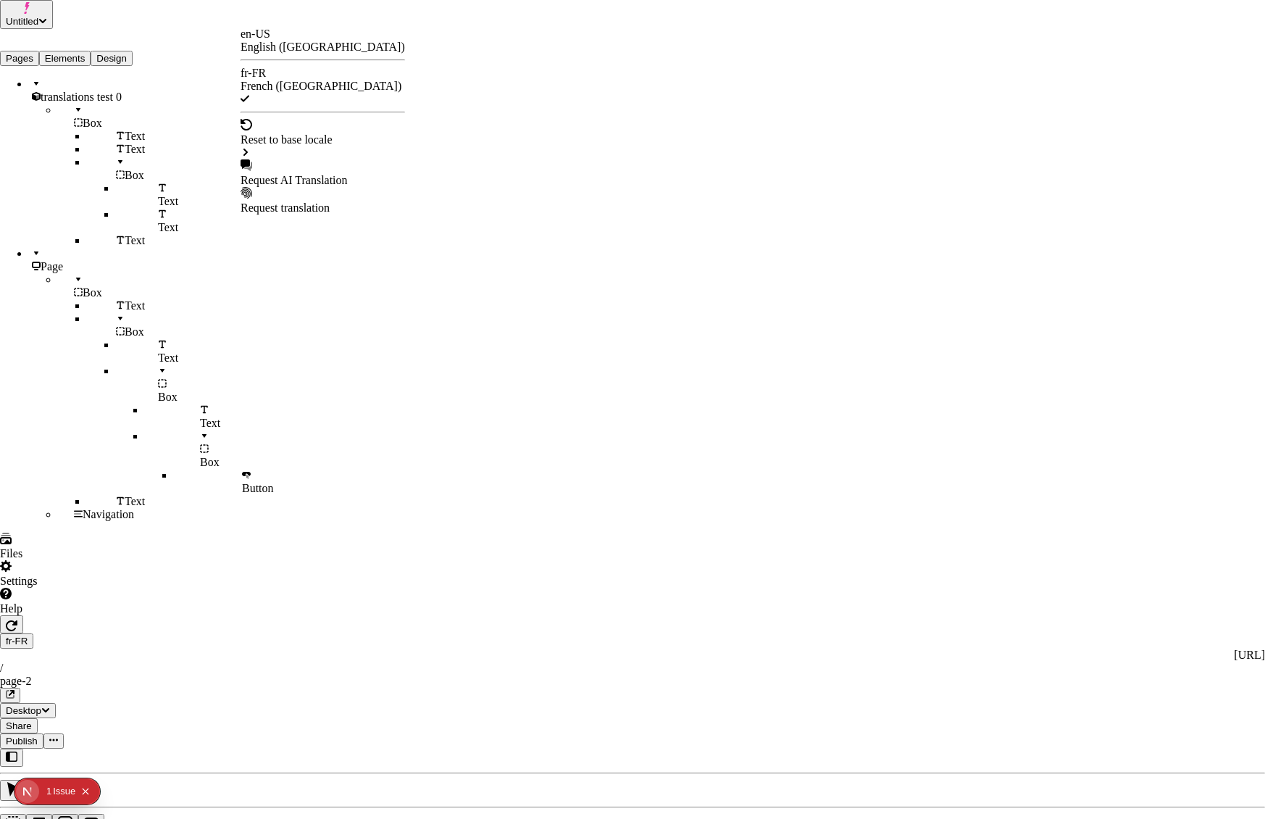
click at [317, 174] on div "Request AI Translation" at bounding box center [323, 180] width 164 height 13
checkbox input "true"
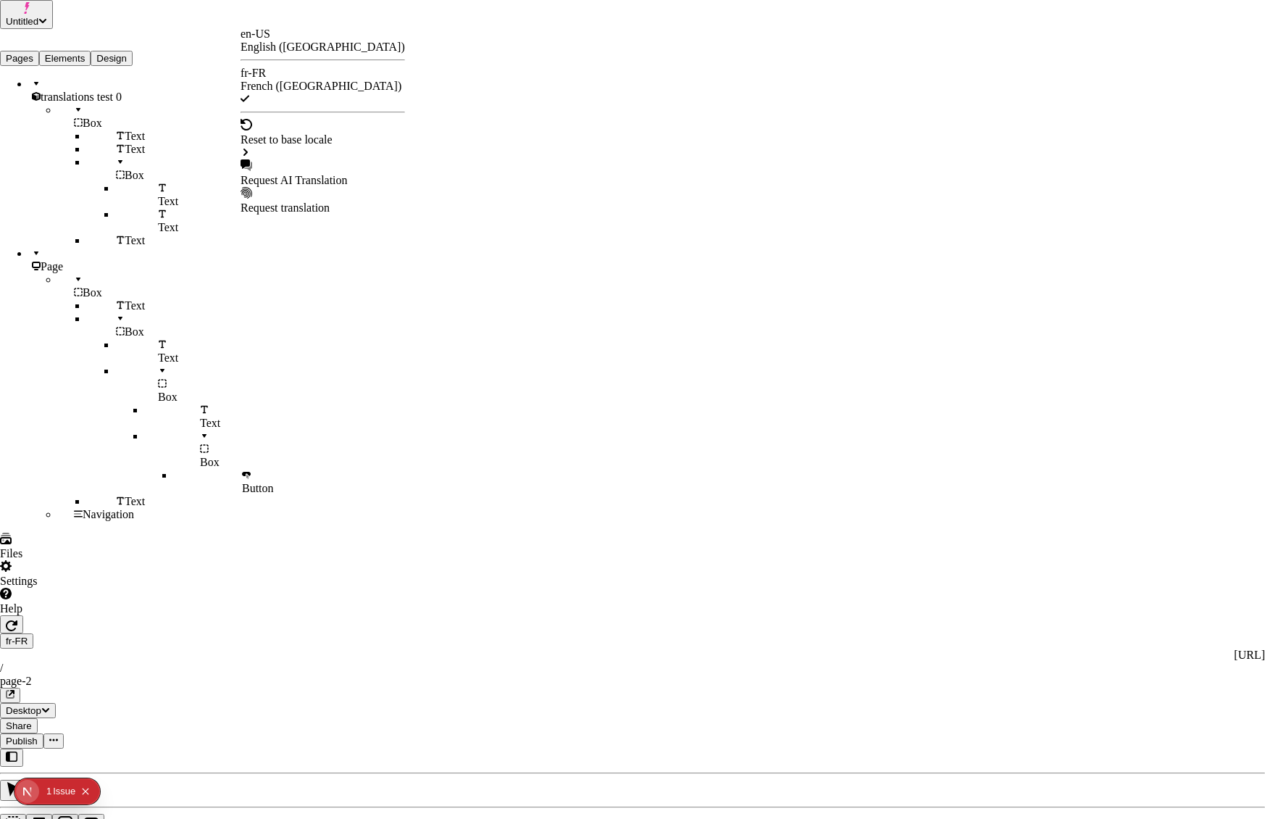
checkbox input "true"
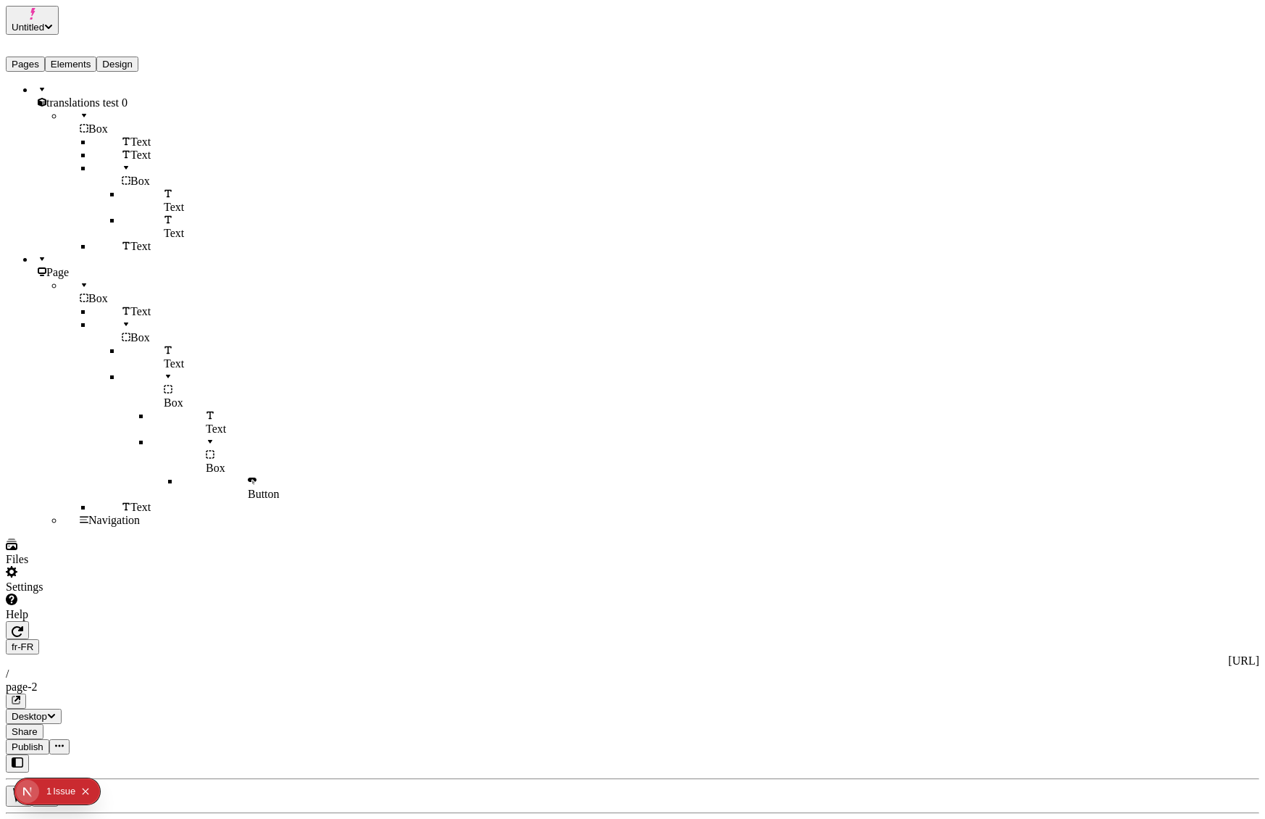
click at [43, 741] on span "Publish" at bounding box center [28, 746] width 32 height 11
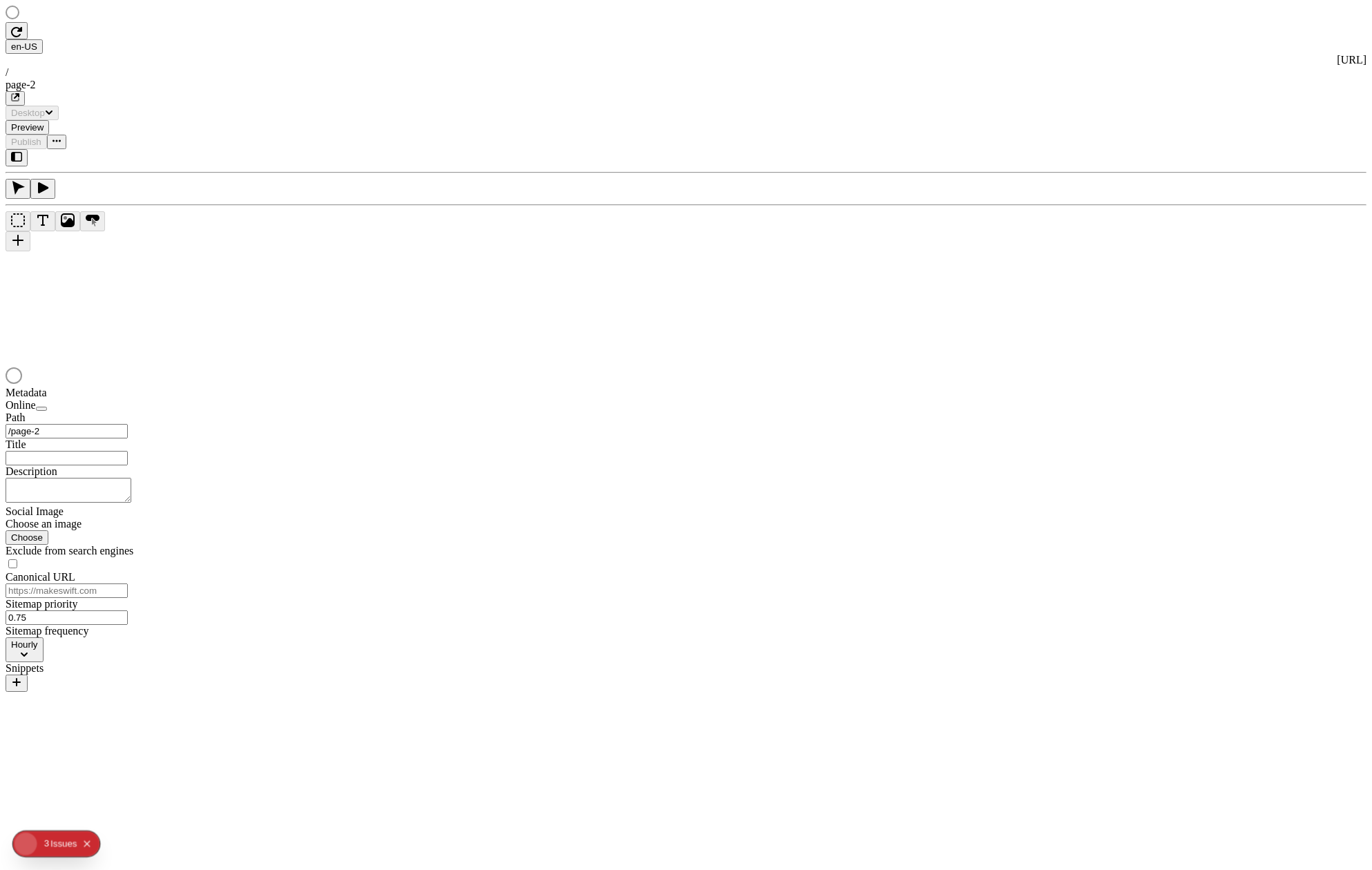
type input "/page-2"
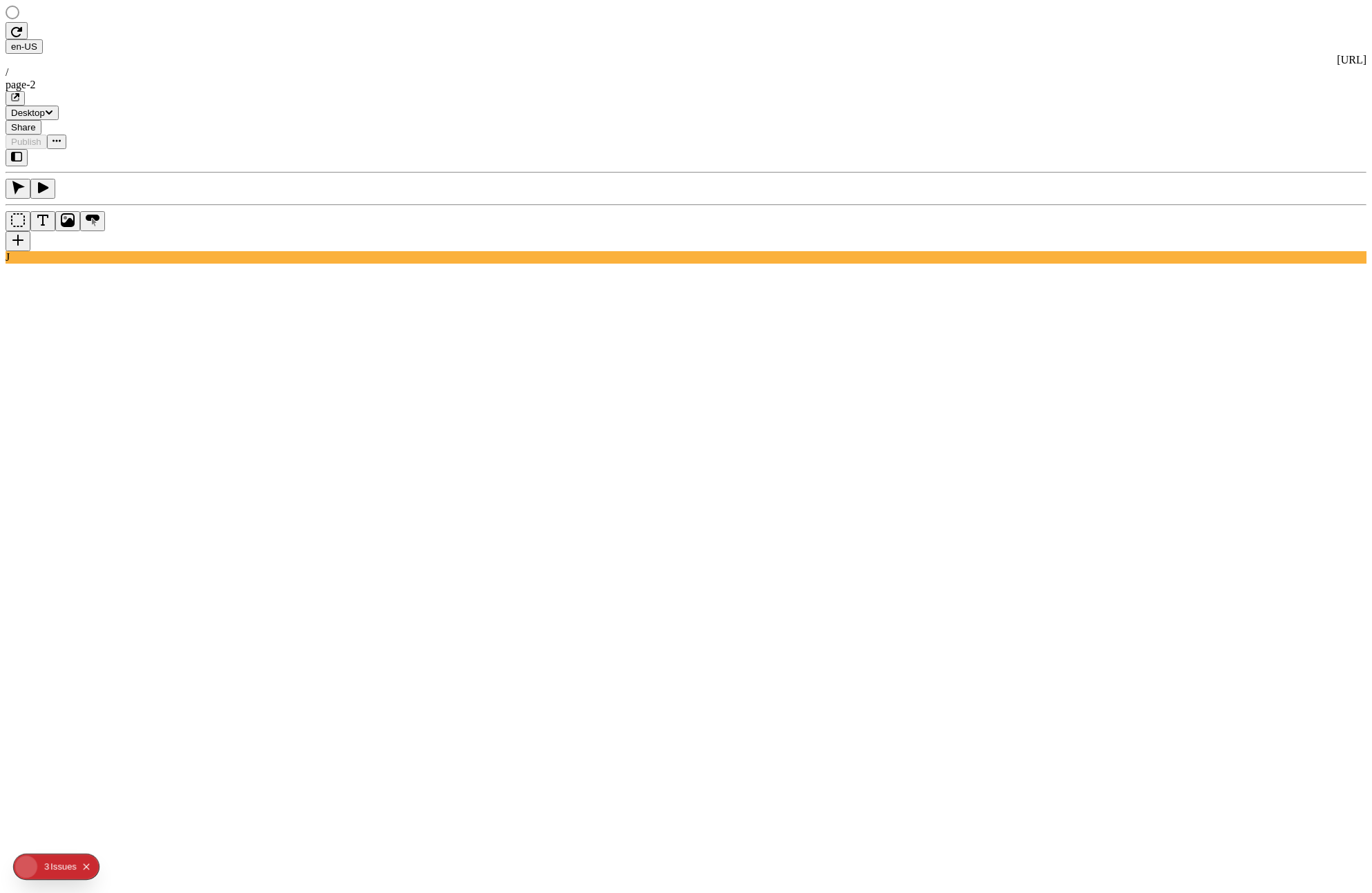
click at [400, 367] on rect at bounding box center [500, 788] width 989 height 843
click at [244, 17] on html "en-US [URL] / page-2 Desktop Share Publish J Metadata Online Path /page-2 Title…" at bounding box center [686, 764] width 1372 height 1530
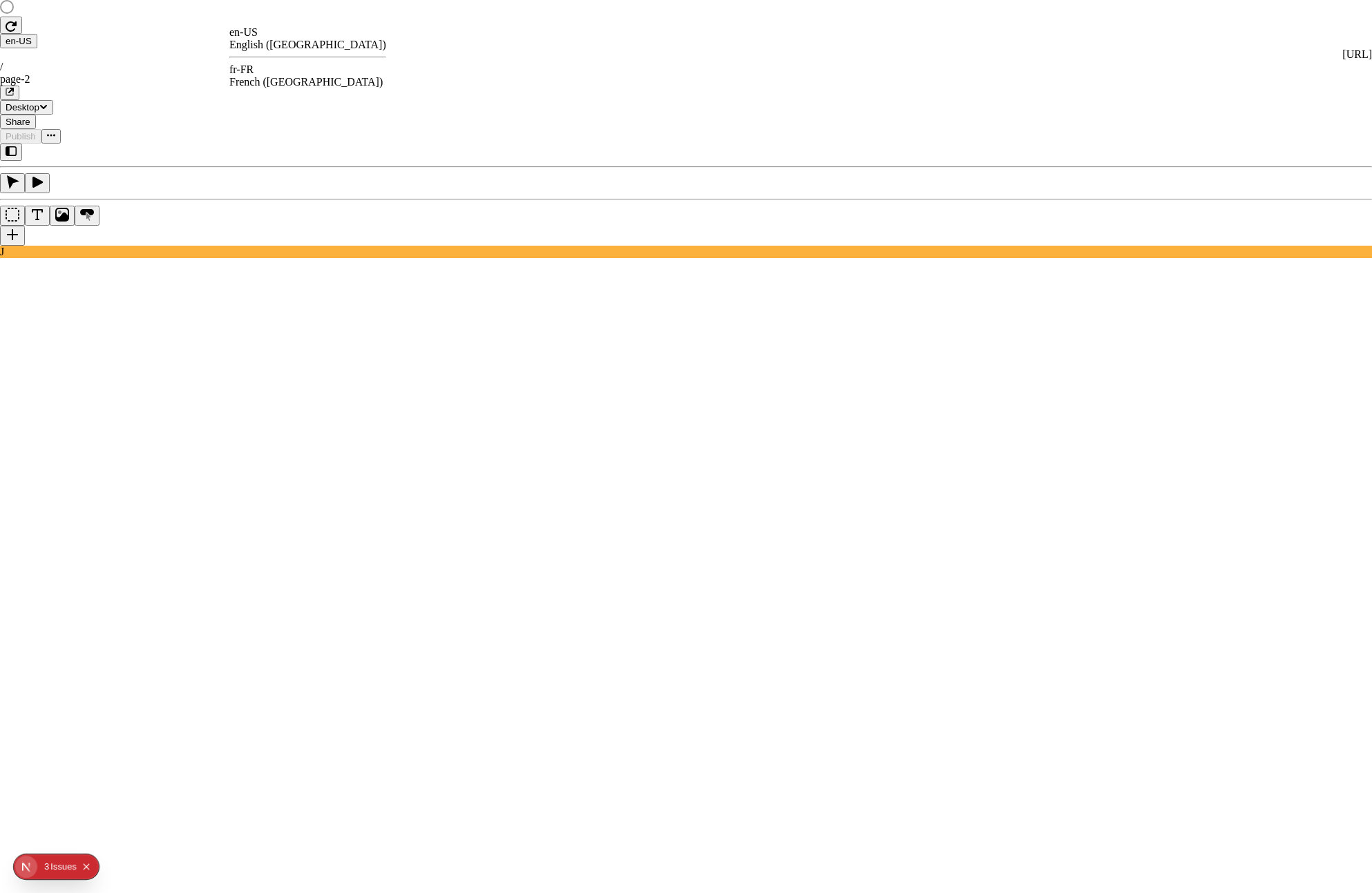
click at [270, 69] on div "fr-FR" at bounding box center [308, 70] width 156 height 12
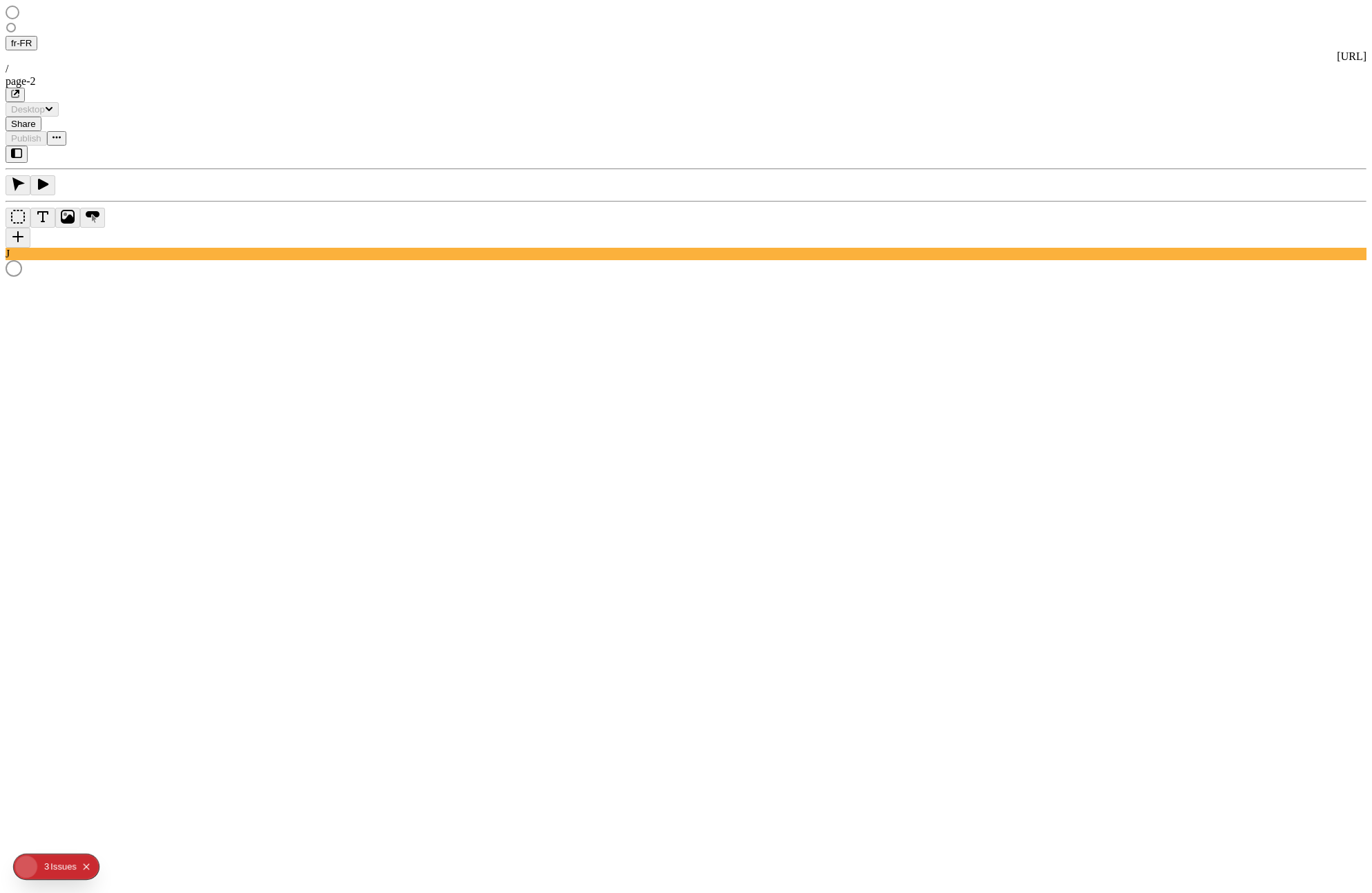
type input "/page-2"
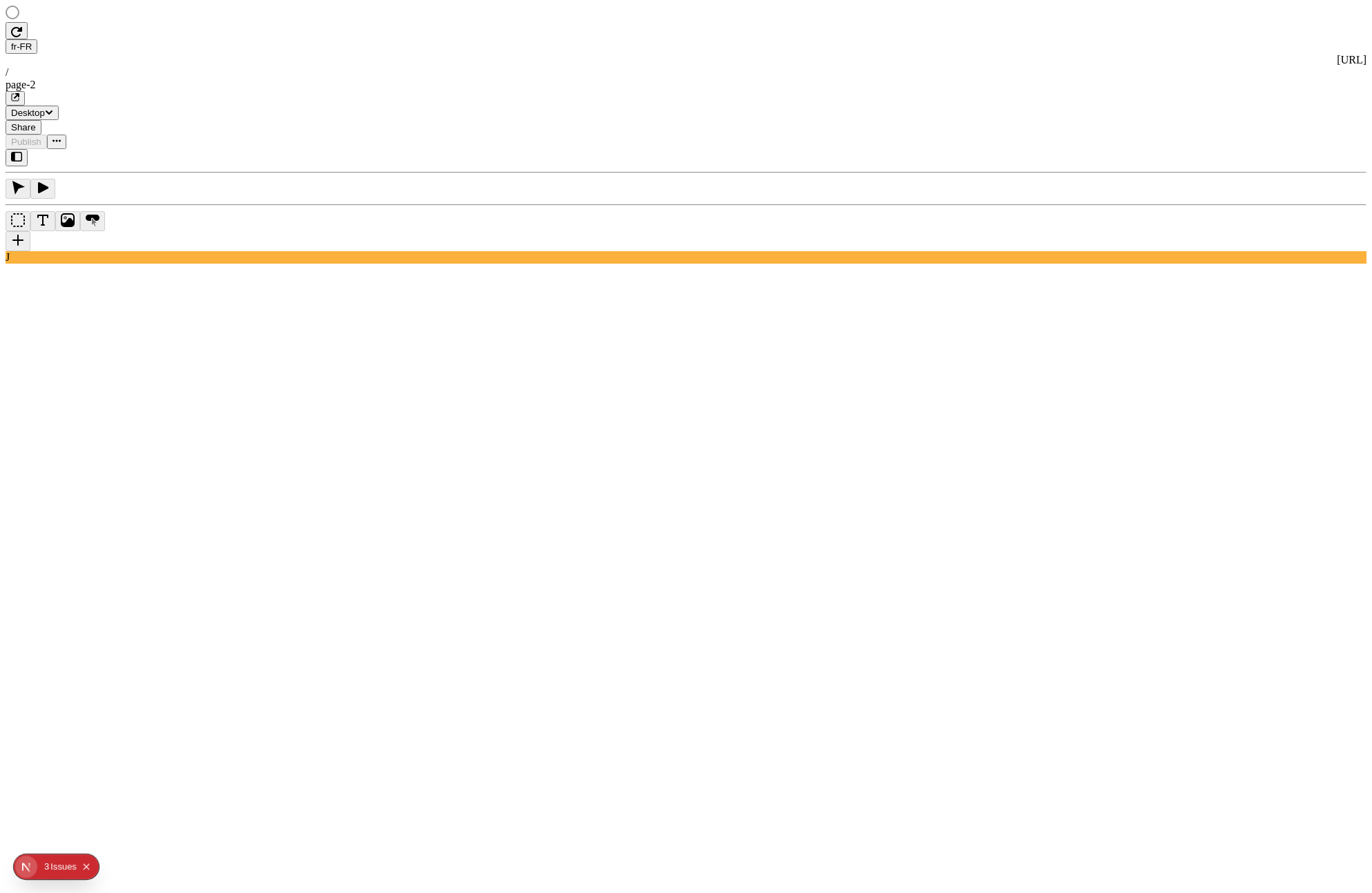
click at [45, 869] on div "3" at bounding box center [46, 867] width 5 height 25
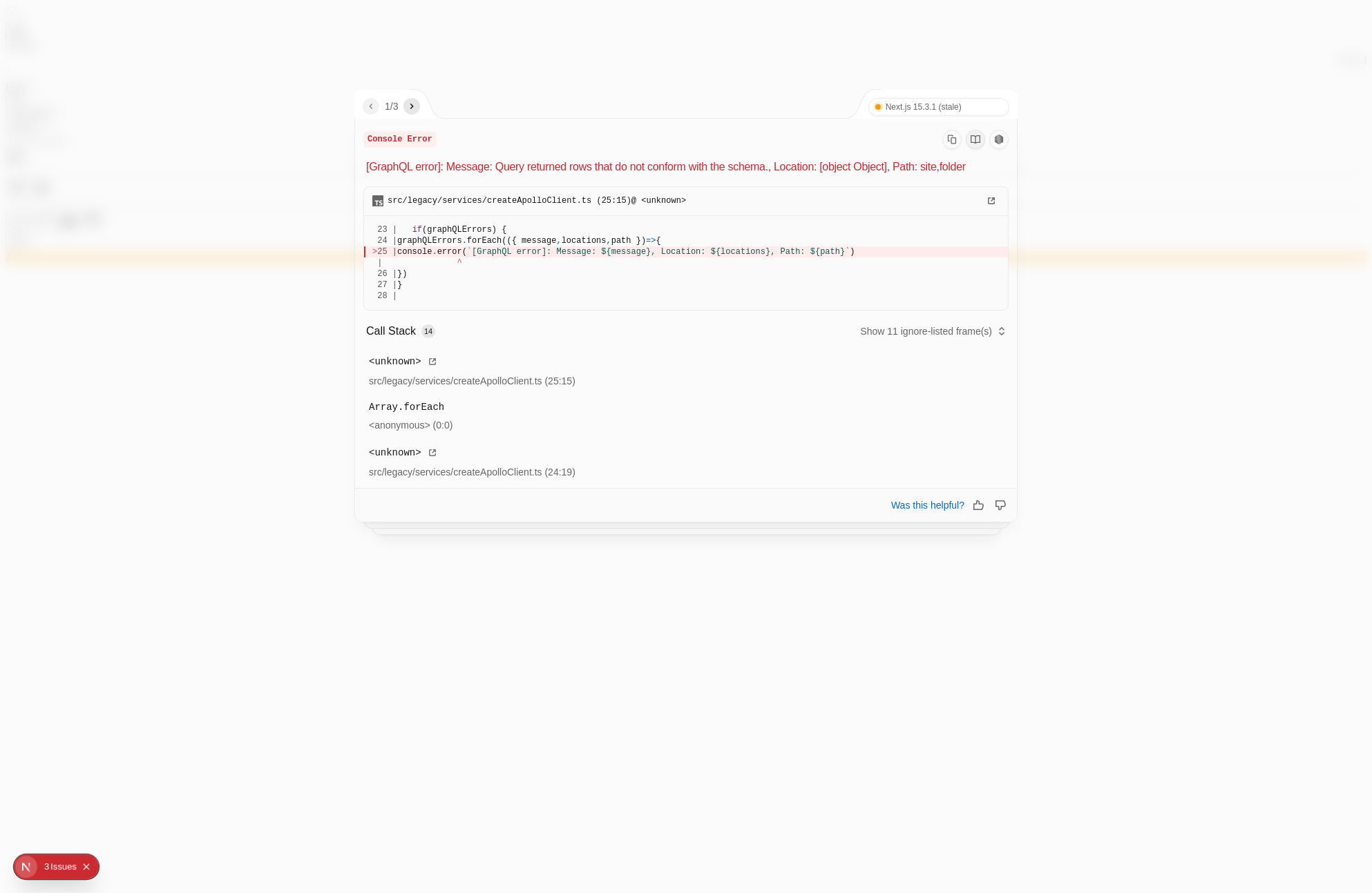
click at [413, 108] on icon "next" at bounding box center [412, 107] width 11 height 11
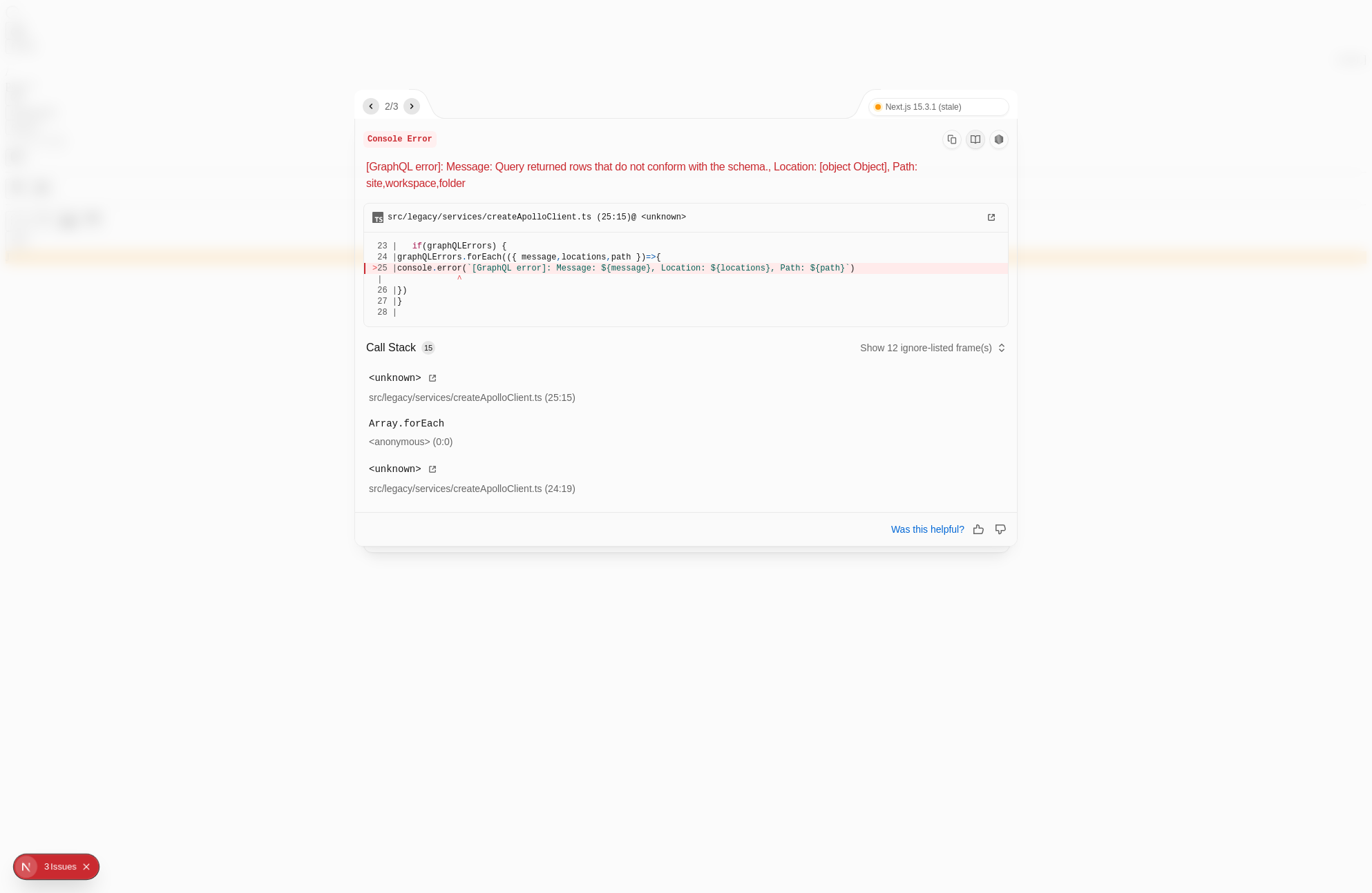
click at [414, 106] on icon "next" at bounding box center [412, 107] width 11 height 11
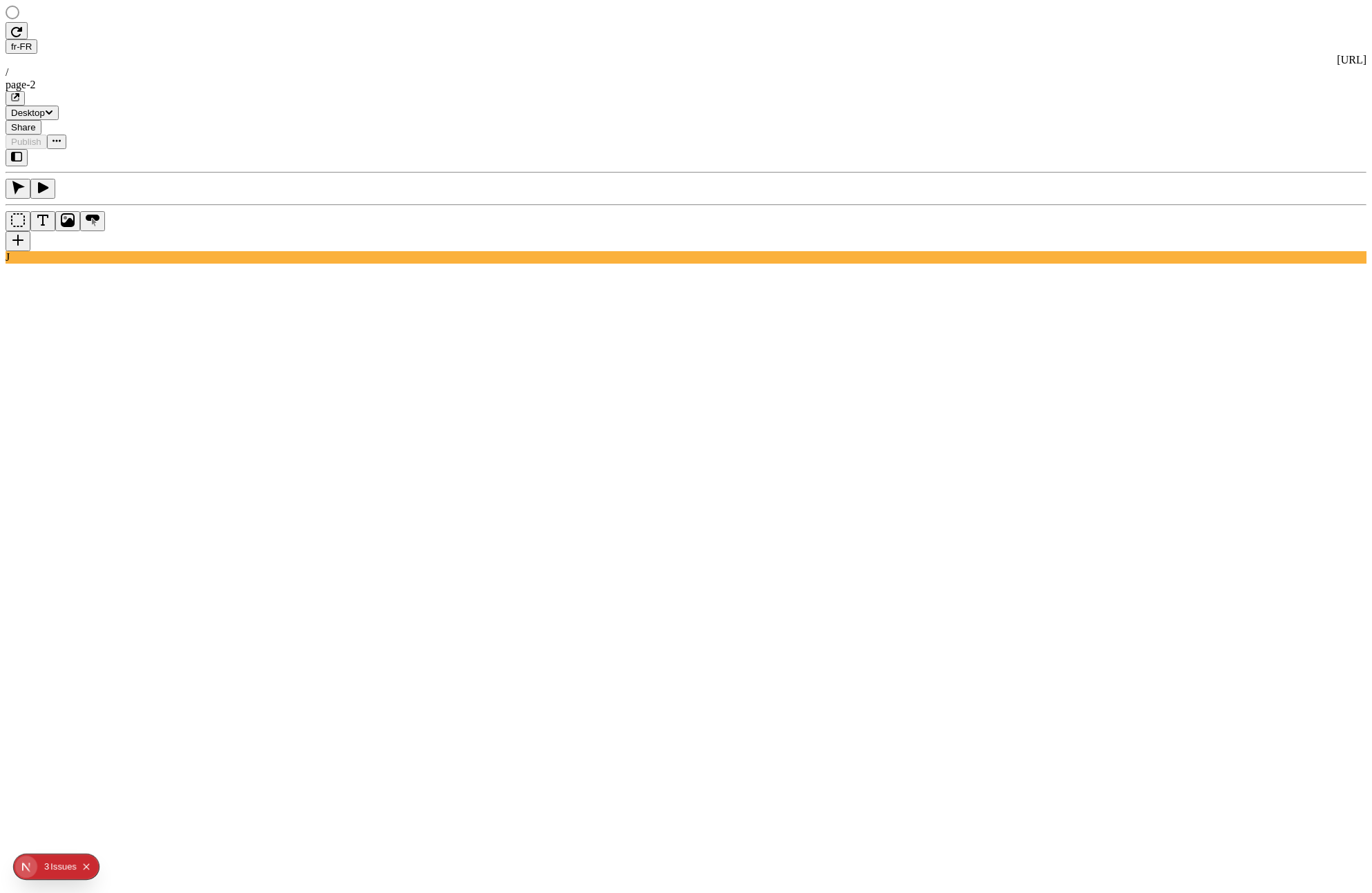
click at [581, 673] on rect at bounding box center [500, 788] width 989 height 843
click at [246, 21] on html "fr-FR [URL] / page-2 Desktop Share Publish J Metadata Online Path /page-2 Title…" at bounding box center [686, 764] width 1372 height 1530
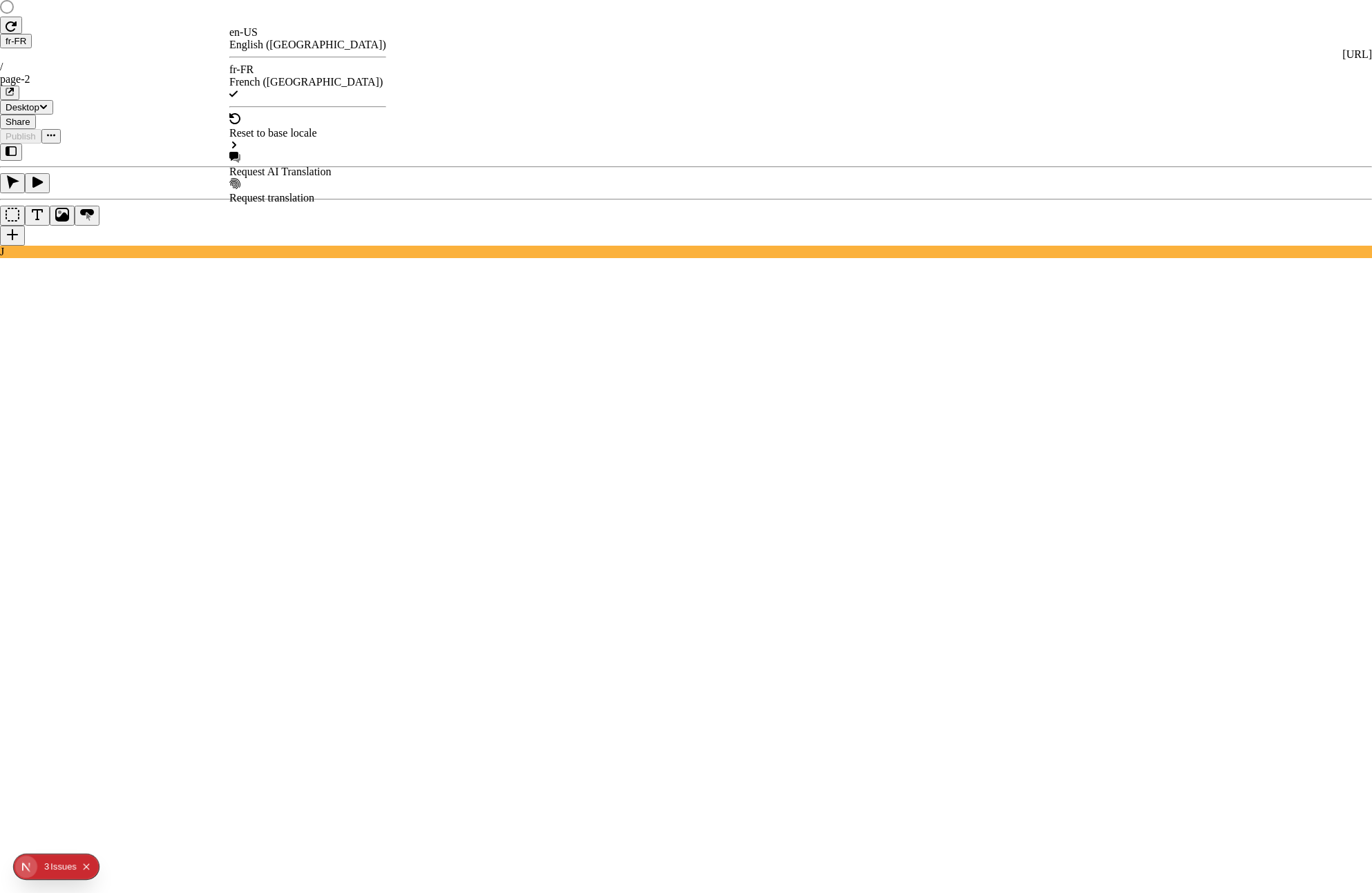
click at [284, 166] on div "Request AI Translation" at bounding box center [308, 172] width 156 height 12
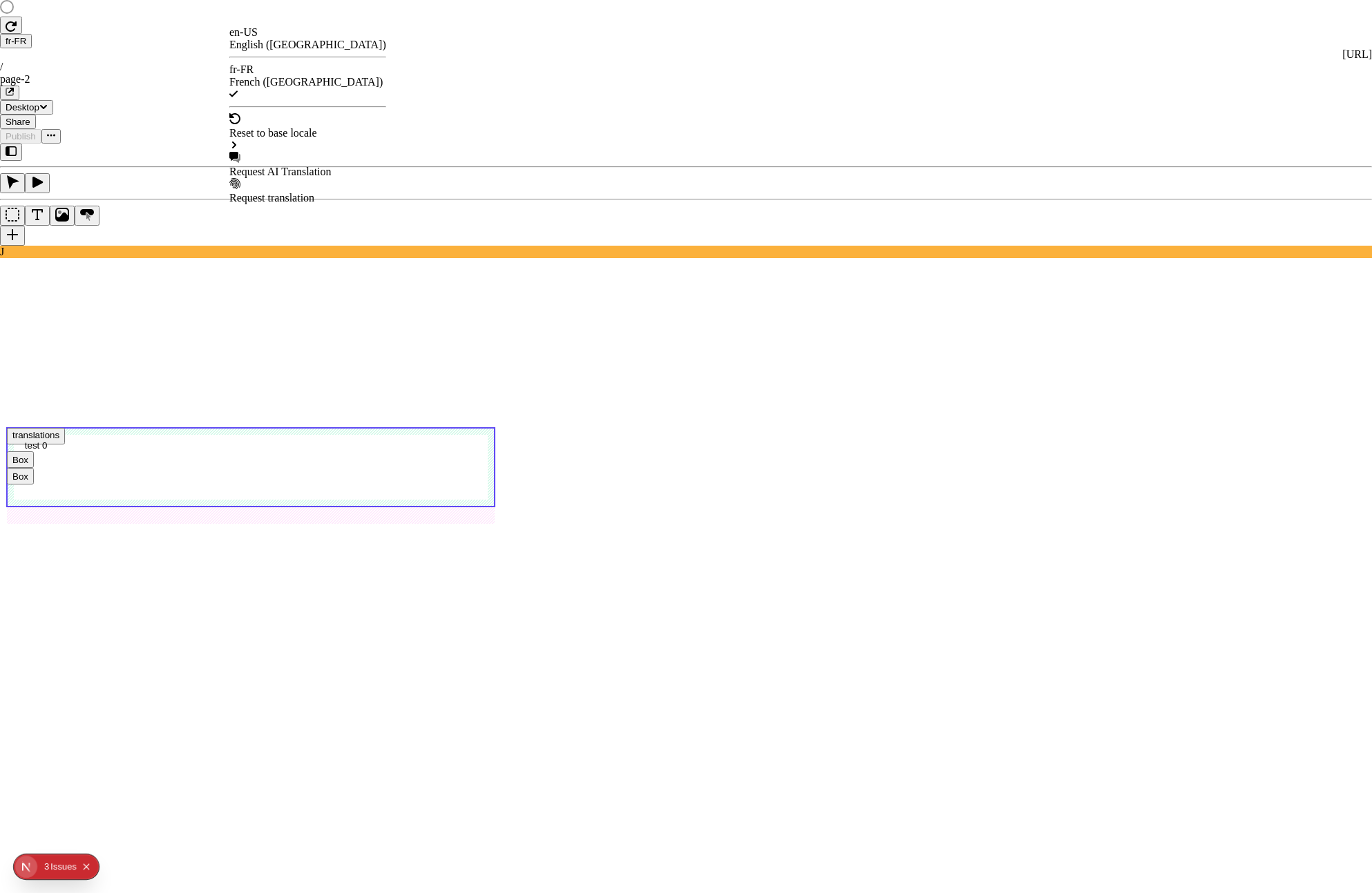
click at [338, 166] on div "Request AI Translation" at bounding box center [308, 172] width 156 height 12
checkbox input "true"
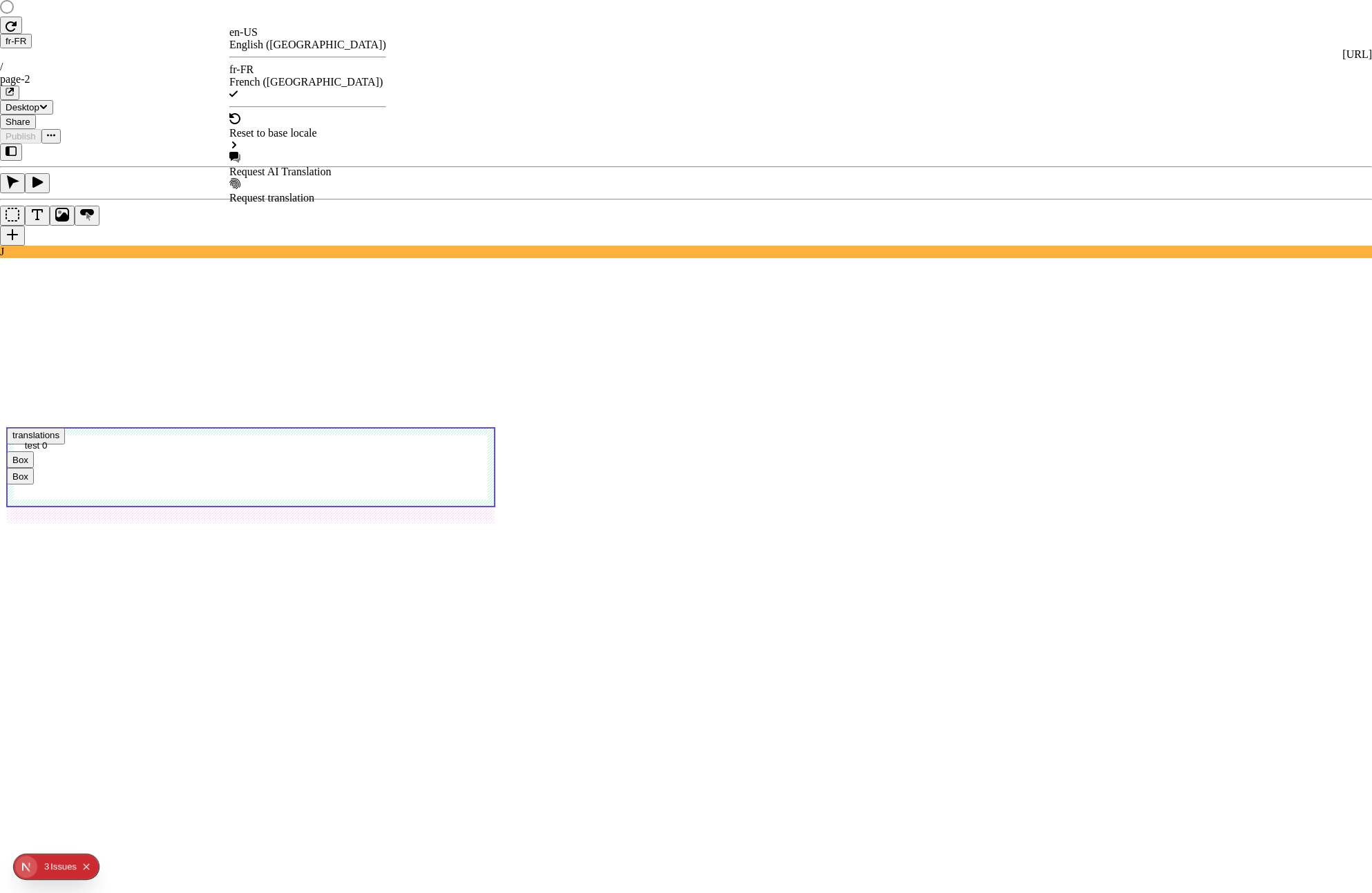
checkbox input "true"
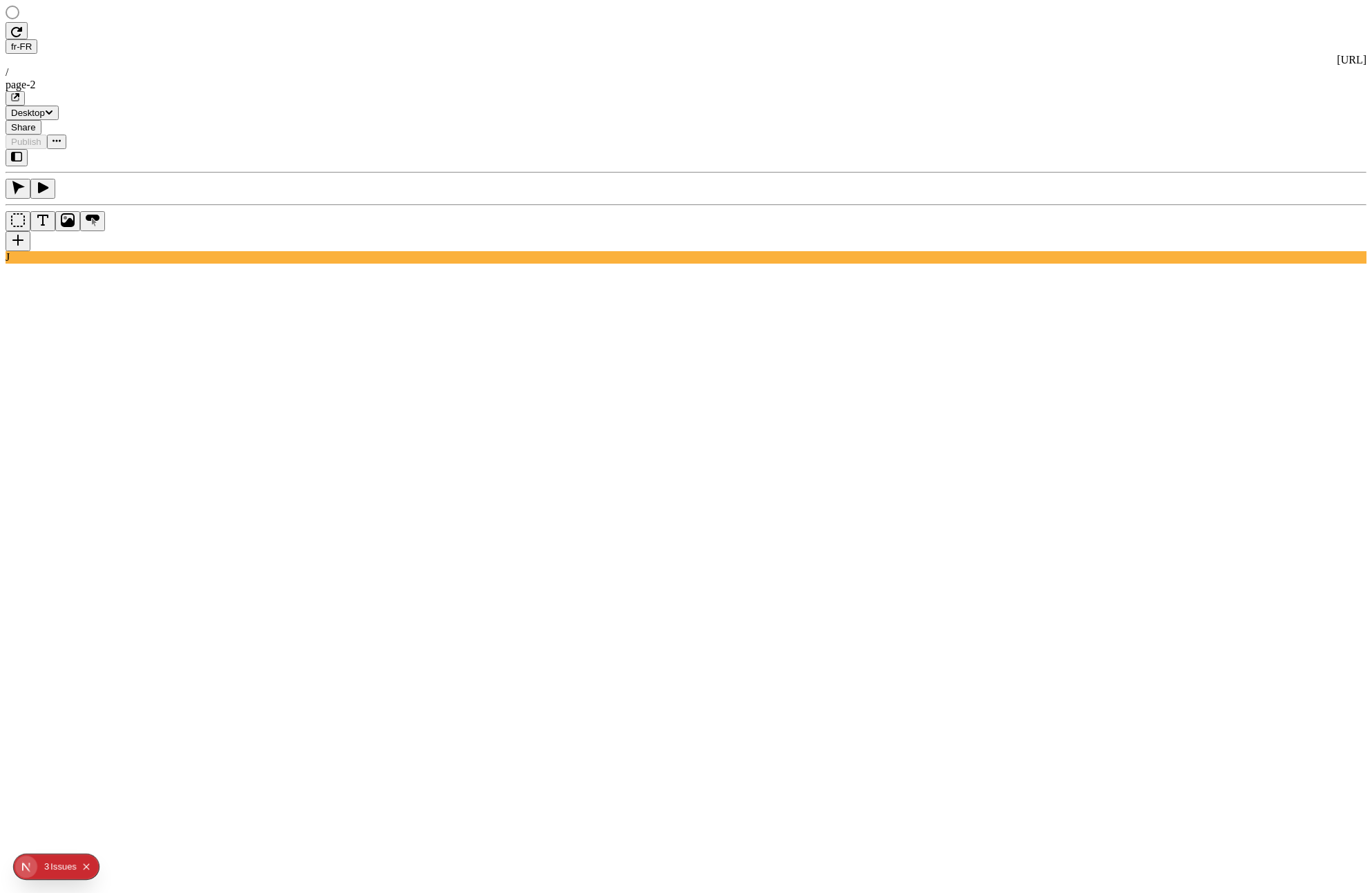
click at [514, 653] on rect at bounding box center [500, 788] width 989 height 843
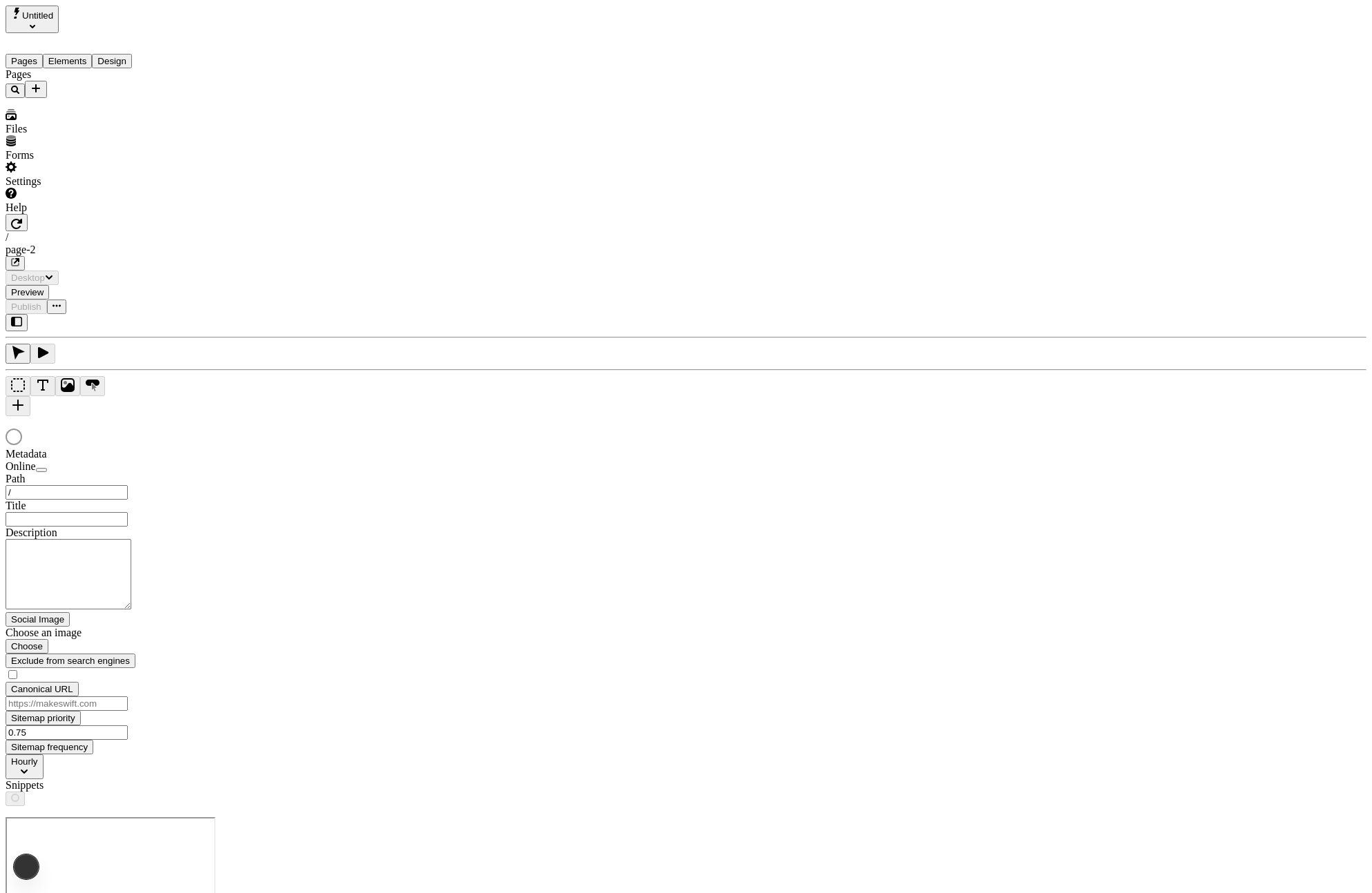
type input "/page-2"
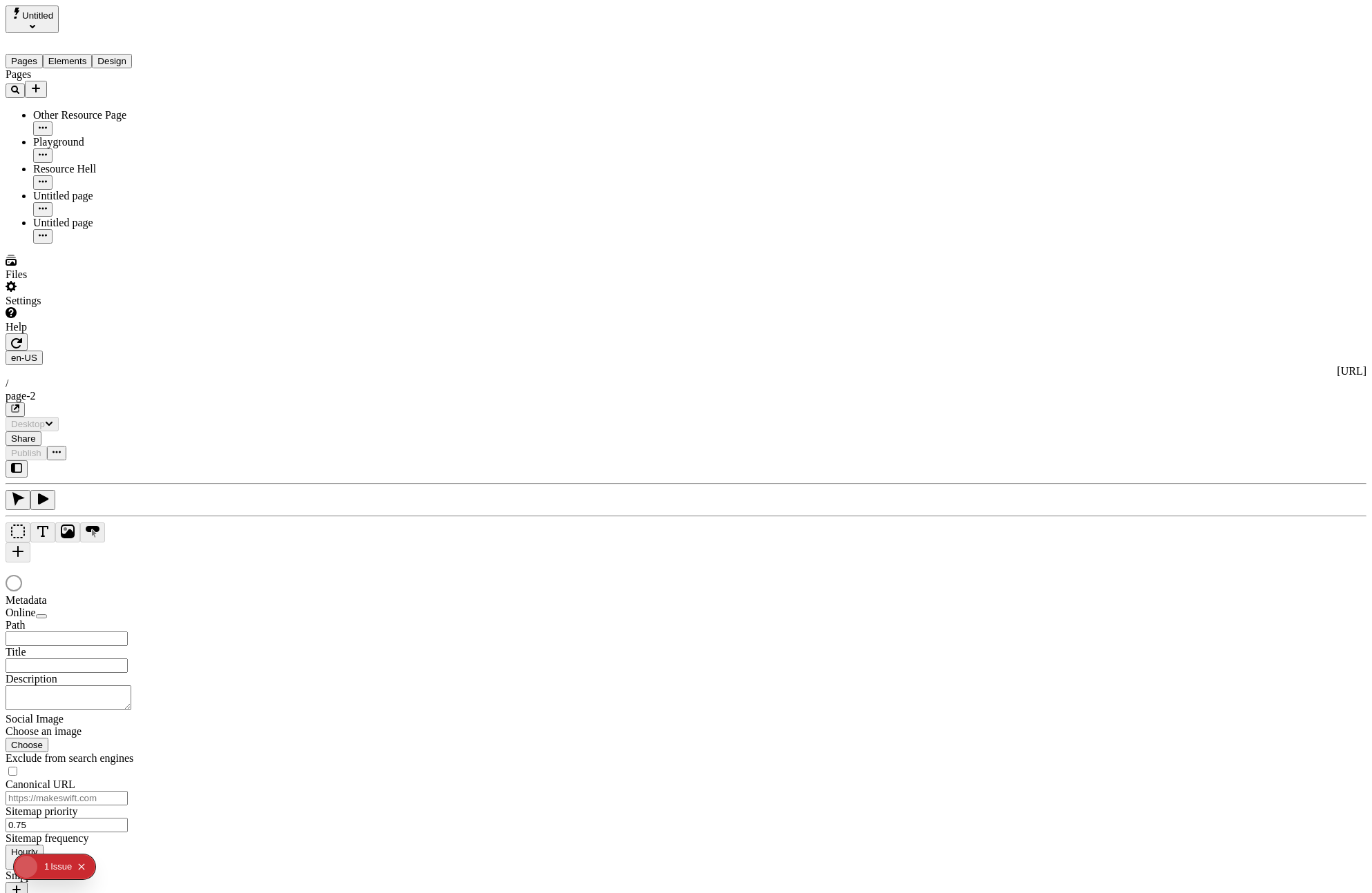
type input "/page-2"
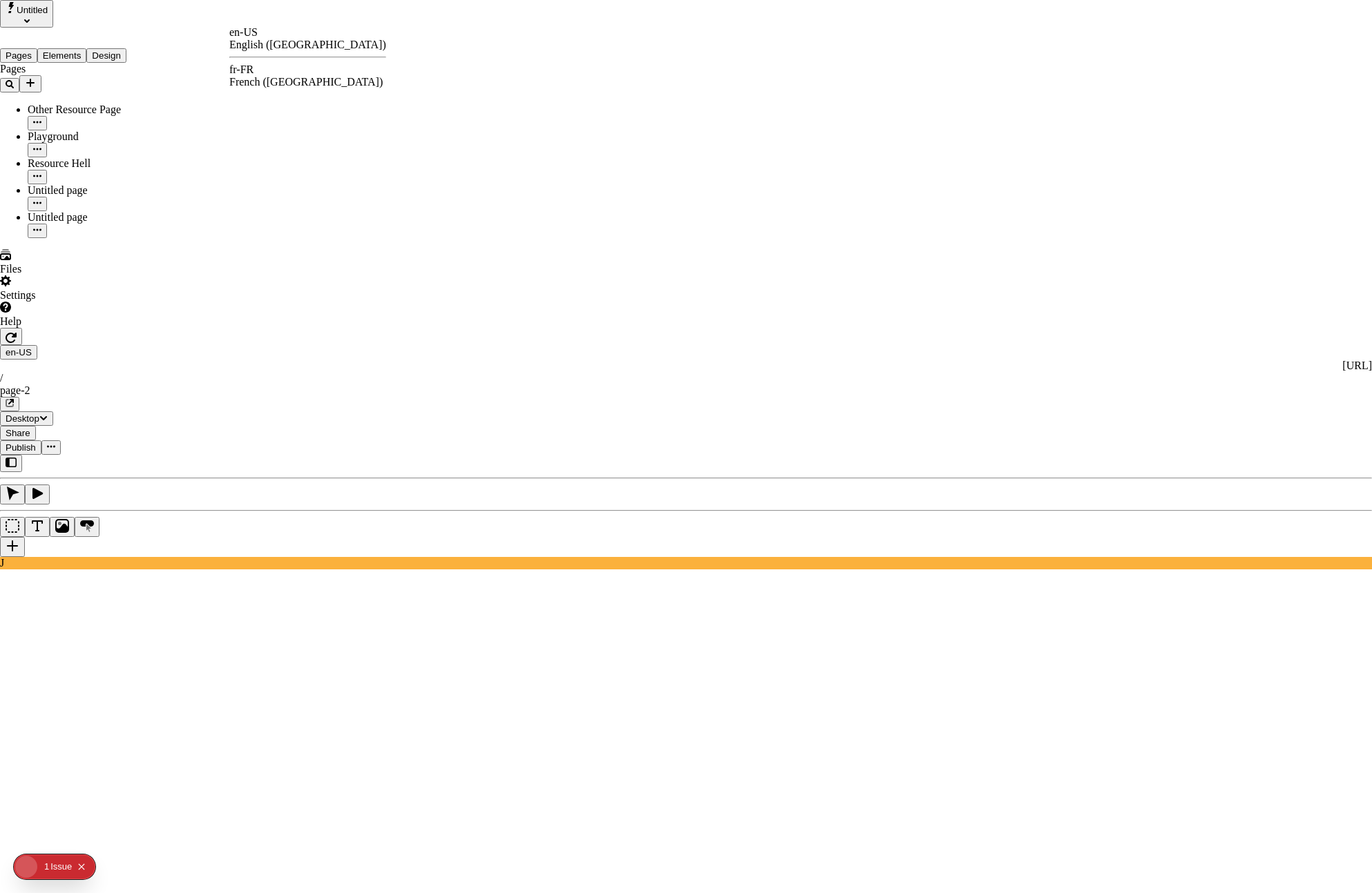
click at [304, 76] on div "French ([GEOGRAPHIC_DATA])" at bounding box center [308, 82] width 156 height 12
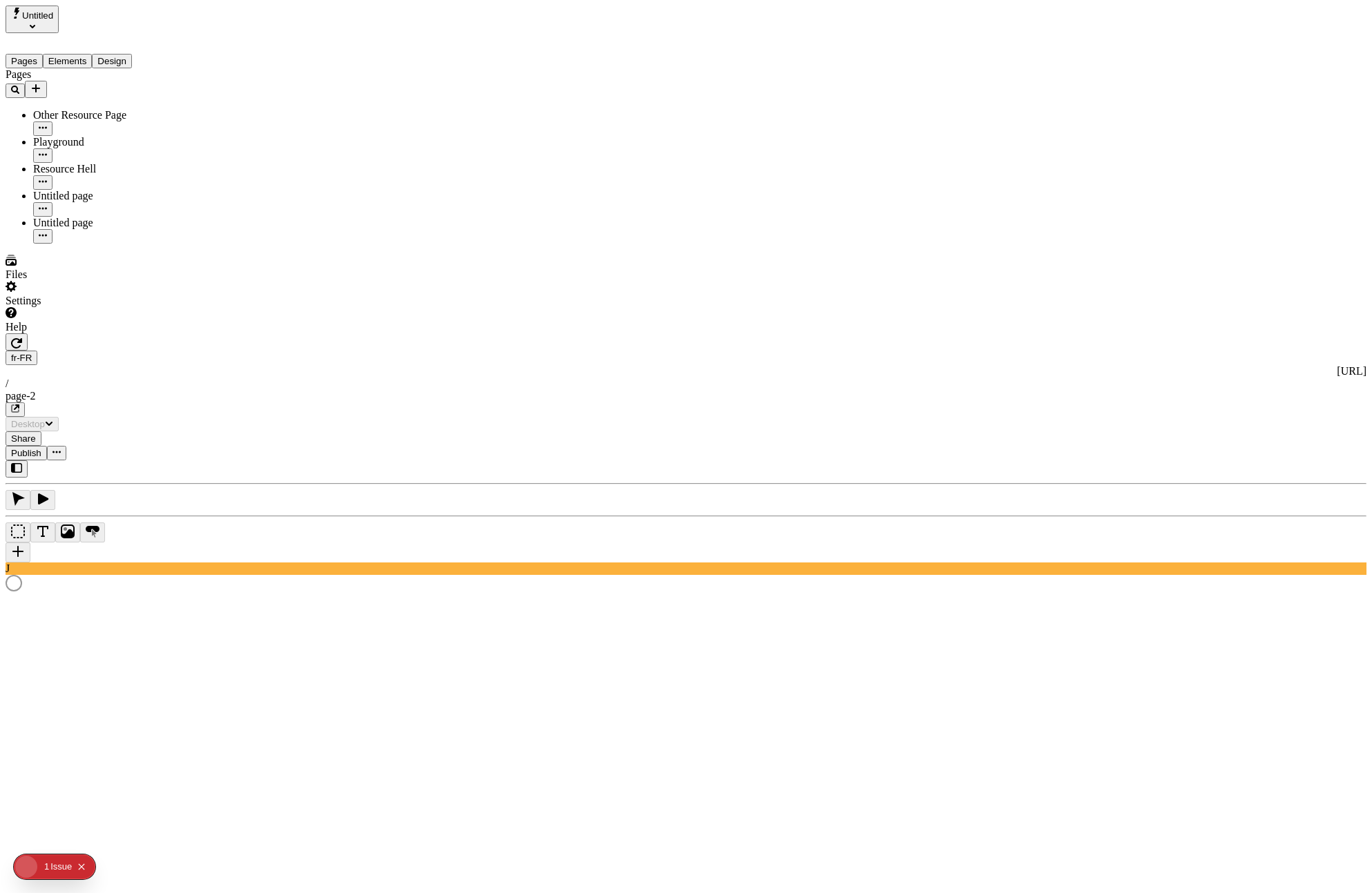
type input "/page-2"
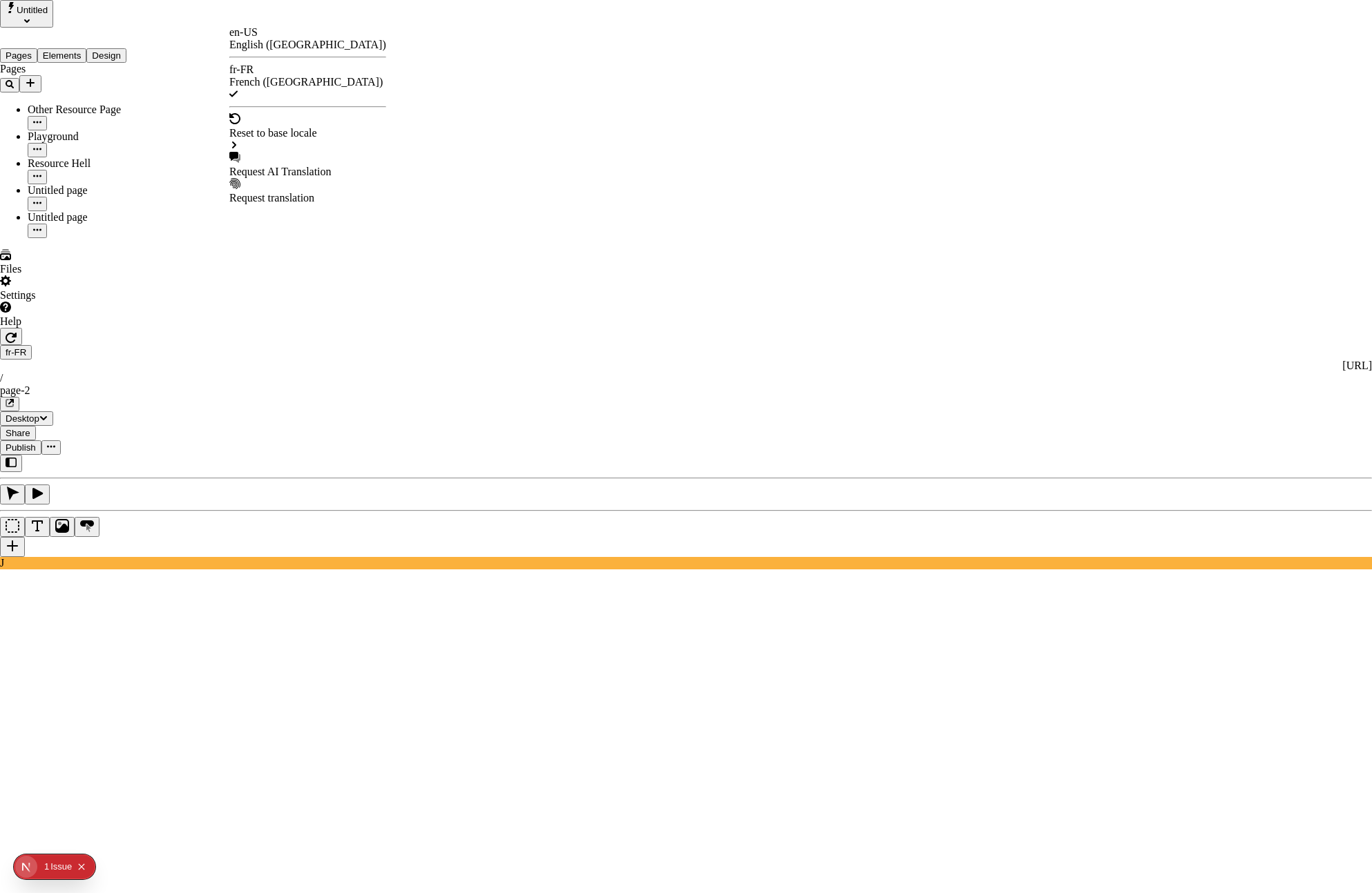
click at [310, 166] on div "Request AI Translation" at bounding box center [308, 172] width 156 height 12
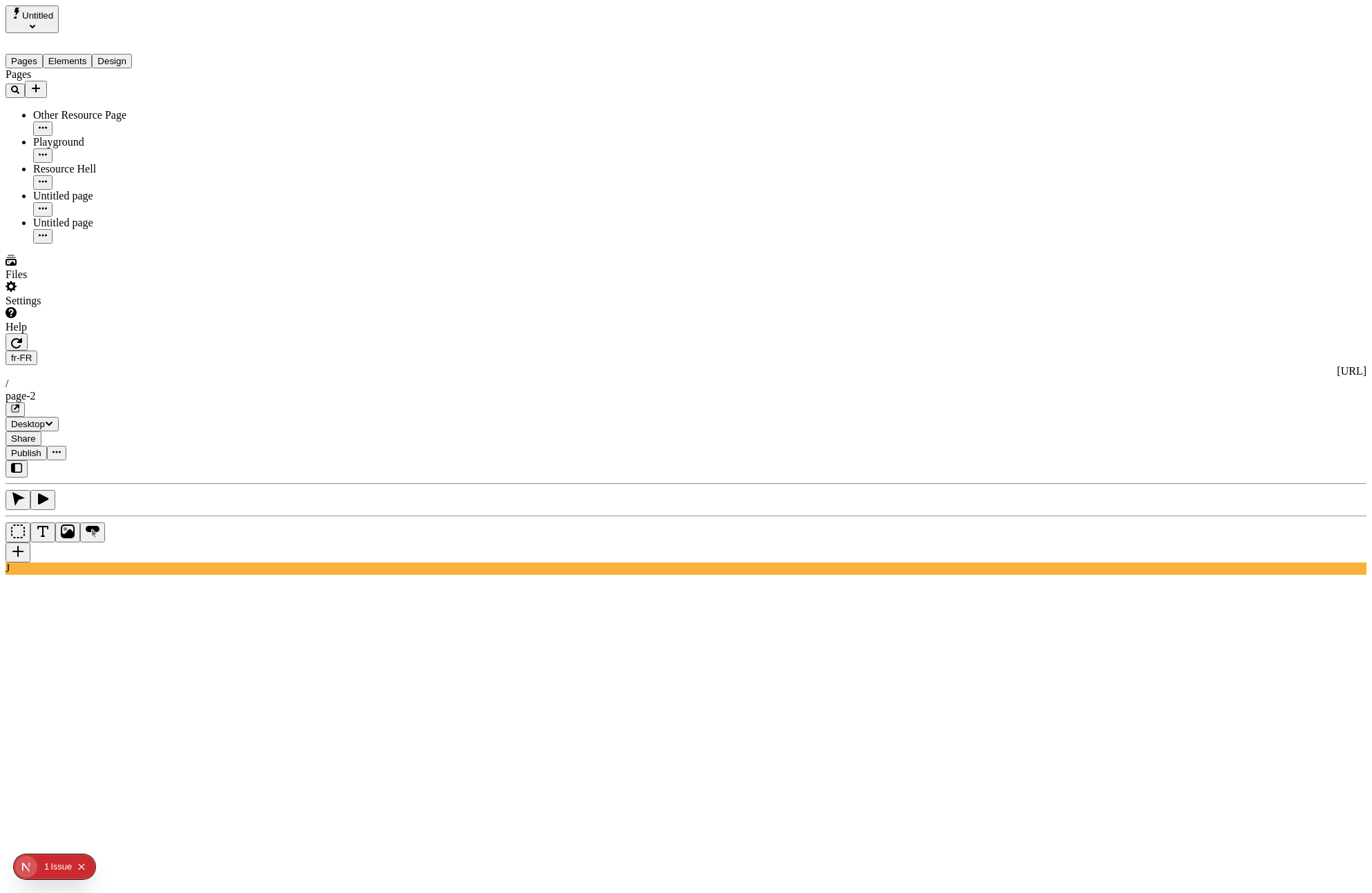
click at [41, 448] on span "Publish" at bounding box center [27, 453] width 31 height 10
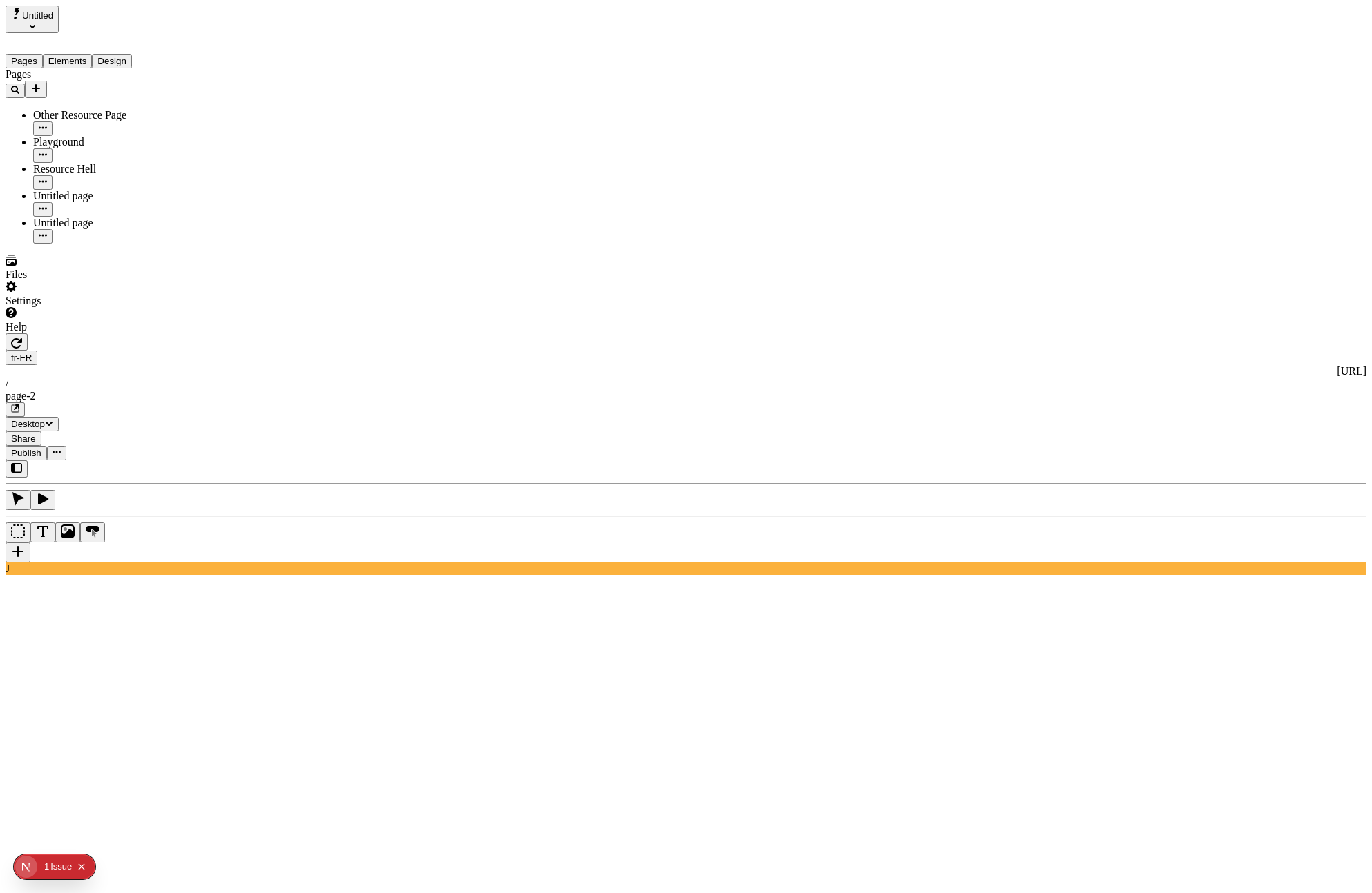
click at [127, 244] on div "Pages Other Resource Page Playground Resource Hell Untitled page Untitled page" at bounding box center [89, 156] width 166 height 175
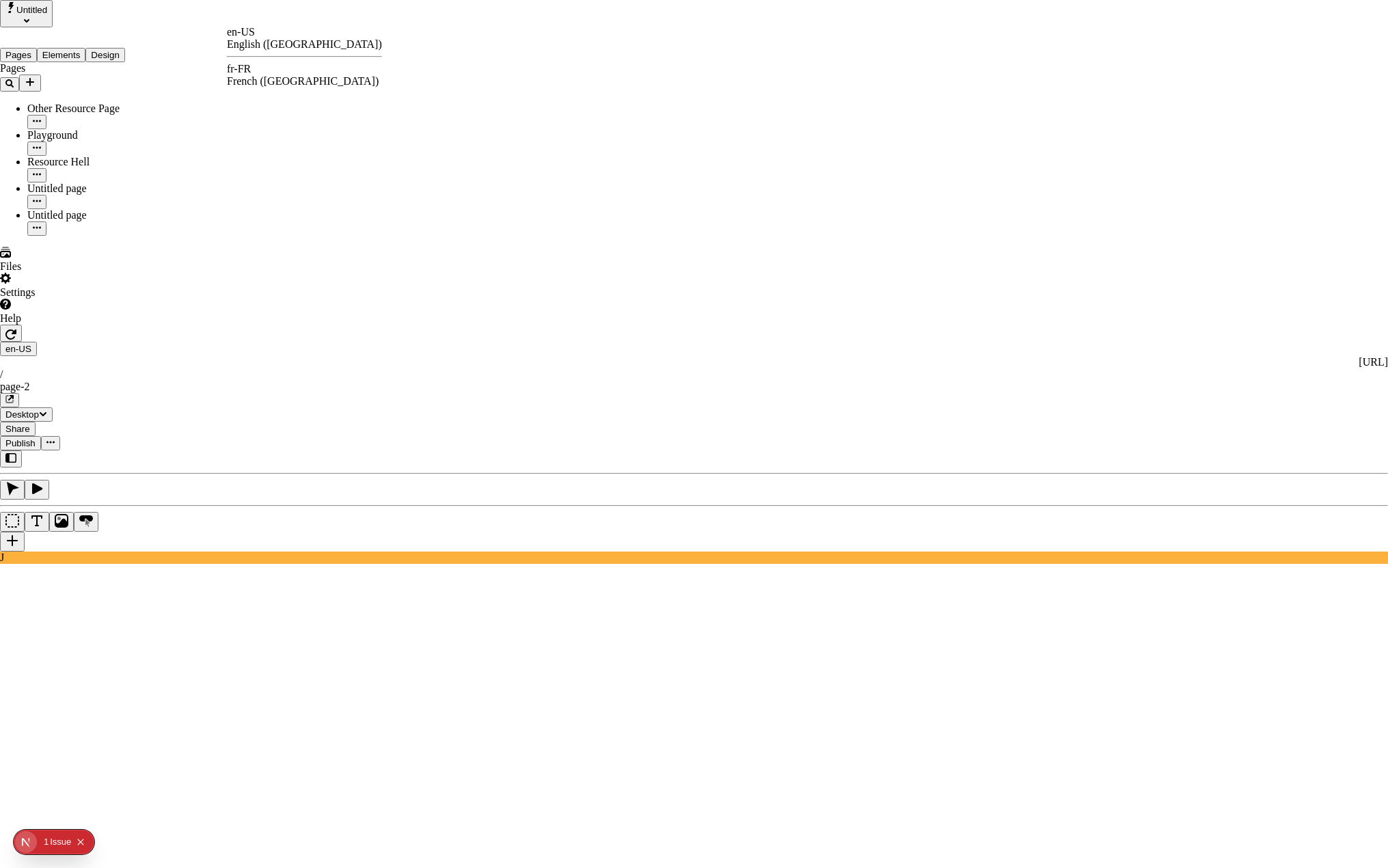
click at [267, 64] on div "fr-FR French ([GEOGRAPHIC_DATA])" at bounding box center [305, 75] width 155 height 25
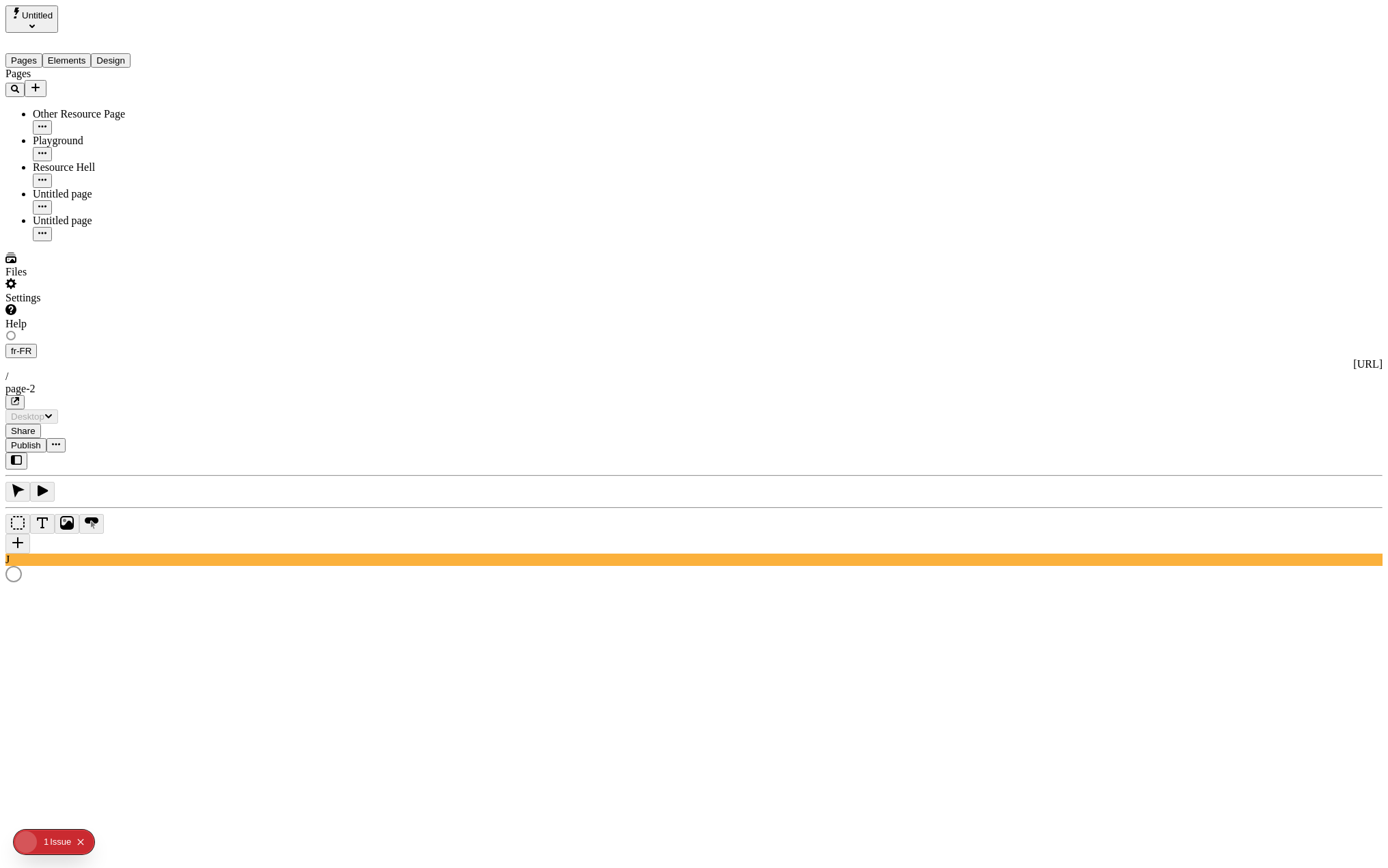
type input "/page-2"
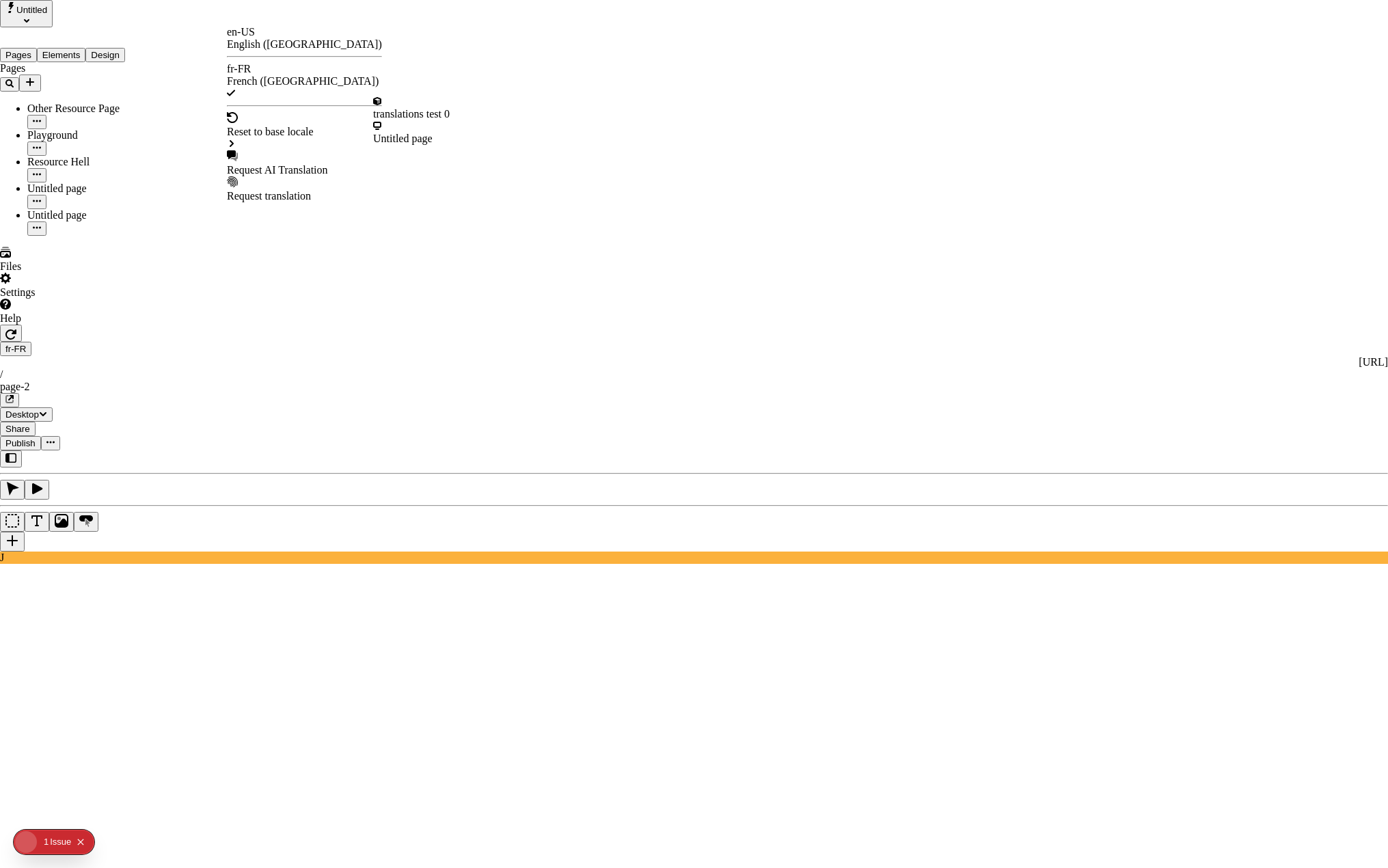
click at [287, 164] on div "Request AI Translation" at bounding box center [305, 170] width 155 height 12
drag, startPoint x: 549, startPoint y: 402, endPoint x: 556, endPoint y: 347, distance: 55.4
checkbox input "true"
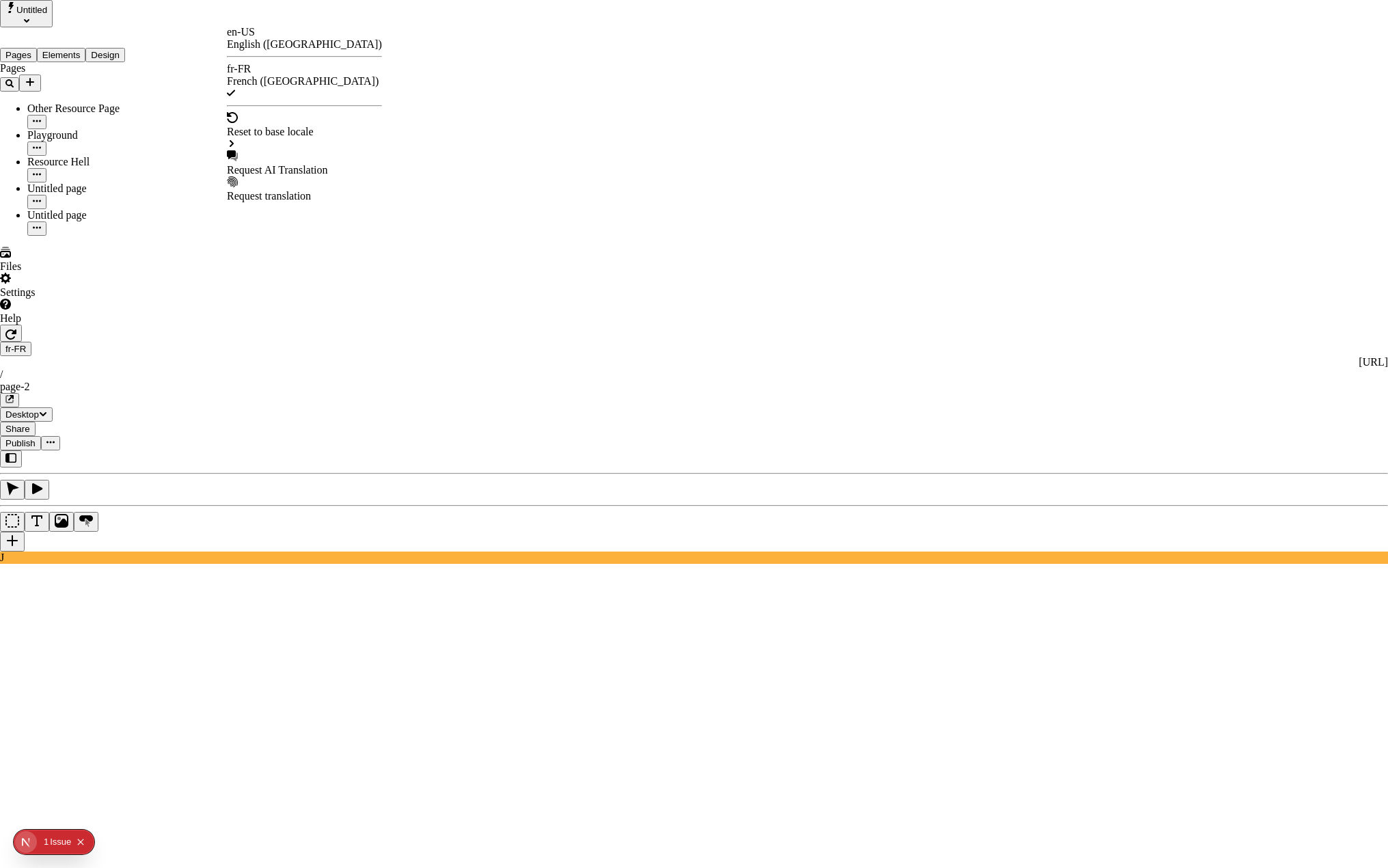
checkbox input "true"
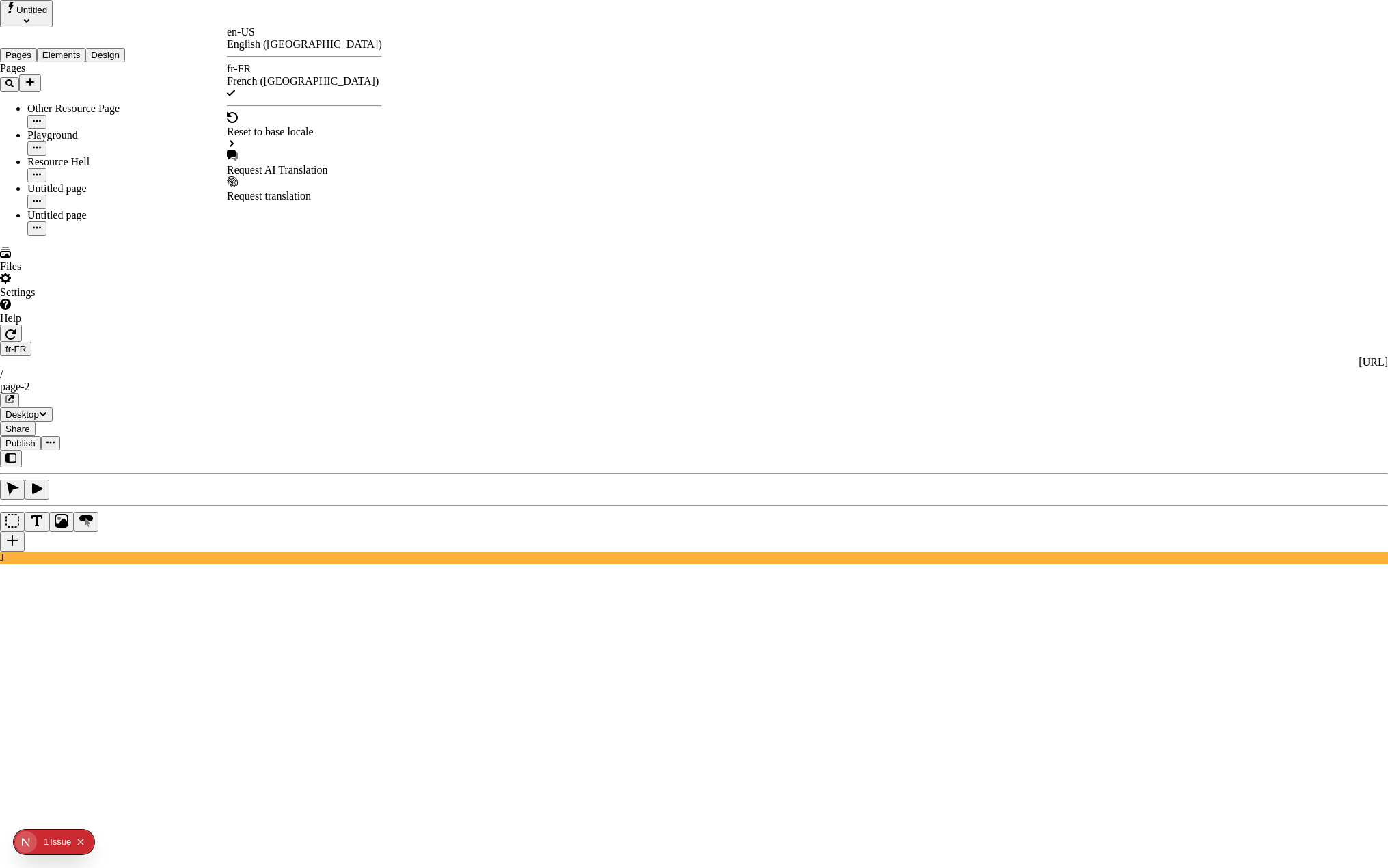
checkbox input "true"
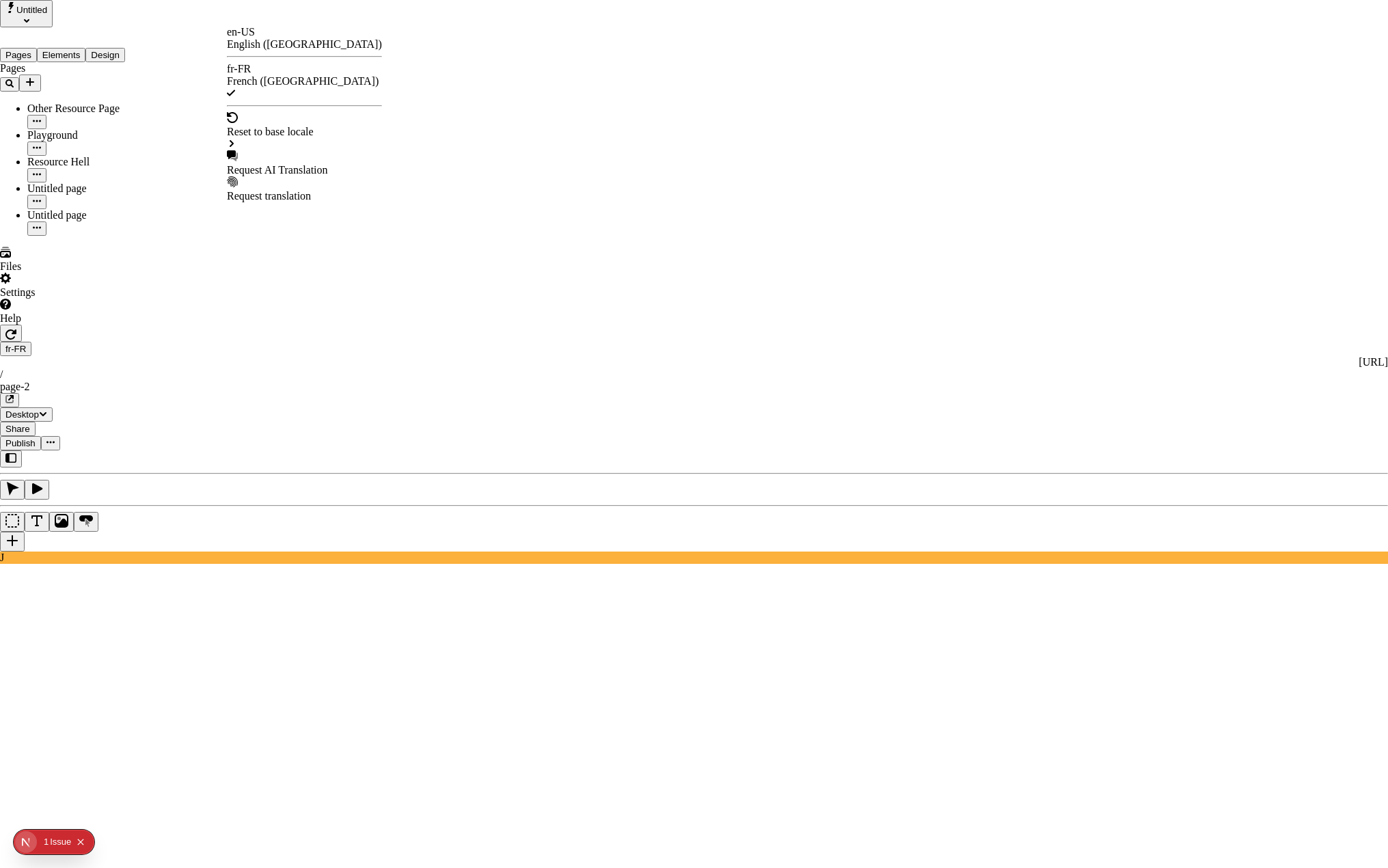
checkbox input "true"
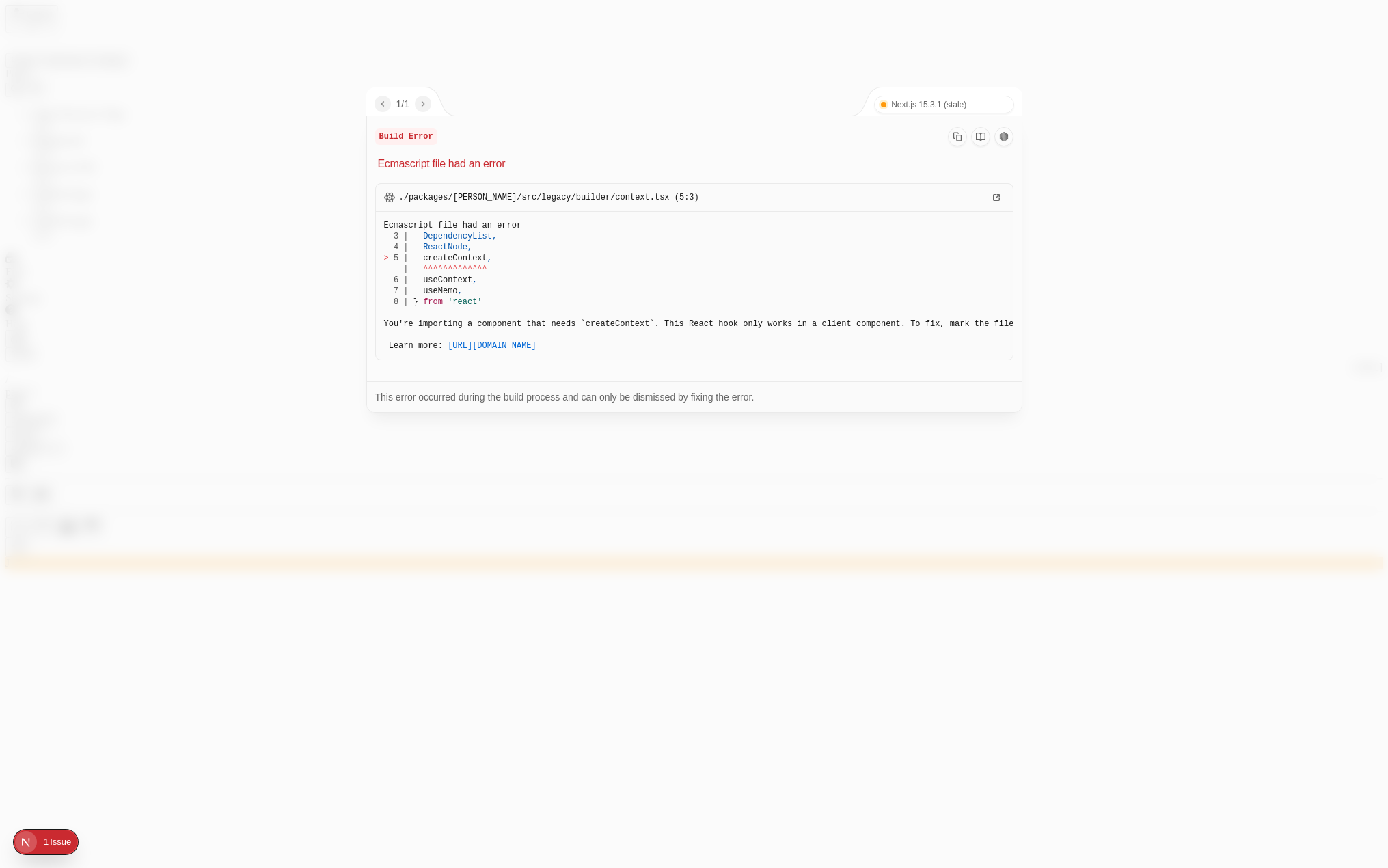
drag, startPoint x: 575, startPoint y: 365, endPoint x: 664, endPoint y: 366, distance: 89.0
click at [664, 366] on div "./packages/[PERSON_NAME]/src/legacy/builder/context.tsx (5:3) Ecmascript file h…" at bounding box center [694, 271] width 639 height 188
click at [177, 294] on div at bounding box center [694, 434] width 1388 height 868
drag, startPoint x: 614, startPoint y: 194, endPoint x: 663, endPoint y: 194, distance: 49.0
click at [653, 194] on div "./packages/[PERSON_NAME]/src/legacy/builder/context.tsx (5:3)" at bounding box center [694, 197] width 637 height 27
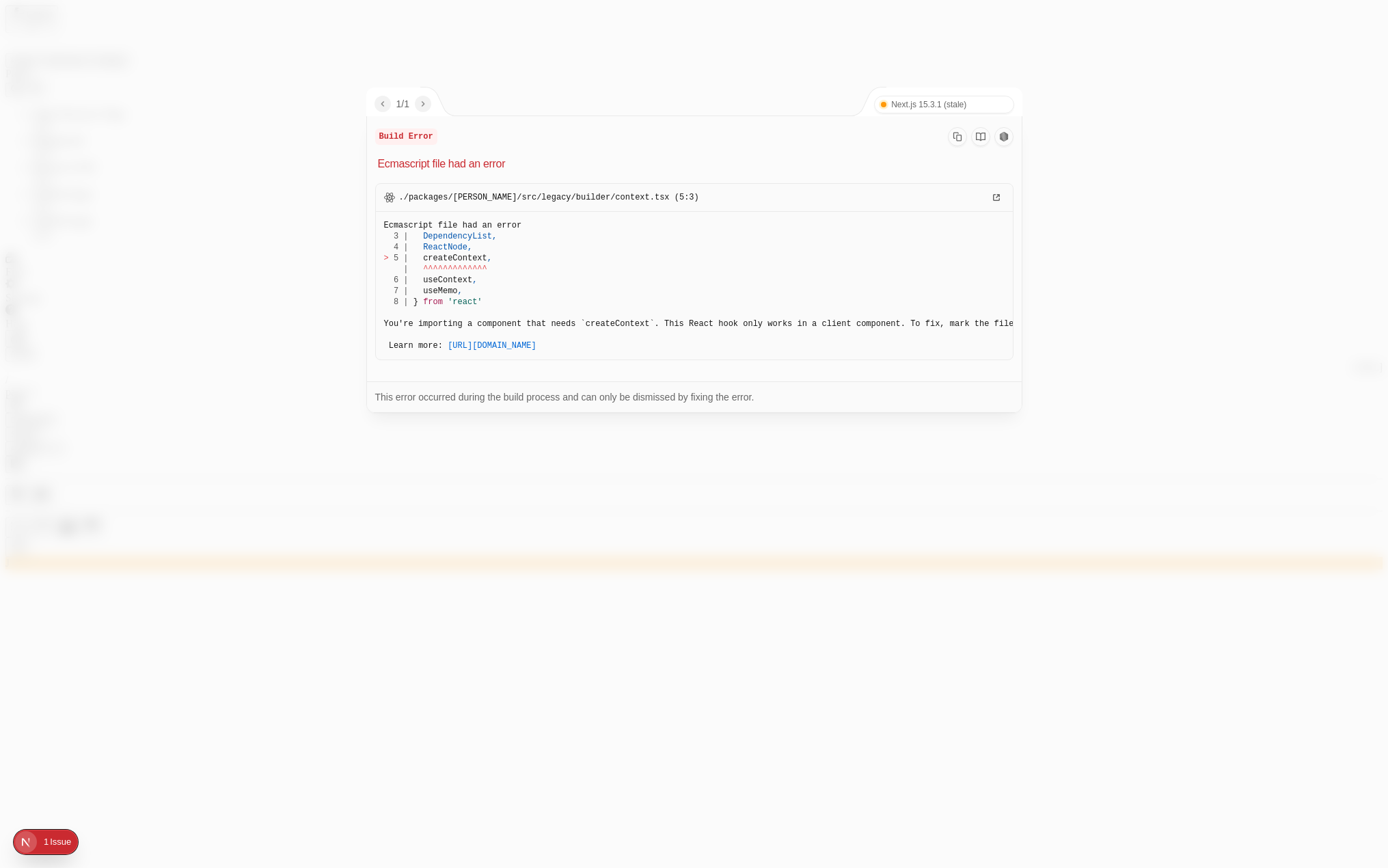
click at [667, 194] on div "./packages/[PERSON_NAME]/src/legacy/builder/context.tsx (5:3)" at bounding box center [694, 197] width 637 height 27
drag, startPoint x: 646, startPoint y: 199, endPoint x: 407, endPoint y: 198, distance: 239.0
click at [407, 198] on div "./packages/[PERSON_NAME]/src/legacy/builder/context.tsx (5:3)" at bounding box center [694, 197] width 637 height 27
click at [407, 199] on span "./packages/[PERSON_NAME]/src/legacy/builder/context.tsx (5:3)" at bounding box center [549, 198] width 300 height 11
click at [205, 140] on div at bounding box center [694, 434] width 1388 height 868
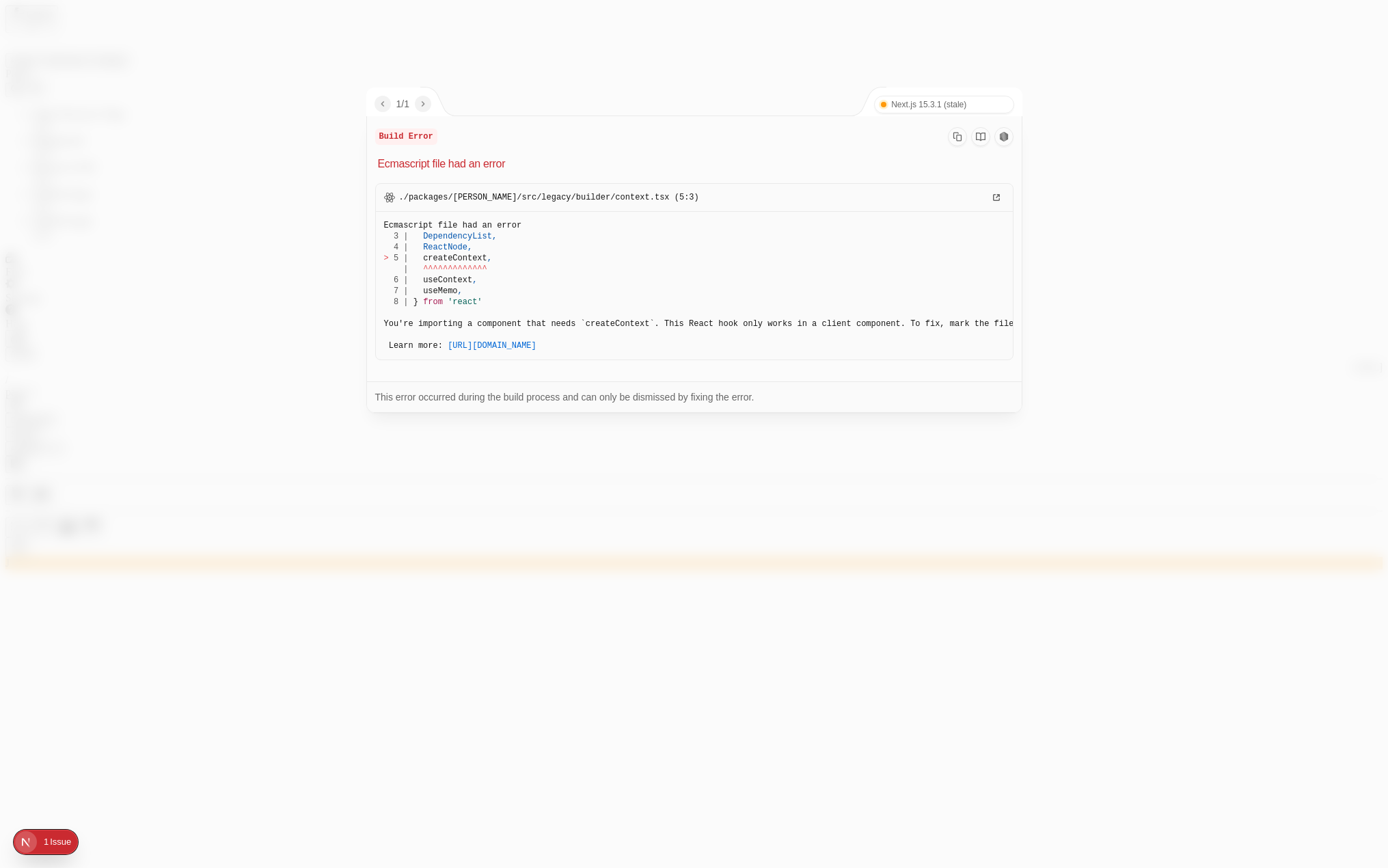
click at [322, 384] on div at bounding box center [694, 434] width 1388 height 868
click at [268, 392] on div at bounding box center [694, 434] width 1388 height 868
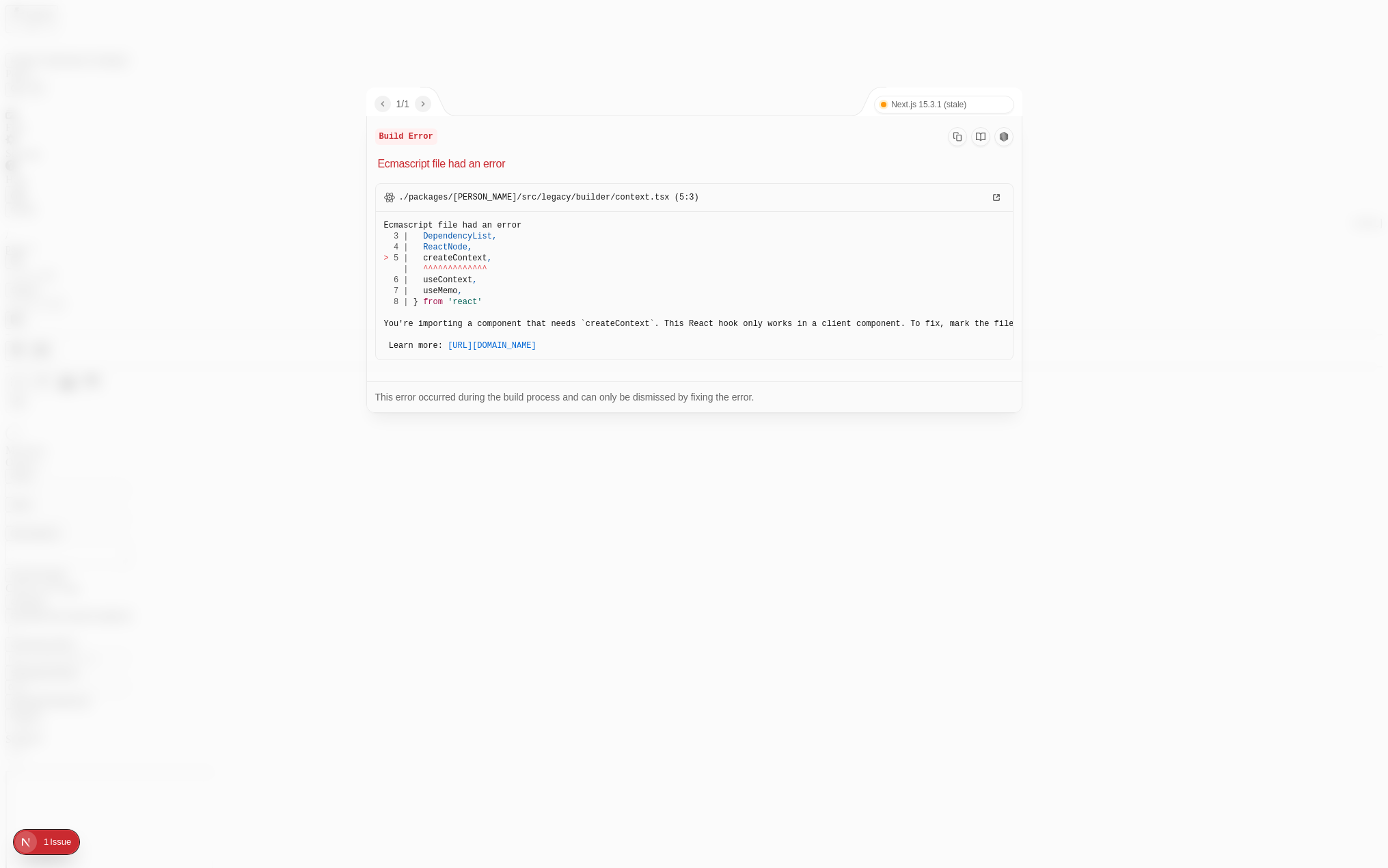
type input "/page-2"
drag, startPoint x: 630, startPoint y: 75, endPoint x: 711, endPoint y: 60, distance: 82.4
click at [641, 74] on div at bounding box center [694, 434] width 1388 height 868
type input "/page-2"
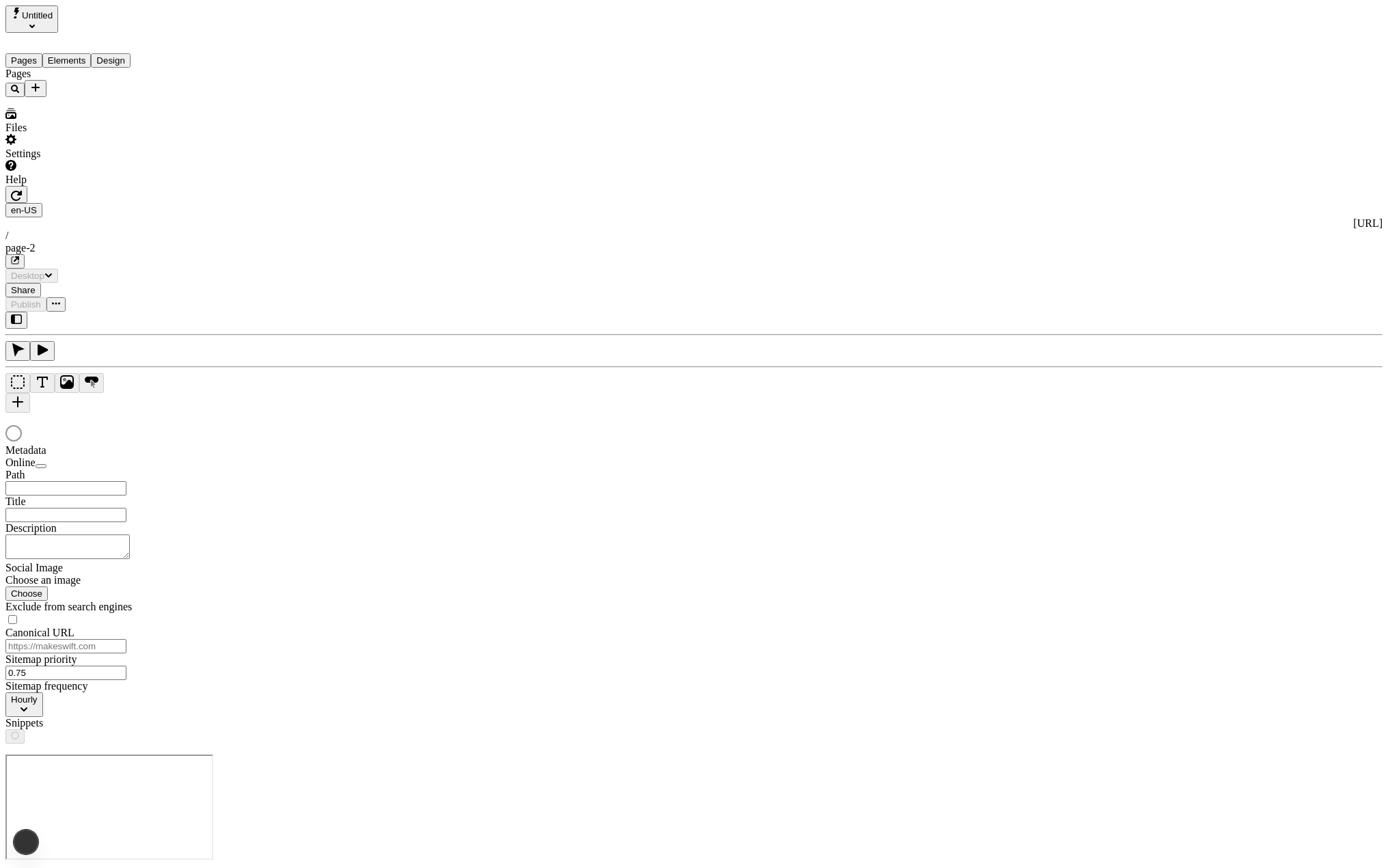
type input "/page-2"
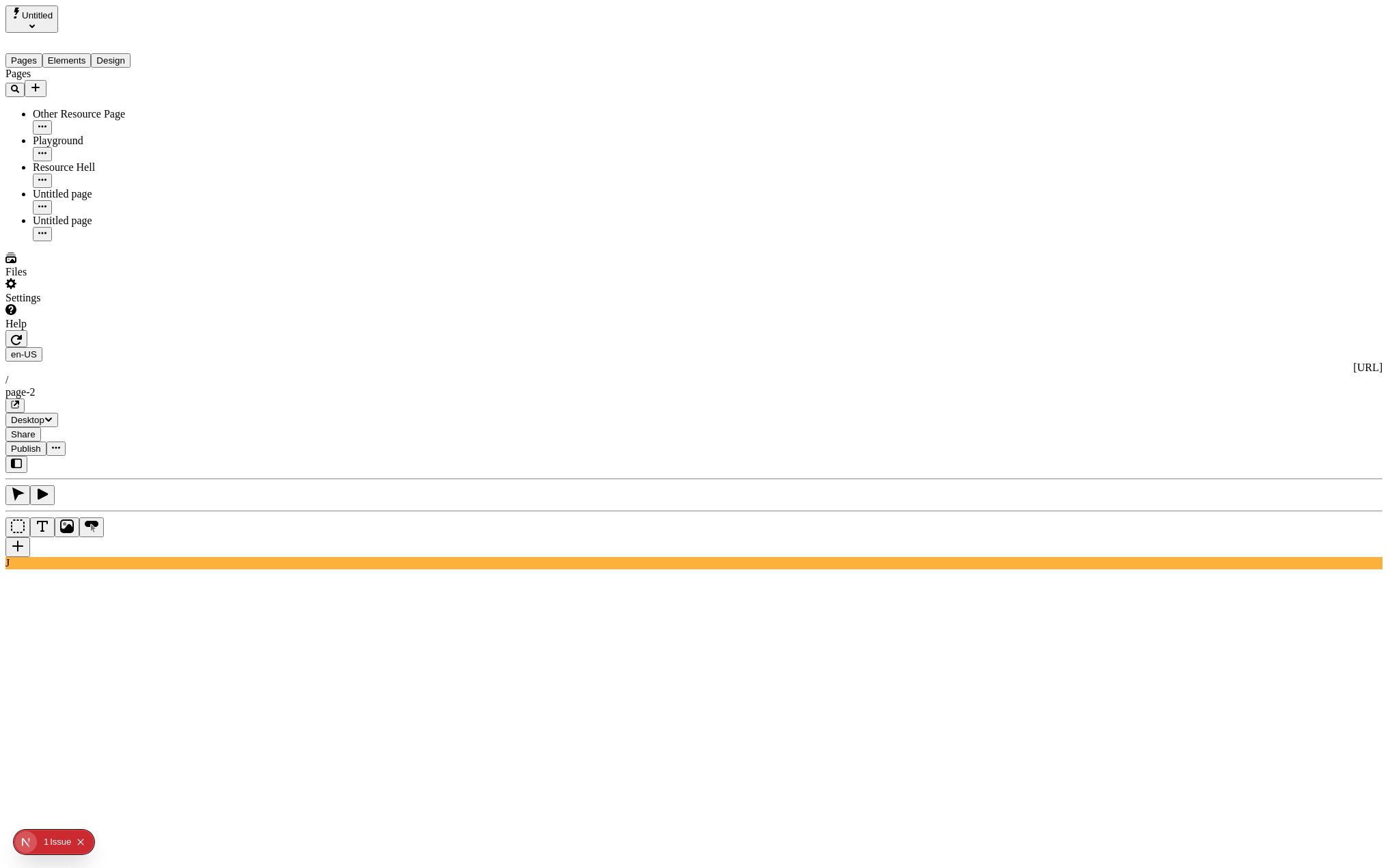
click at [53, 847] on div "Issue" at bounding box center [60, 843] width 21 height 25
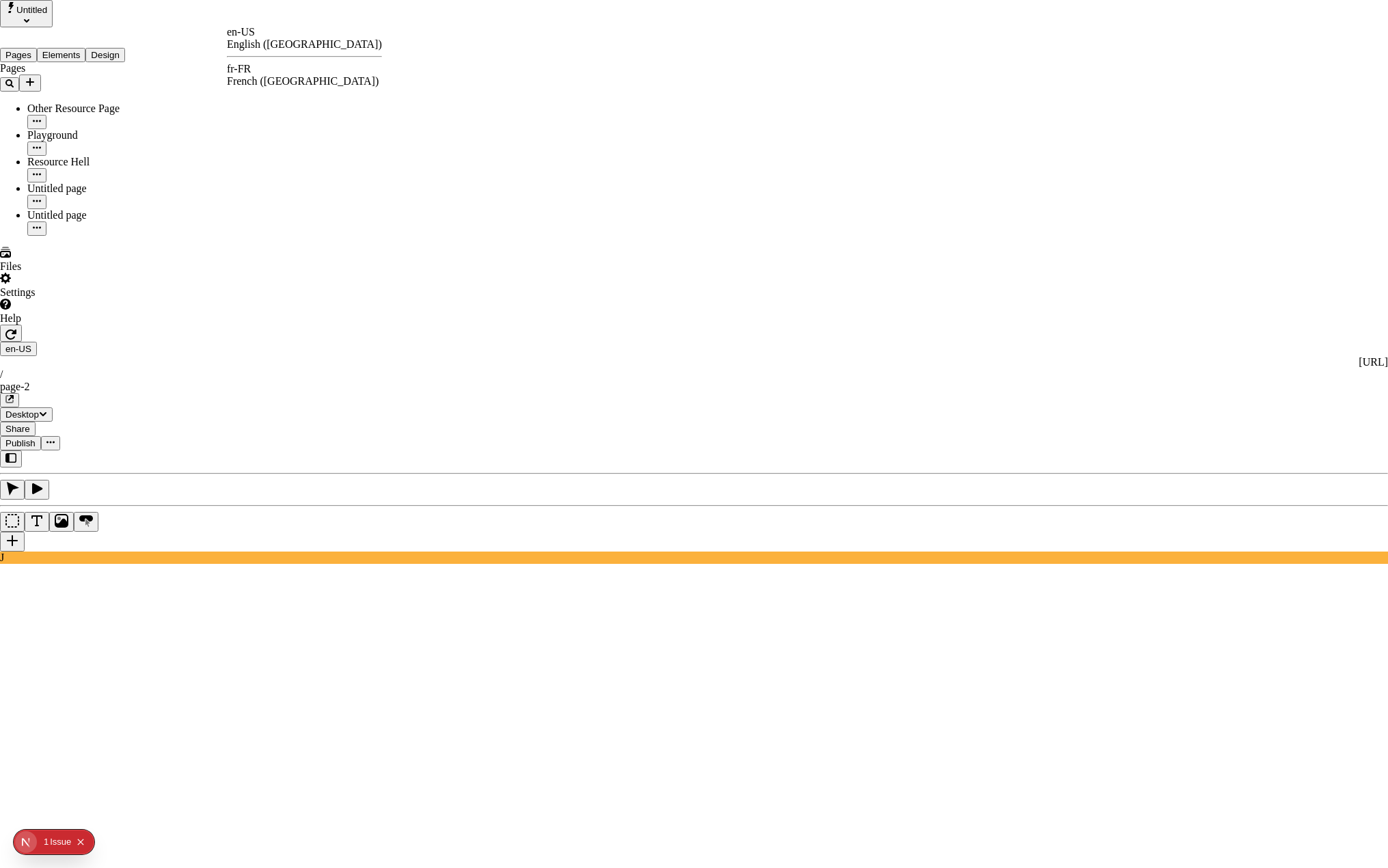
click at [301, 65] on div "fr-FR French (France)" at bounding box center [305, 75] width 155 height 25
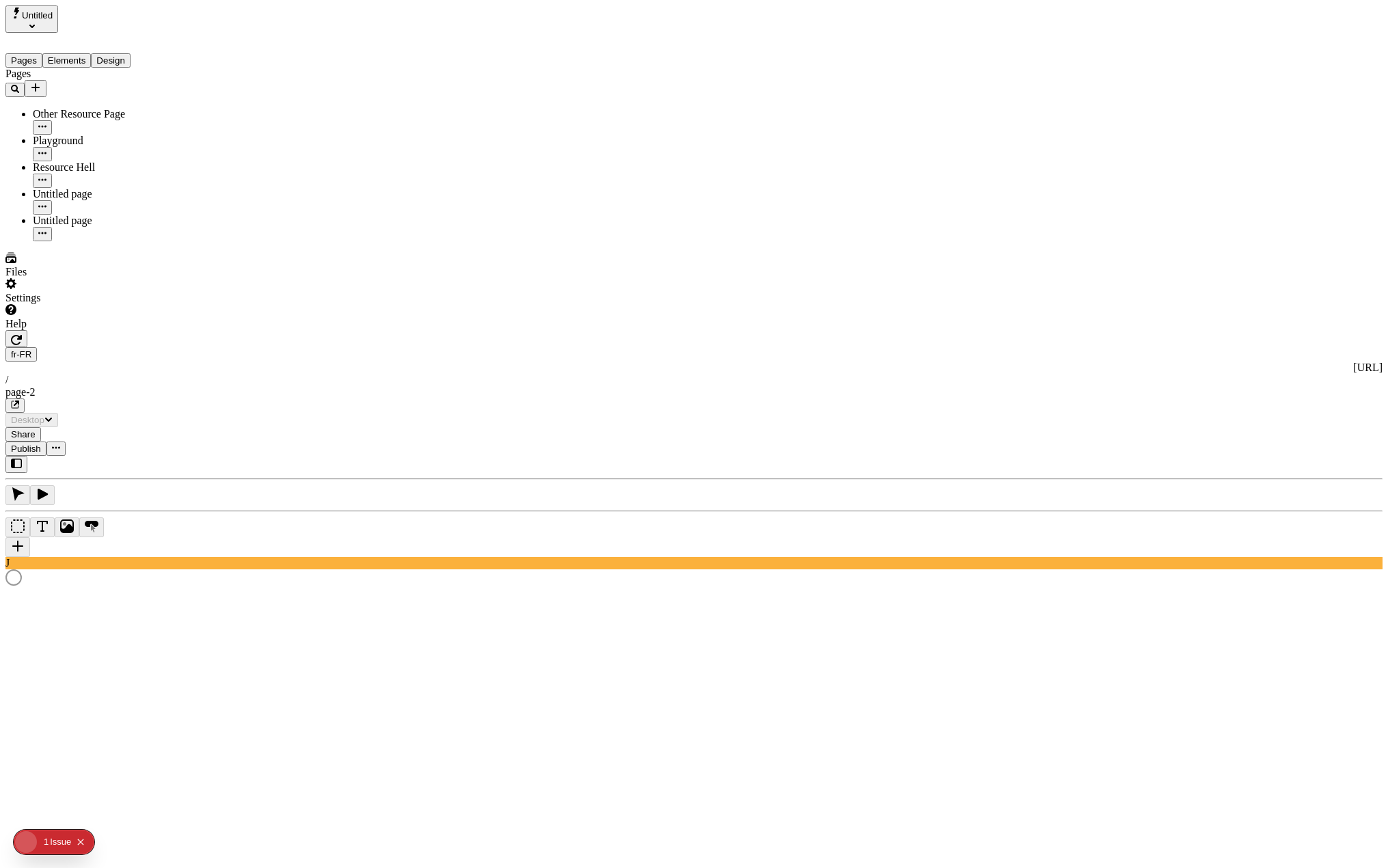
type input "/page-2"
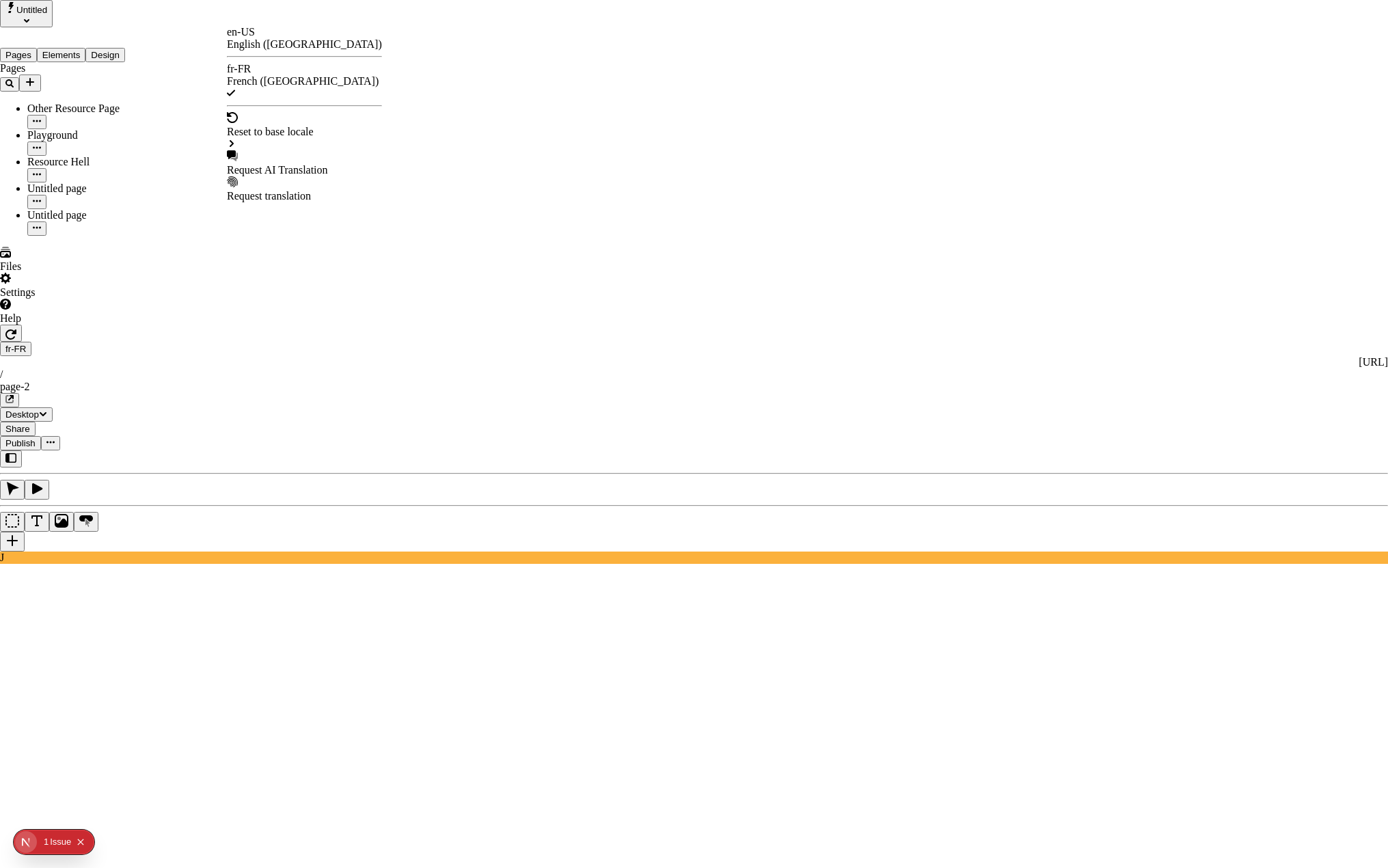
click at [304, 150] on div "Request AI Translation" at bounding box center [305, 163] width 155 height 26
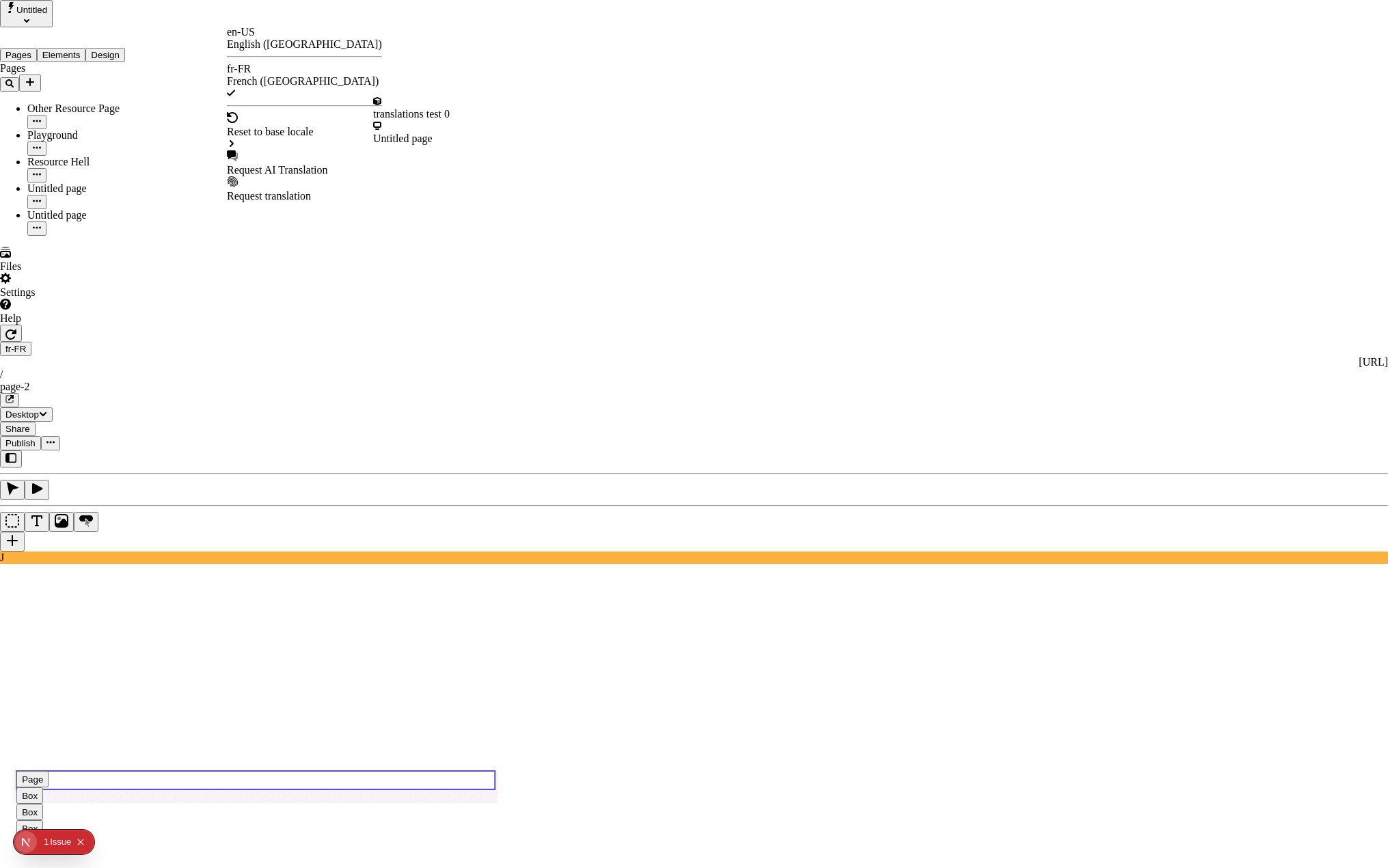
click at [280, 164] on div "Request AI Translation" at bounding box center [305, 170] width 155 height 12
checkbox input "true"
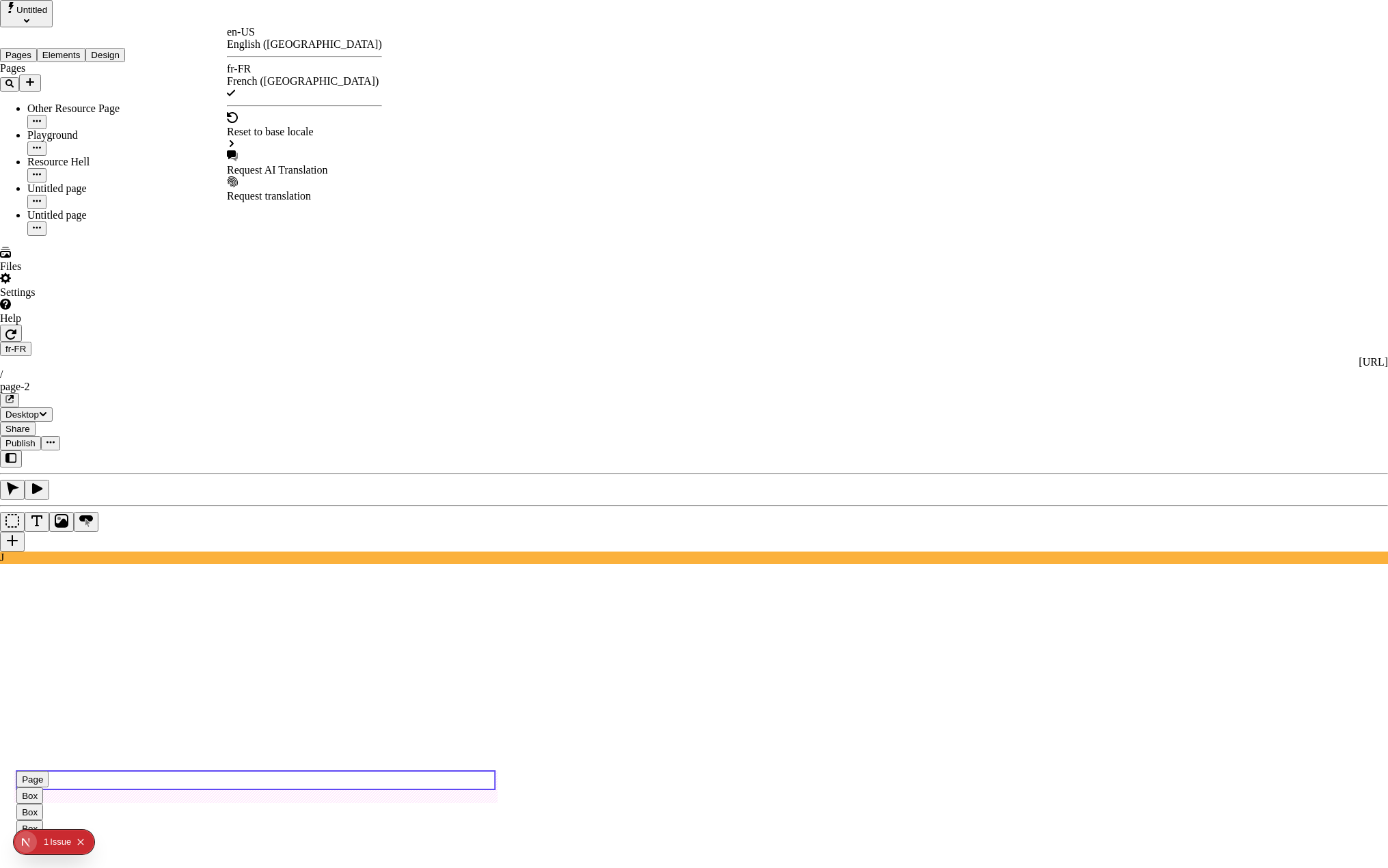
checkbox input "true"
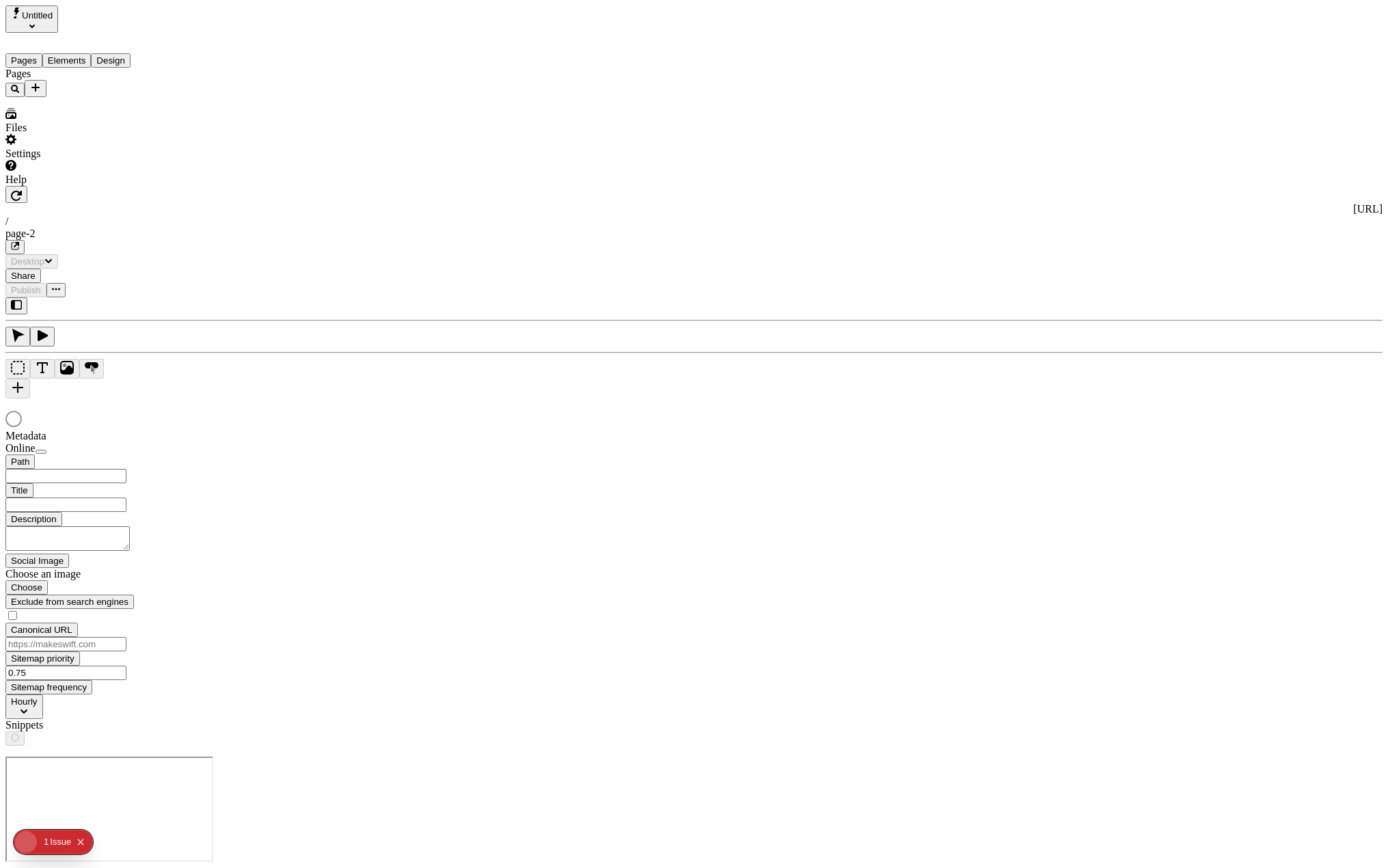
type input "/page-2"
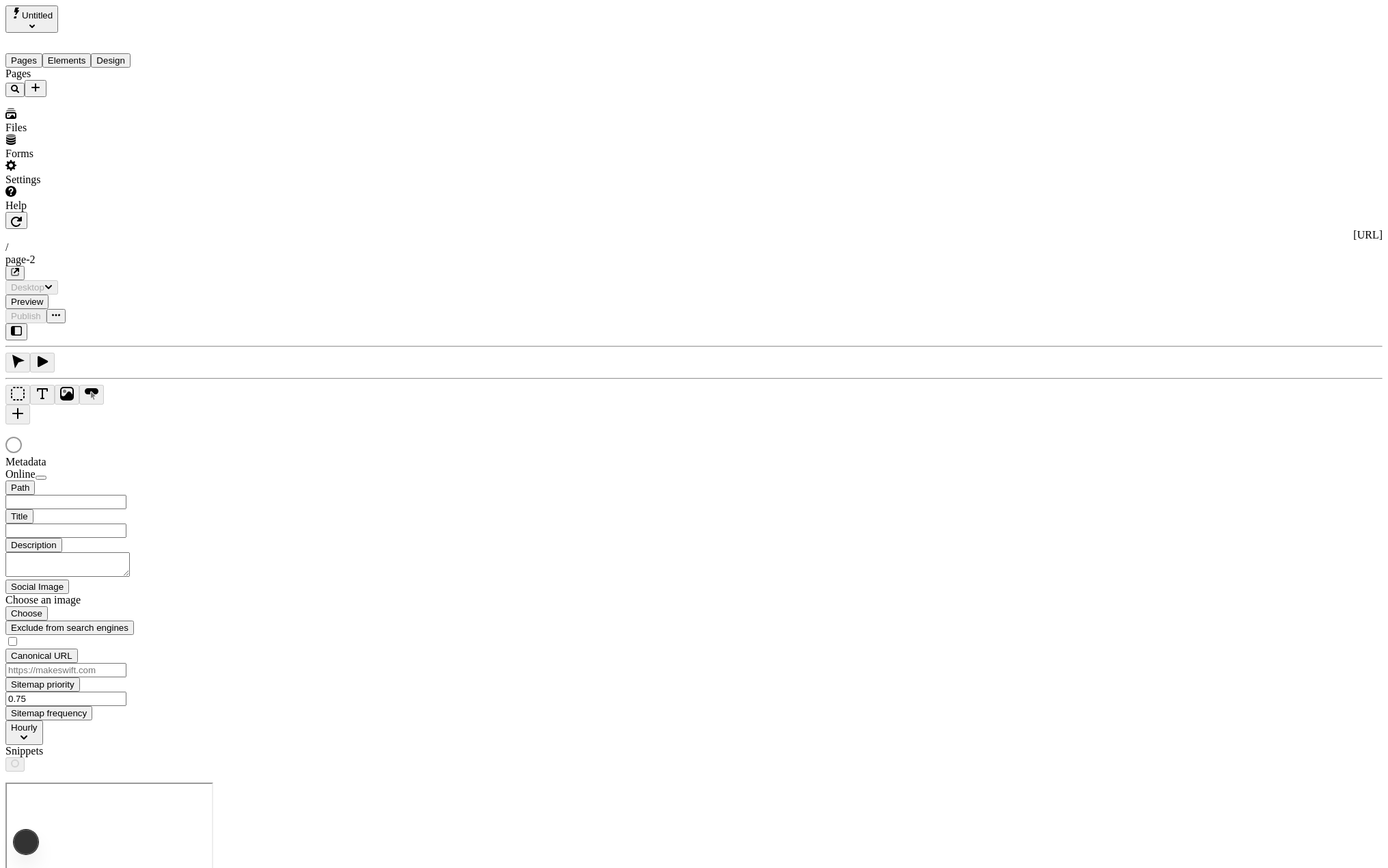
type input "/page-2"
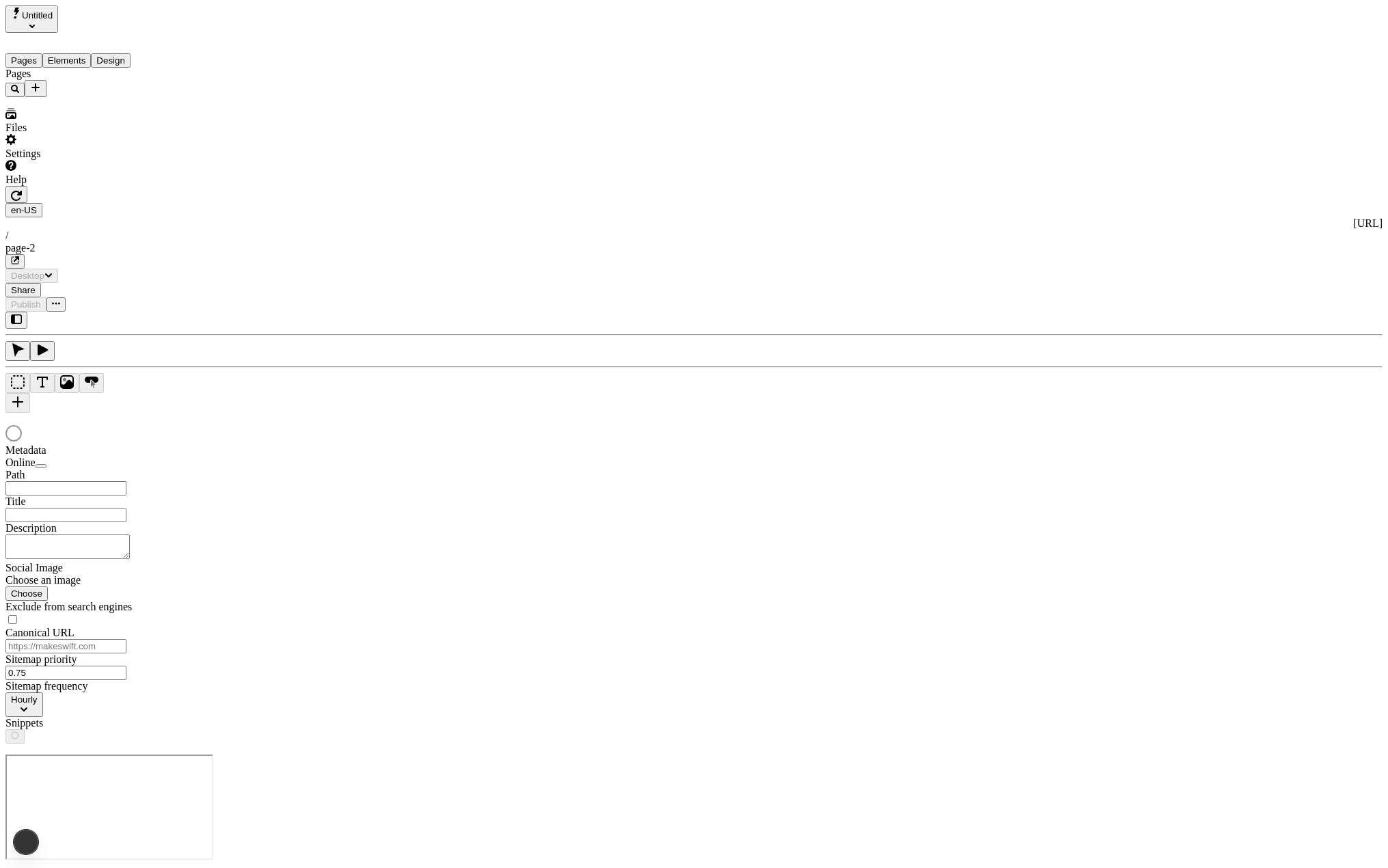
type input "/page-2"
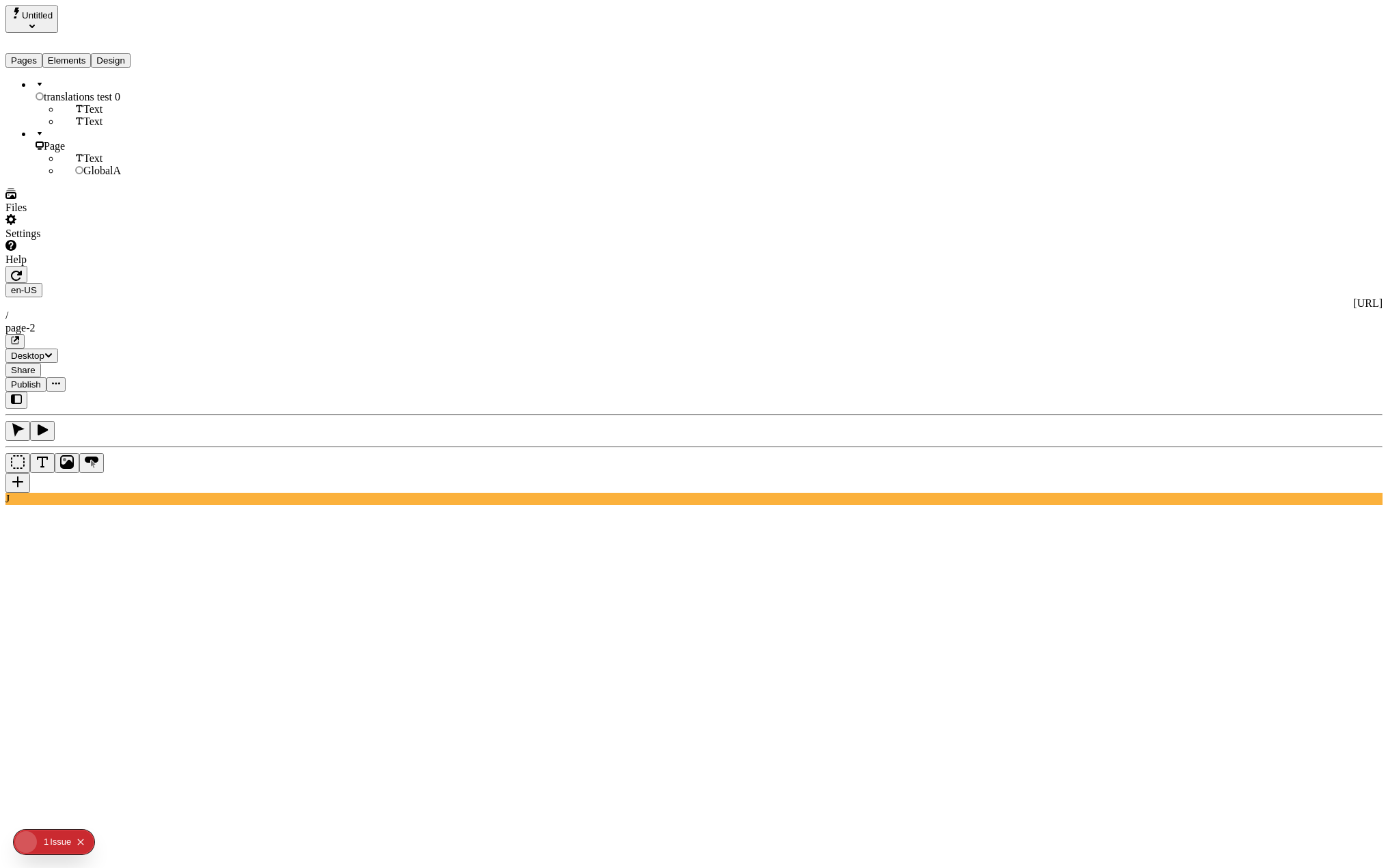
click at [80, 54] on button "Elements" at bounding box center [67, 60] width 49 height 14
click at [29, 54] on button "Pages" at bounding box center [24, 60] width 37 height 14
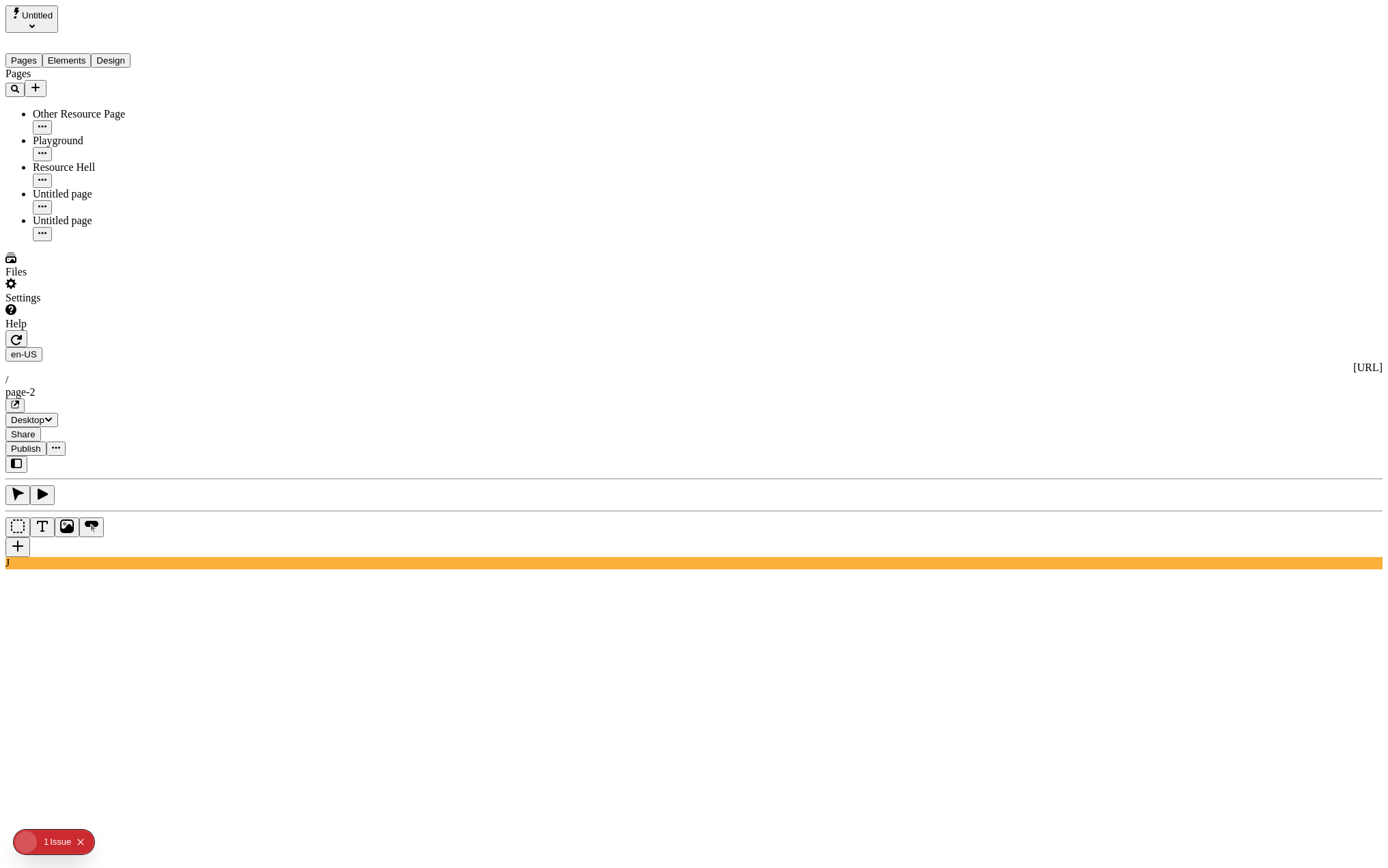
click at [258, 347] on div "en-US http://localhost:3001 / page-2" at bounding box center [694, 380] width 1378 height 66
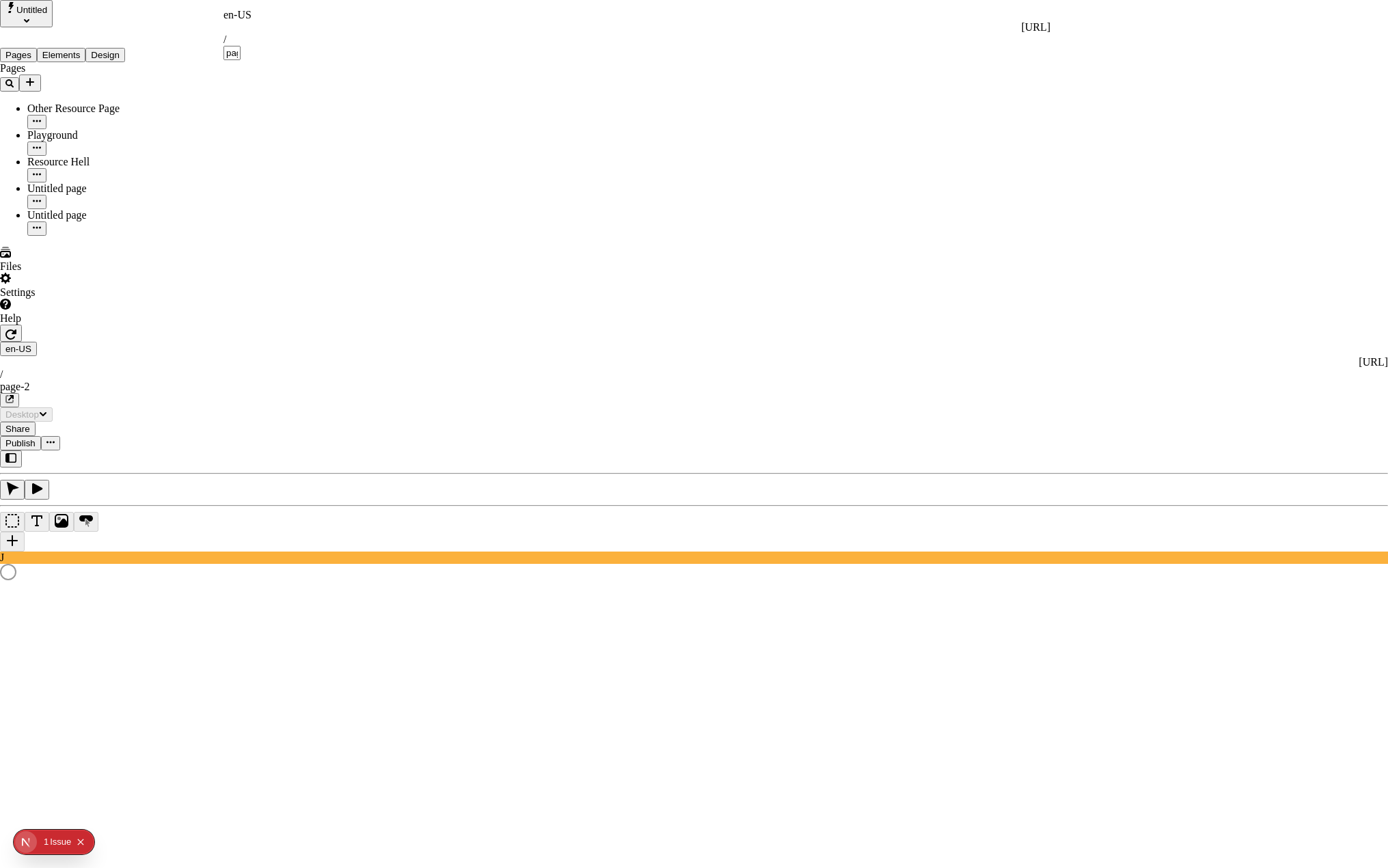
click at [242, 21] on div "en-US" at bounding box center [637, 14] width 828 height 12
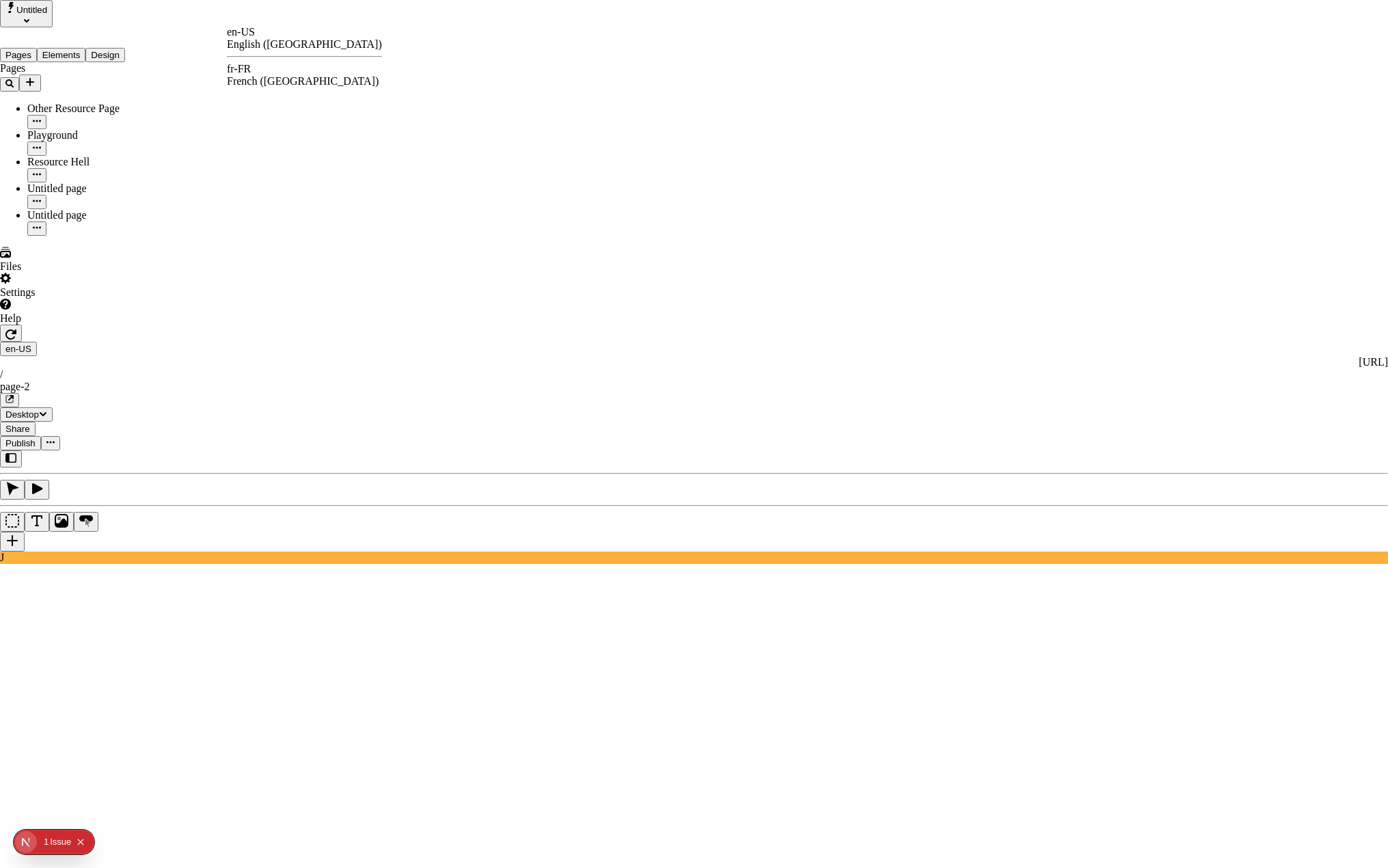
click at [273, 76] on div "fr-FR French ([GEOGRAPHIC_DATA])" at bounding box center [305, 75] width 155 height 25
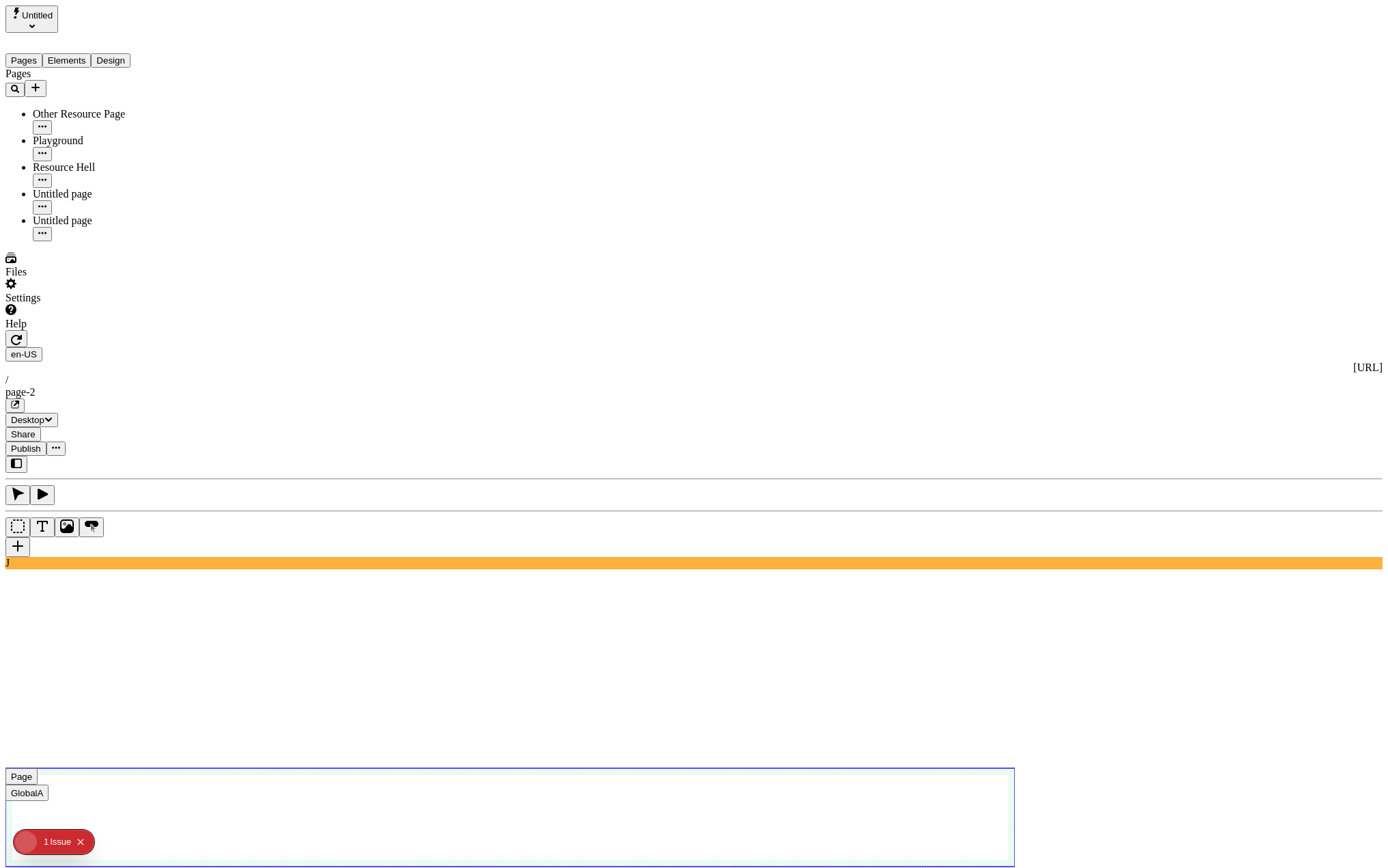
type input "/page-2"
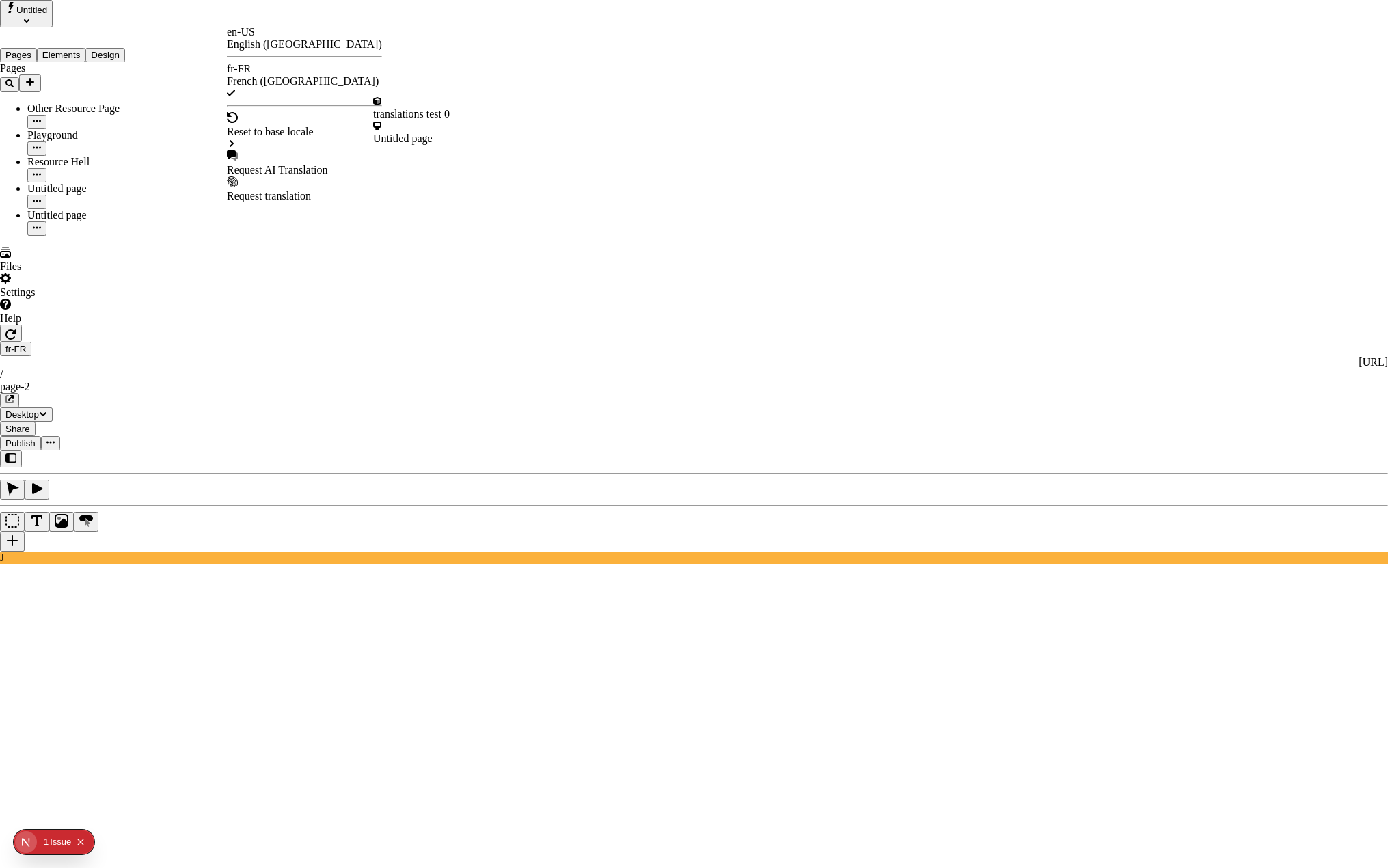
click at [276, 164] on div "Request AI Translation" at bounding box center [305, 170] width 155 height 12
drag, startPoint x: 545, startPoint y: 264, endPoint x: 548, endPoint y: 344, distance: 80.1
checkbox input "true"
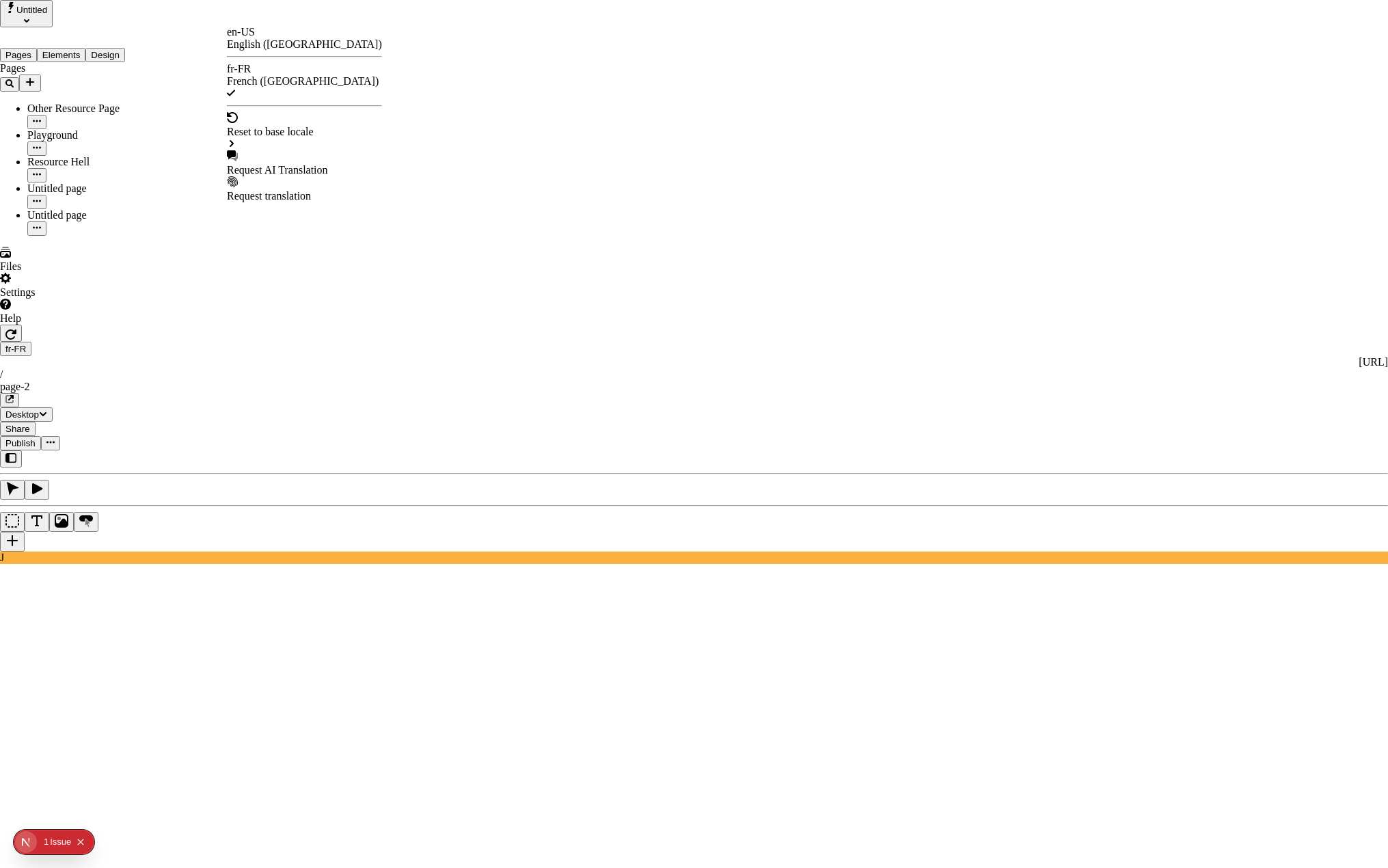
checkbox input "true"
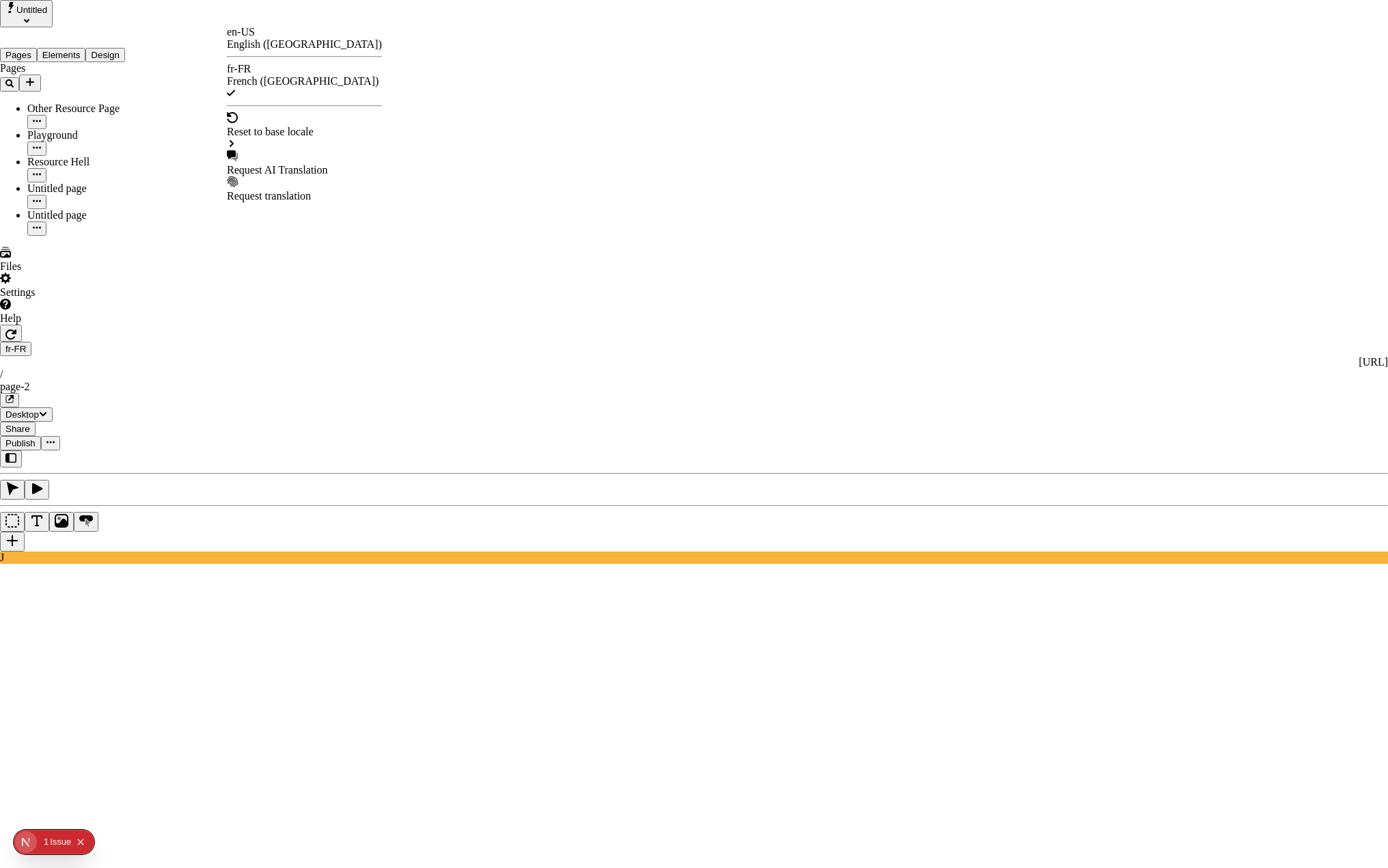
checkbox input "true"
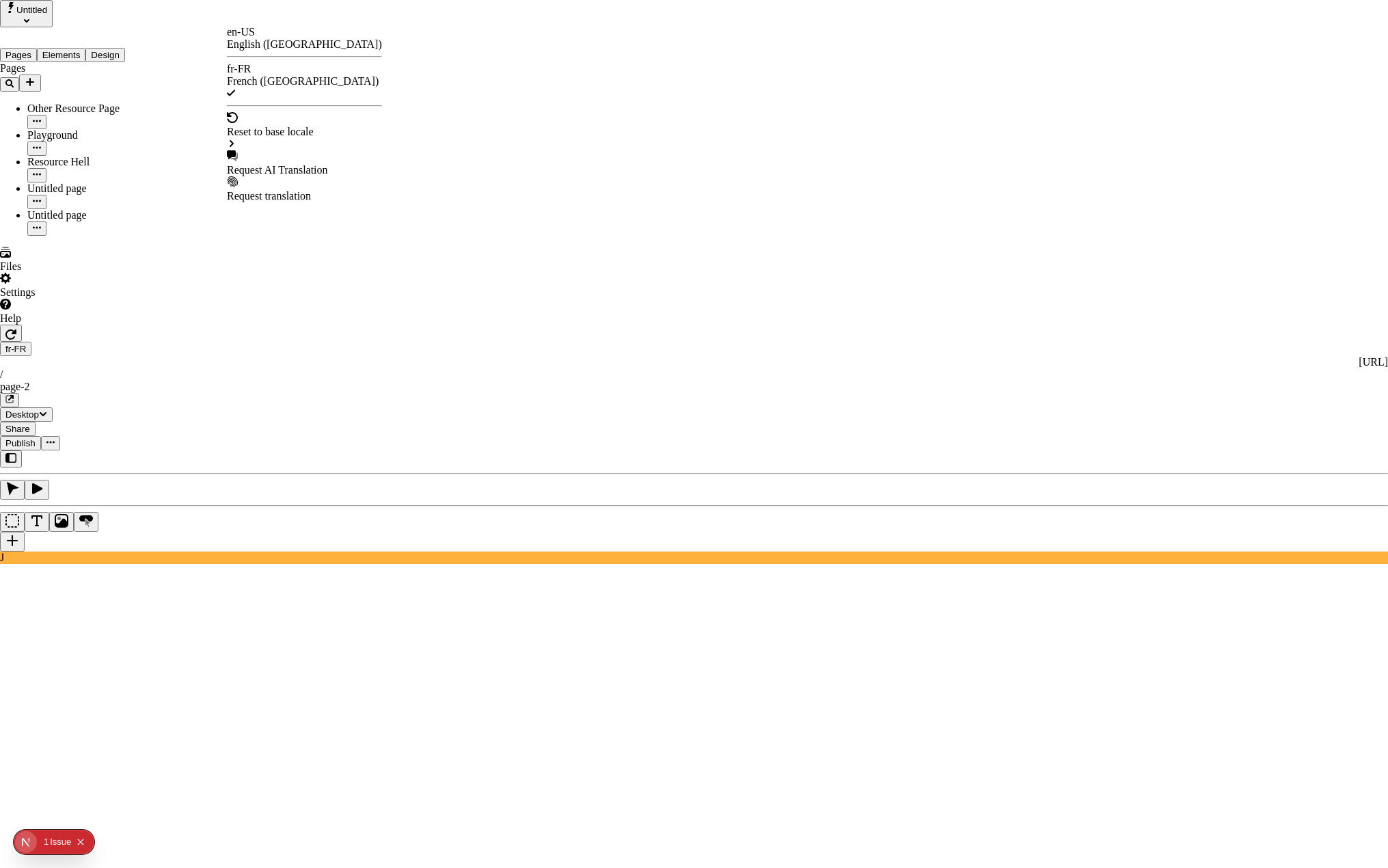
checkbox input "true"
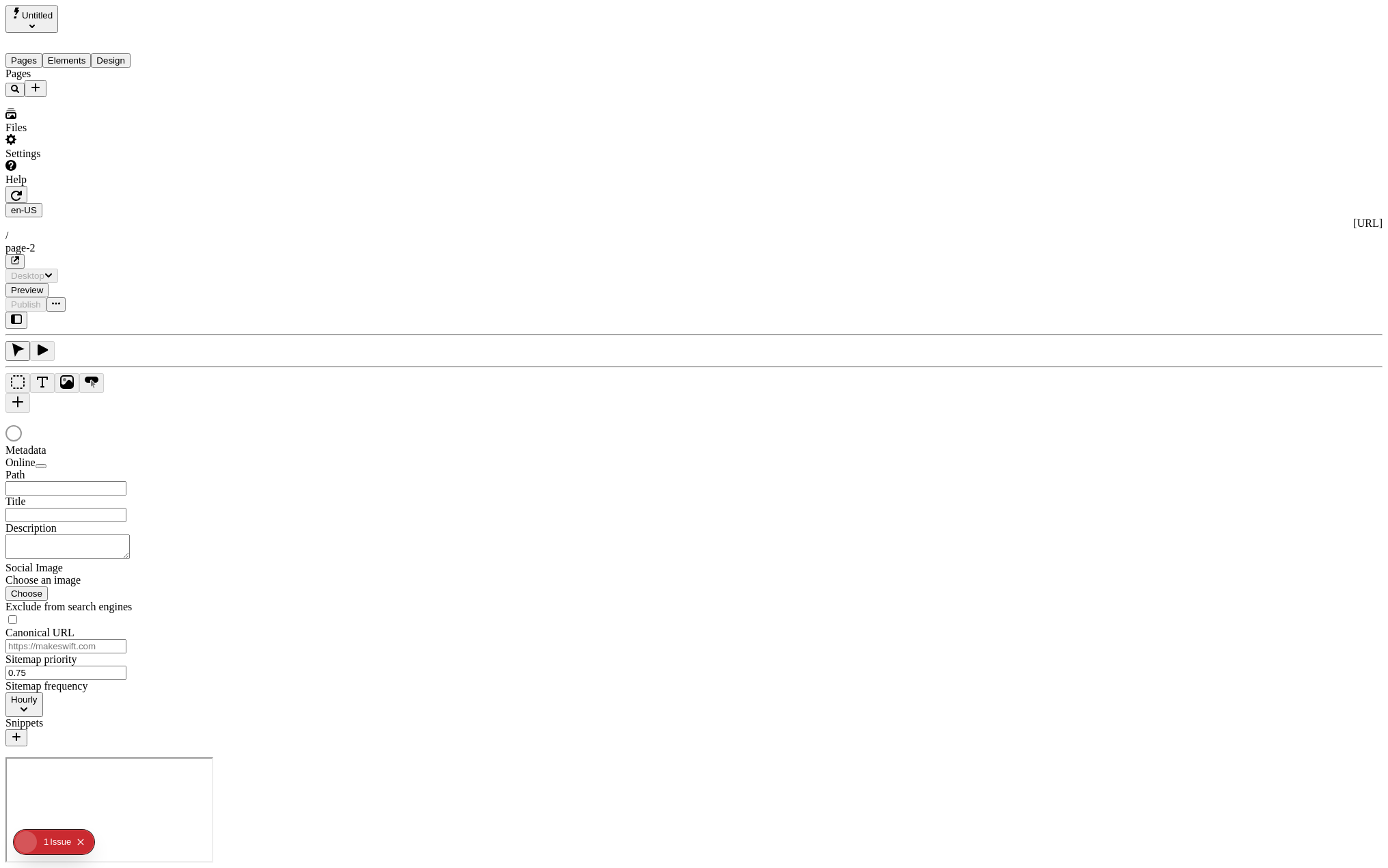
type input "/page-2"
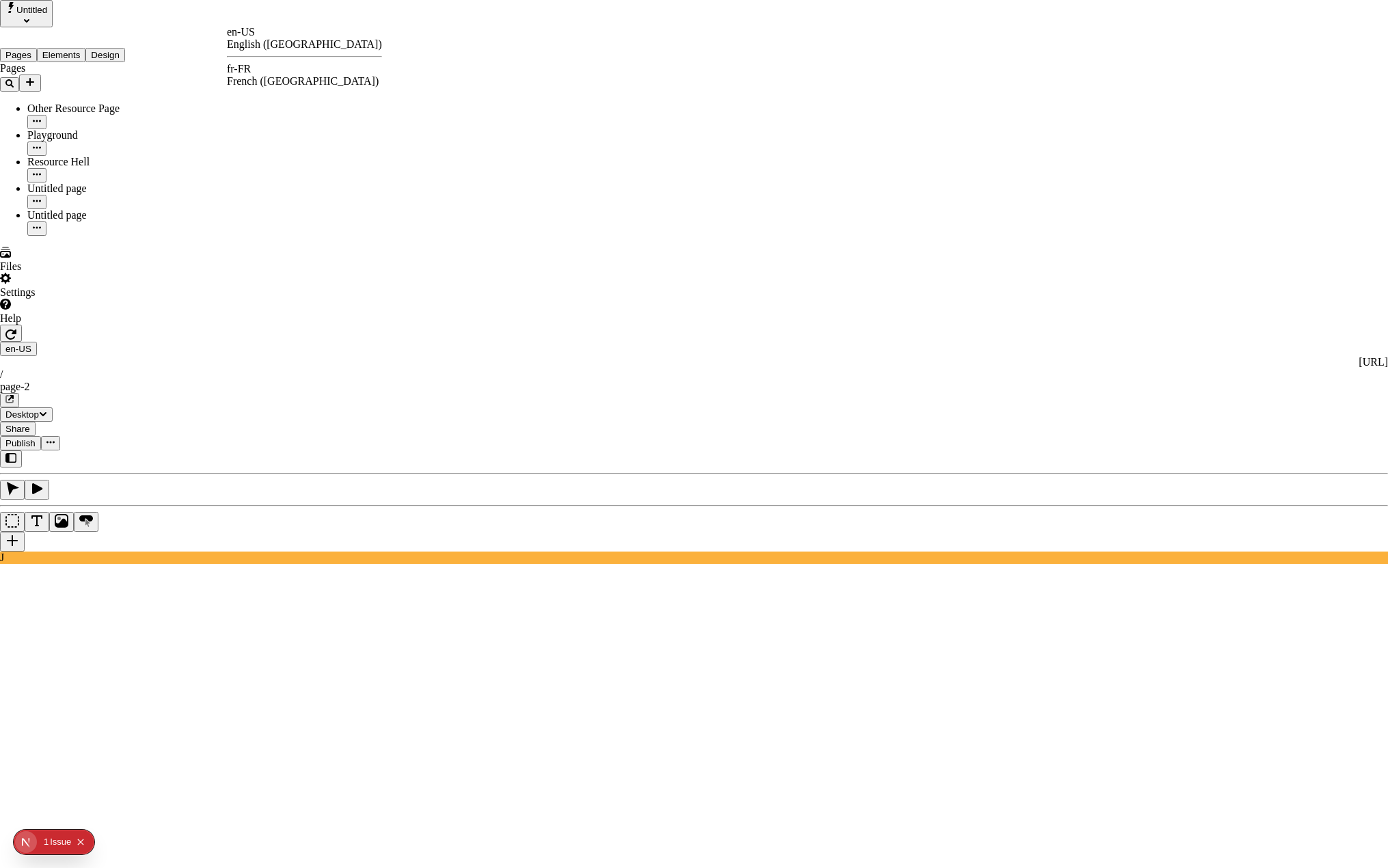
click at [300, 77] on div "French ([GEOGRAPHIC_DATA])" at bounding box center [305, 81] width 155 height 12
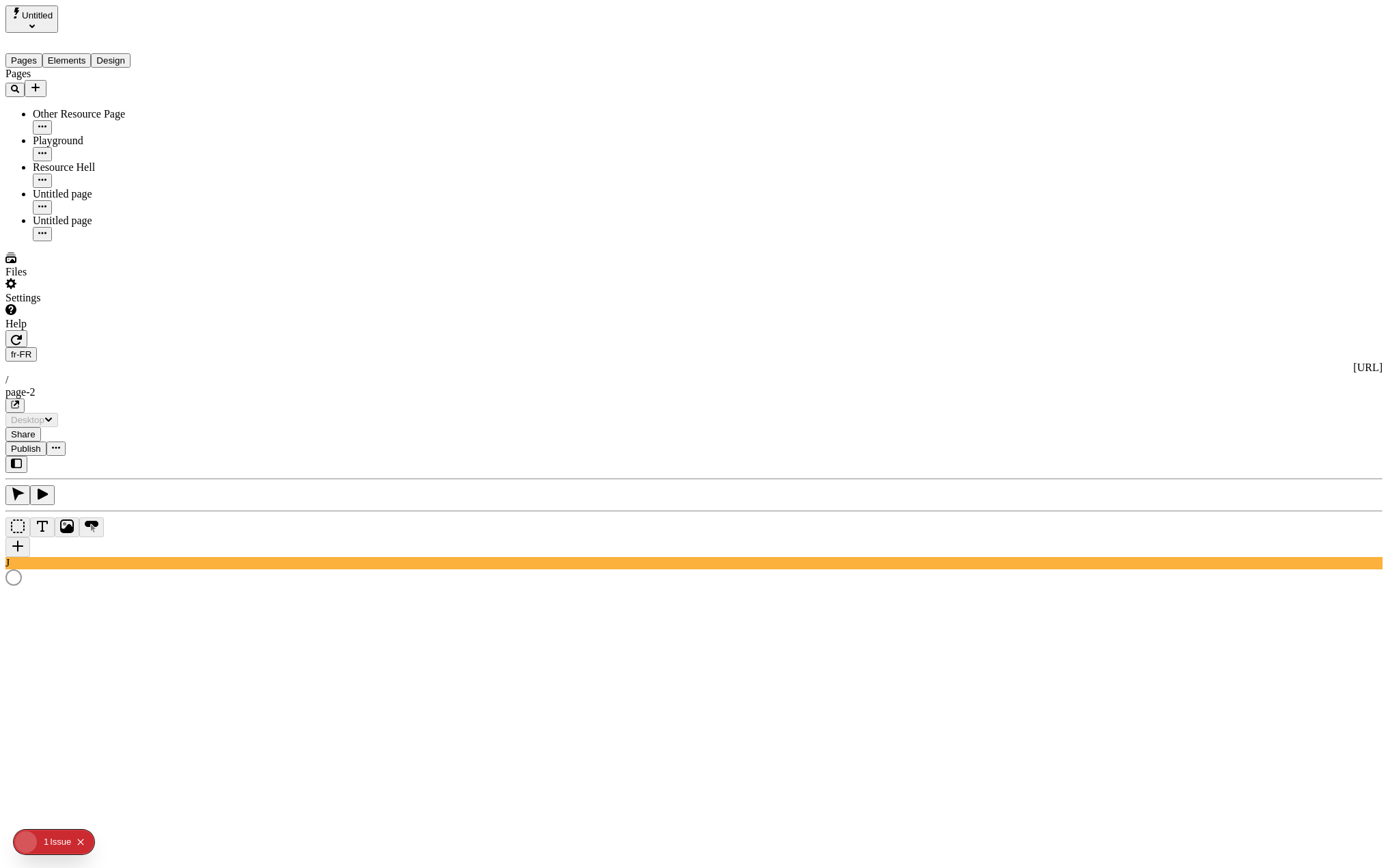
type input "/page-2"
click at [41, 443] on span "Publish" at bounding box center [26, 448] width 30 height 10
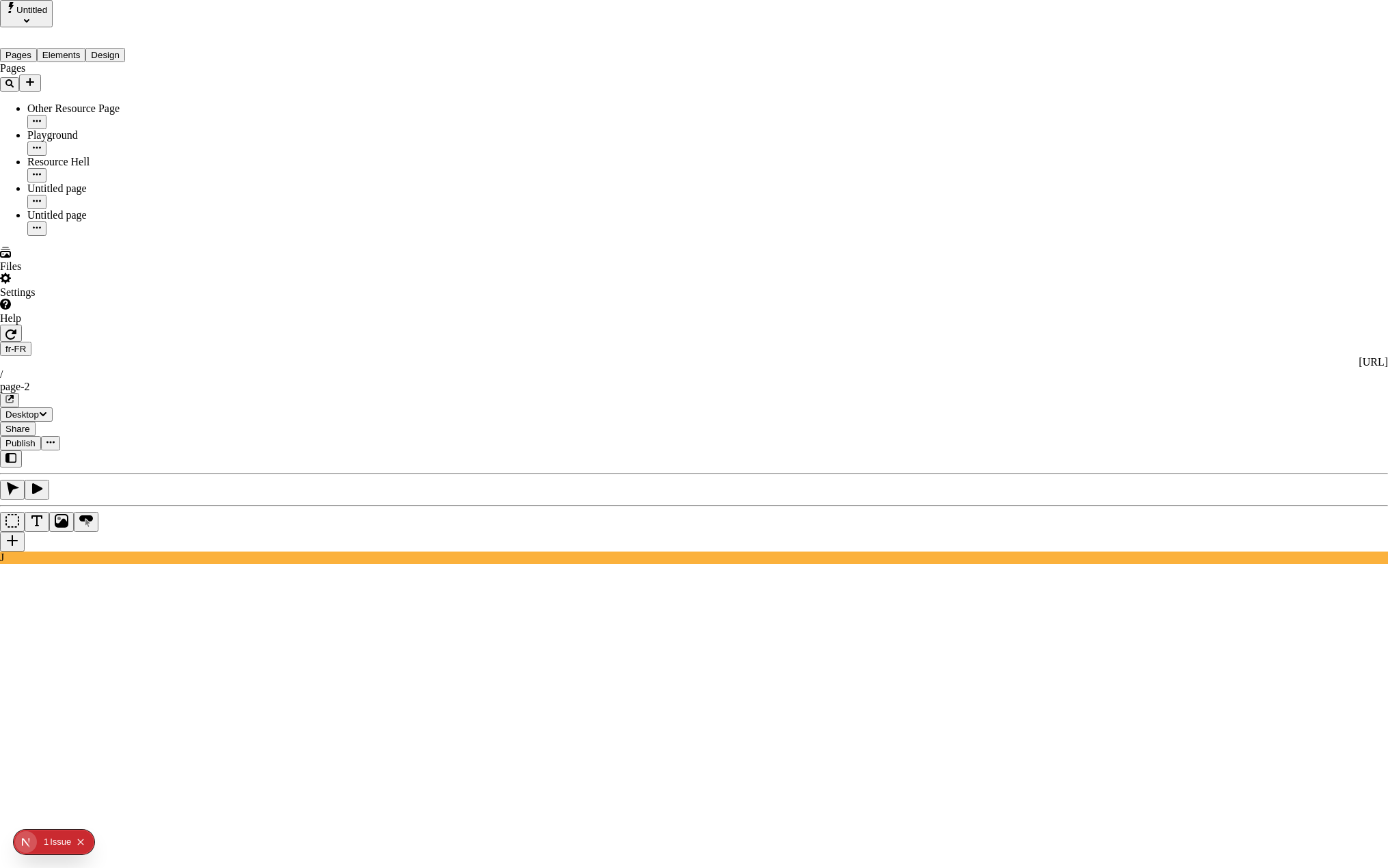
drag, startPoint x: 727, startPoint y: 355, endPoint x: 867, endPoint y: 243, distance: 179.3
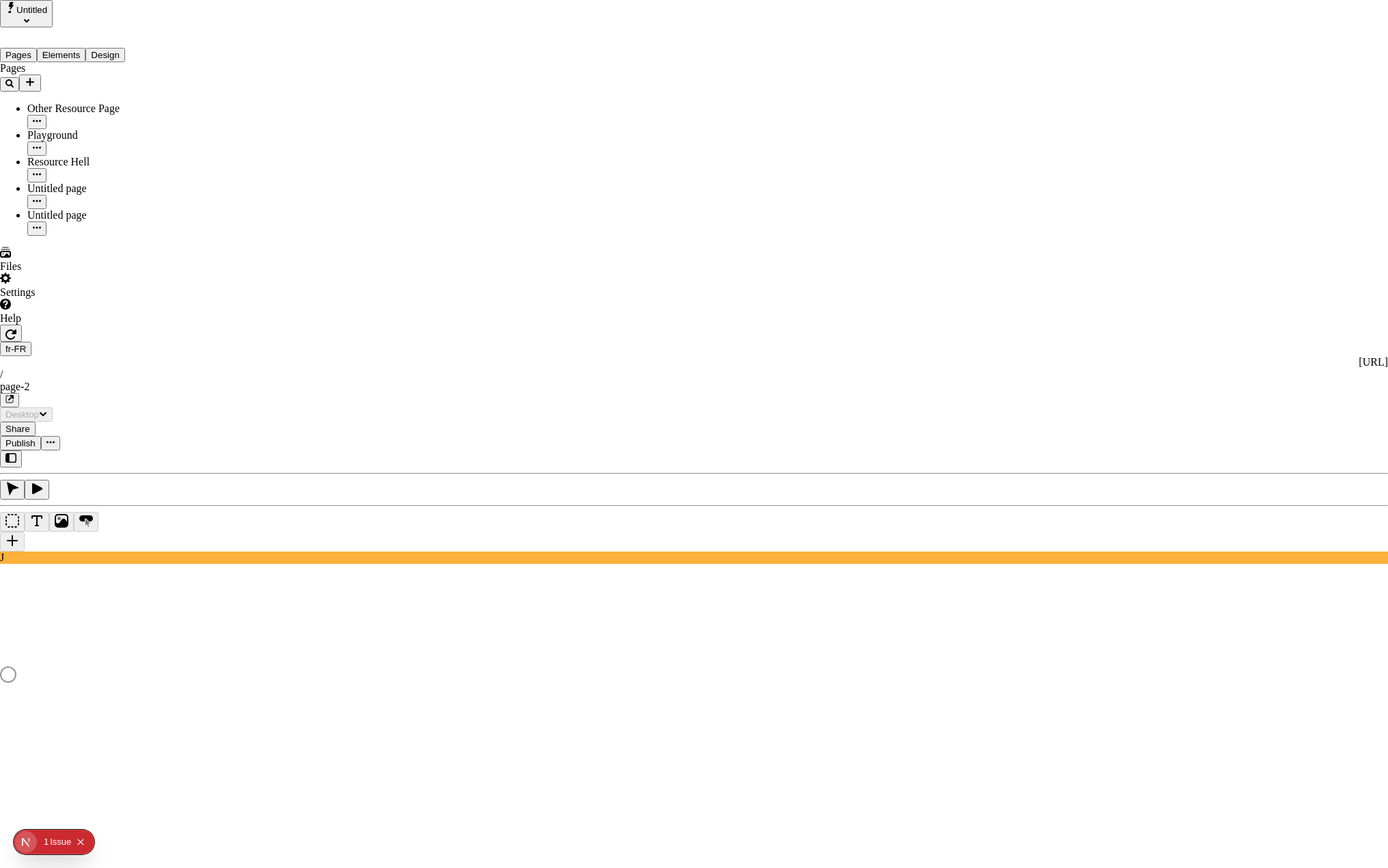
drag, startPoint x: 915, startPoint y: 209, endPoint x: 911, endPoint y: 224, distance: 15.5
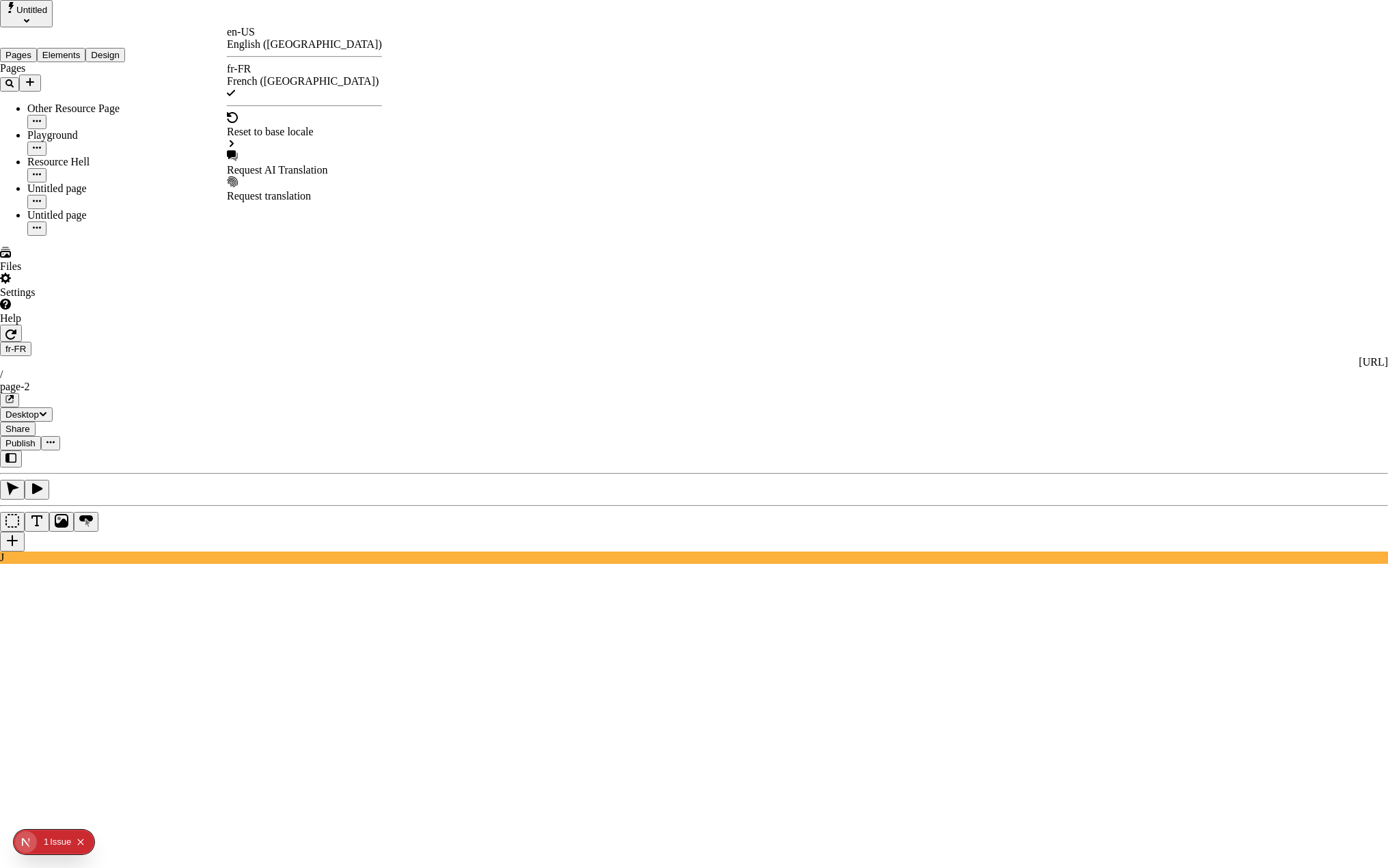
click at [305, 164] on div "Request AI Translation" at bounding box center [305, 170] width 155 height 12
checkbox input "true"
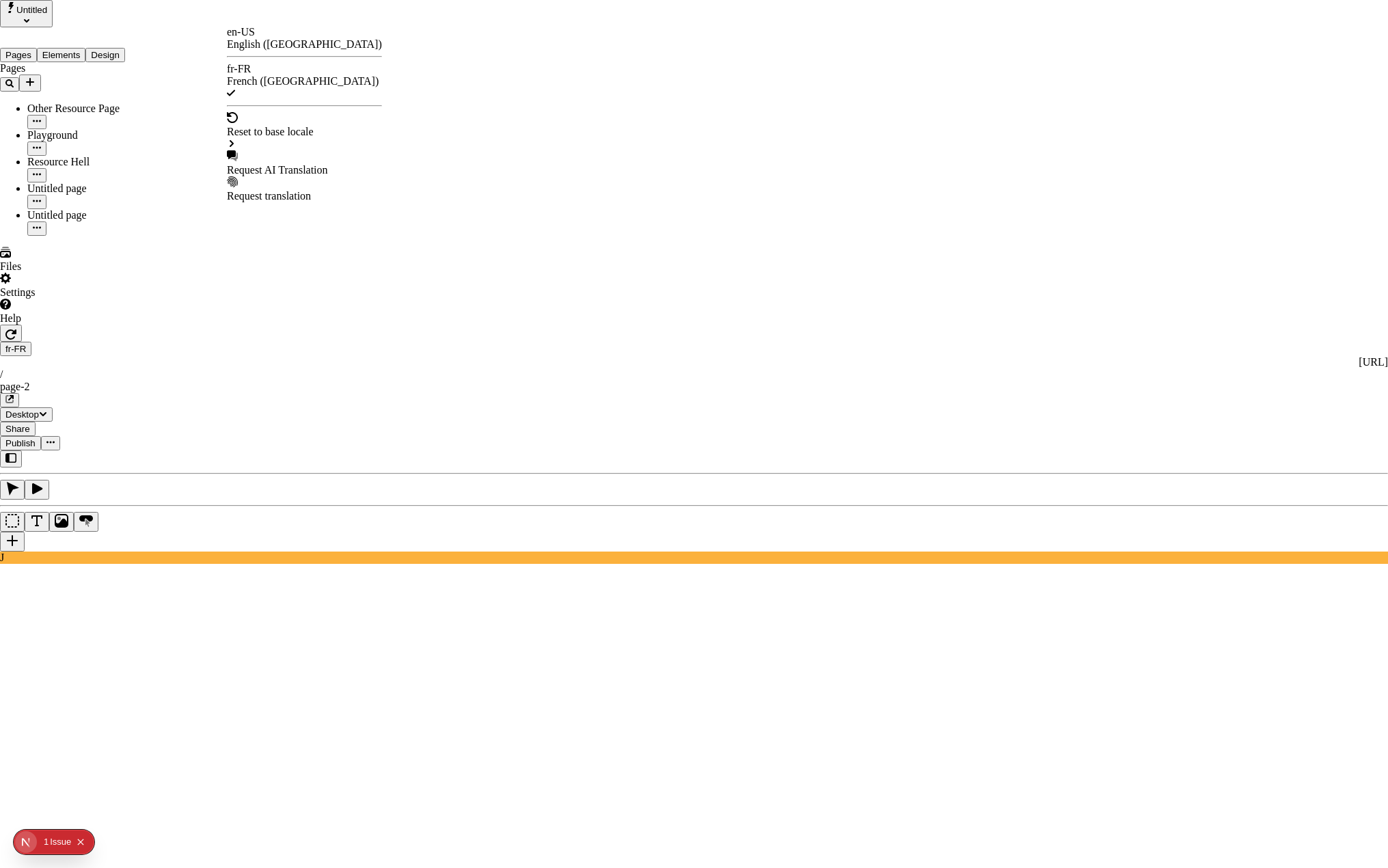
checkbox input "true"
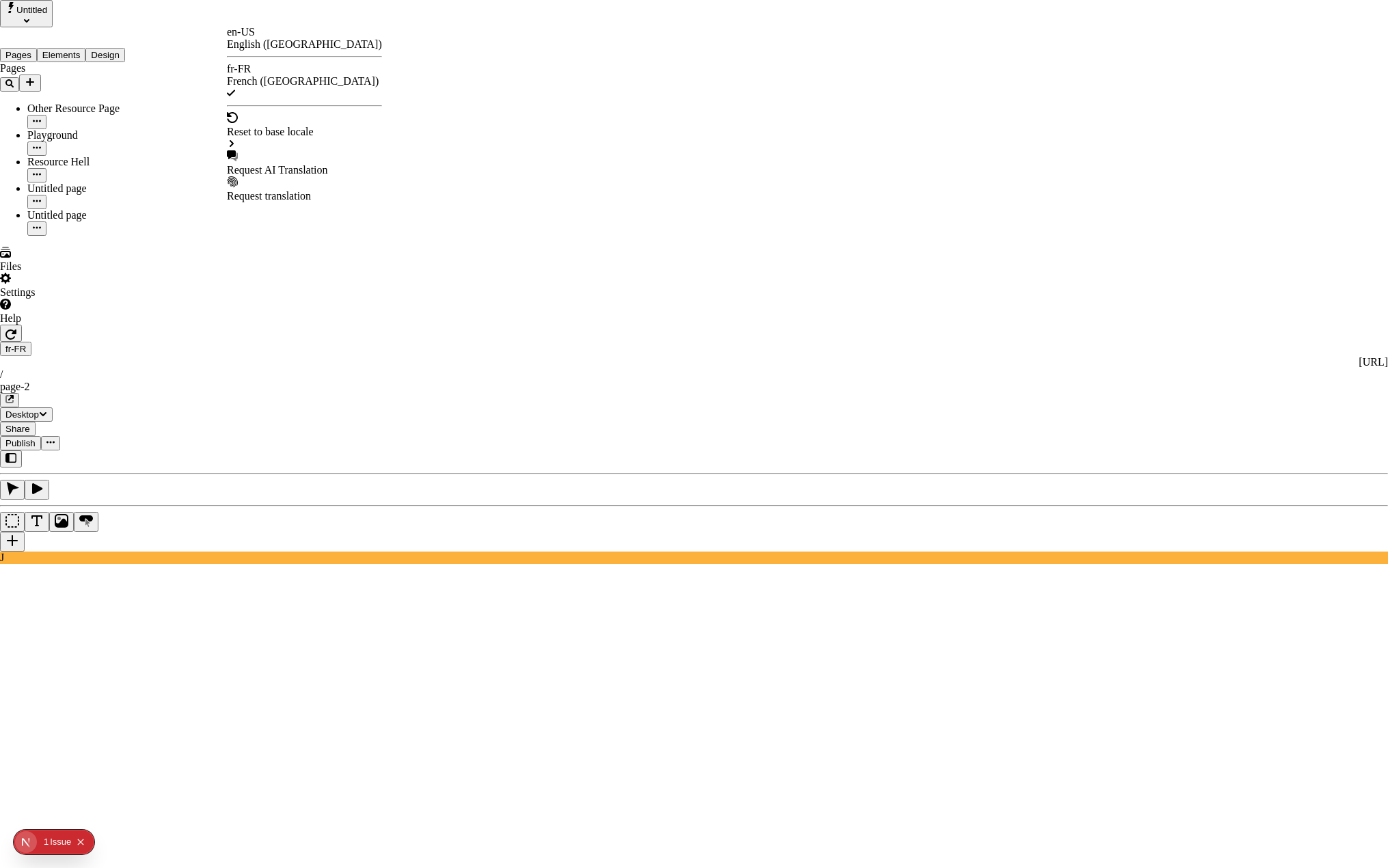
checkbox input "true"
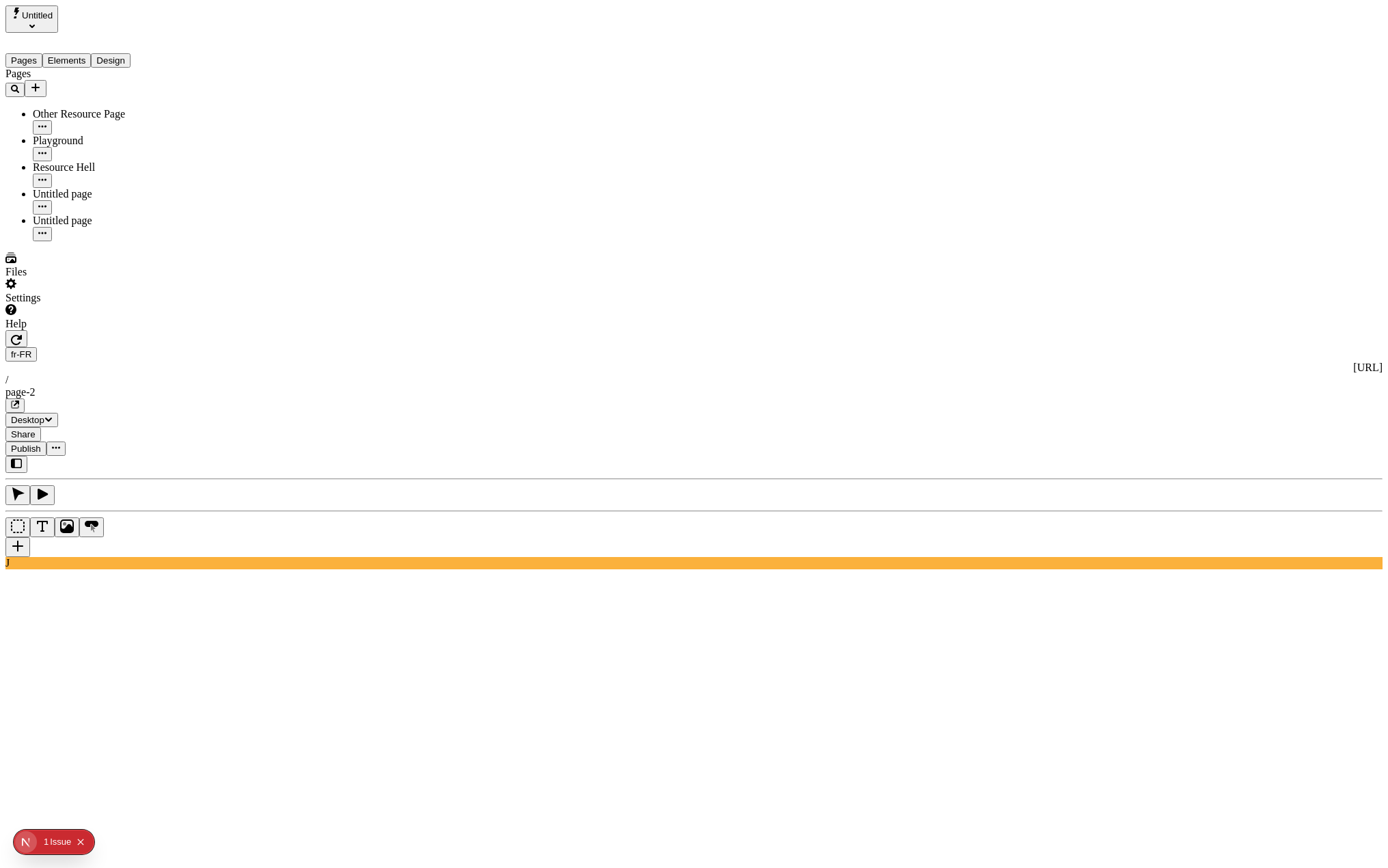
click at [41, 443] on span "Publish" at bounding box center [26, 448] width 30 height 10
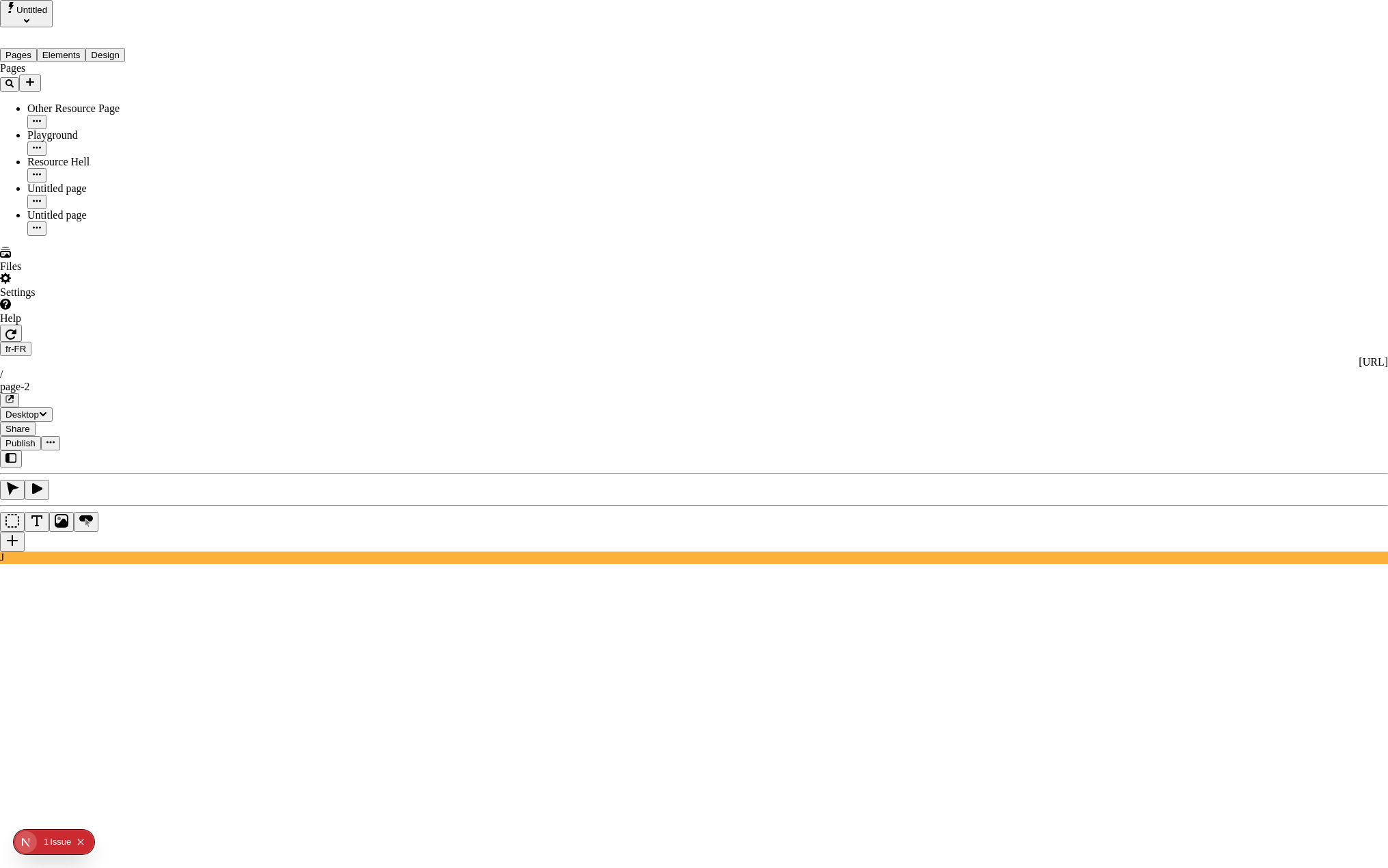
drag, startPoint x: 232, startPoint y: 185, endPoint x: 236, endPoint y: 191, distance: 7.2
